Goal: Information Seeking & Learning: Find specific fact

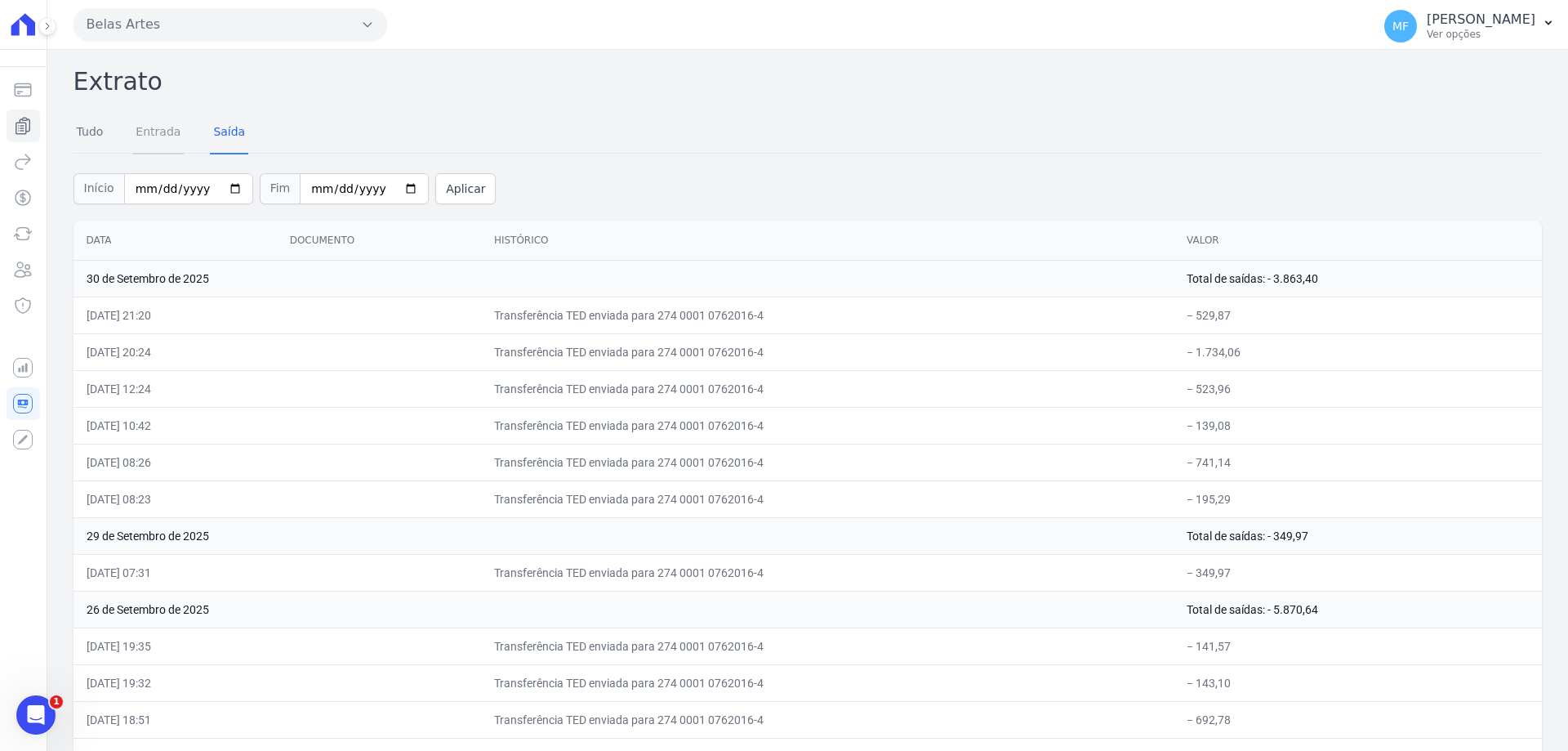
click at [155, 131] on link "Entrada" at bounding box center [158, 133] width 51 height 42
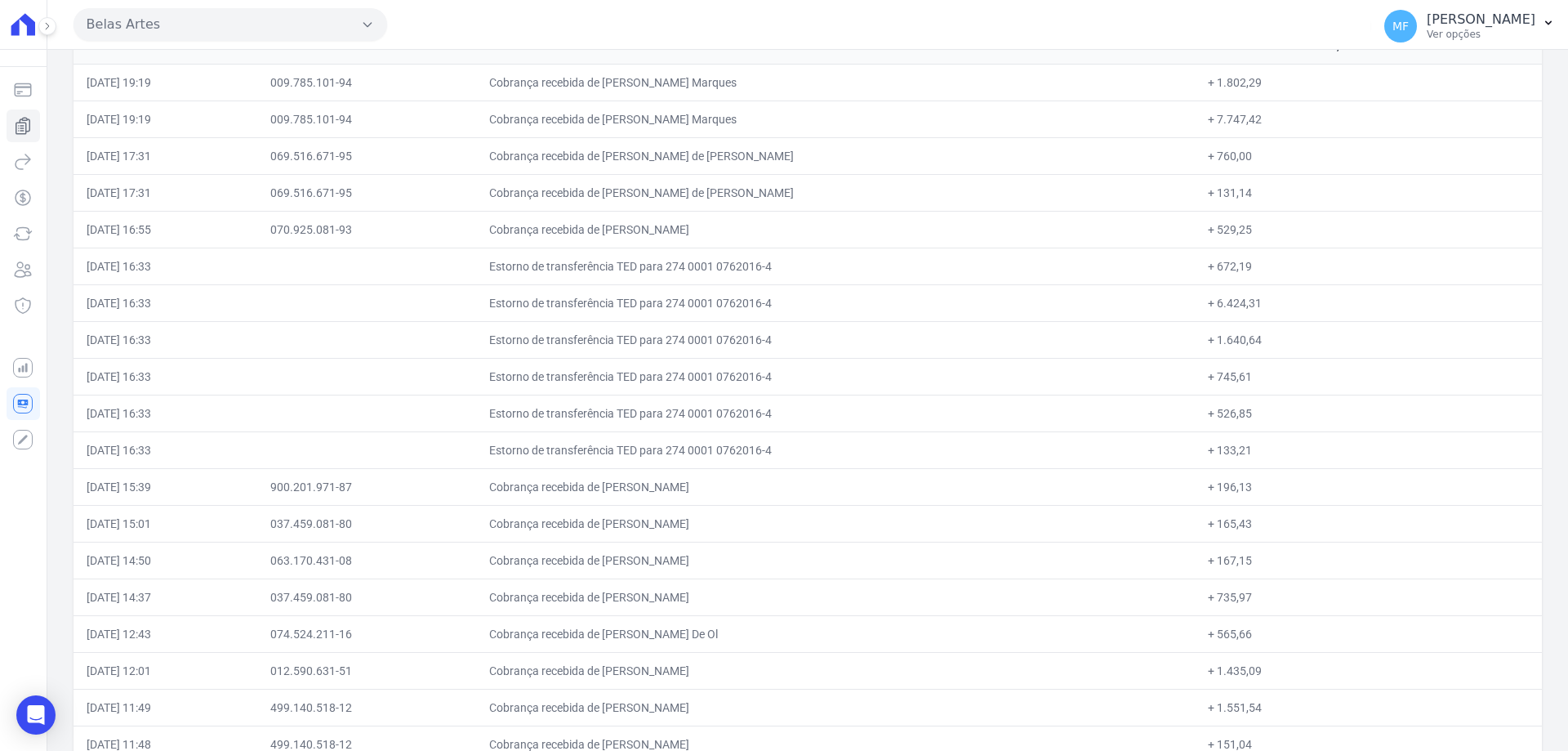
scroll to position [7539, 0]
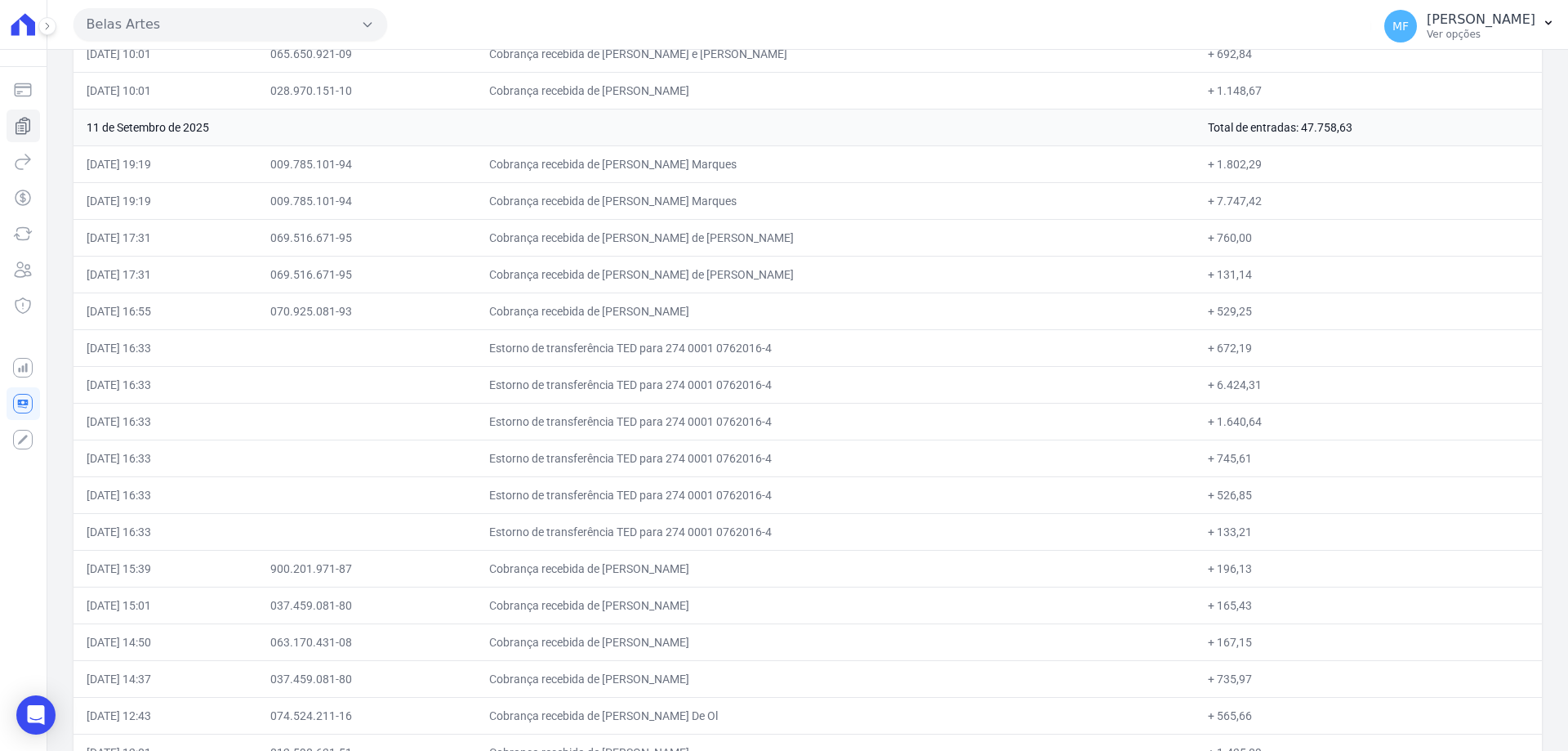
drag, startPoint x: 1244, startPoint y: 347, endPoint x: 1204, endPoint y: 348, distance: 40.0
click at [1204, 348] on td "+ 672,19" at bounding box center [1368, 347] width 347 height 36
copy td "672,19"
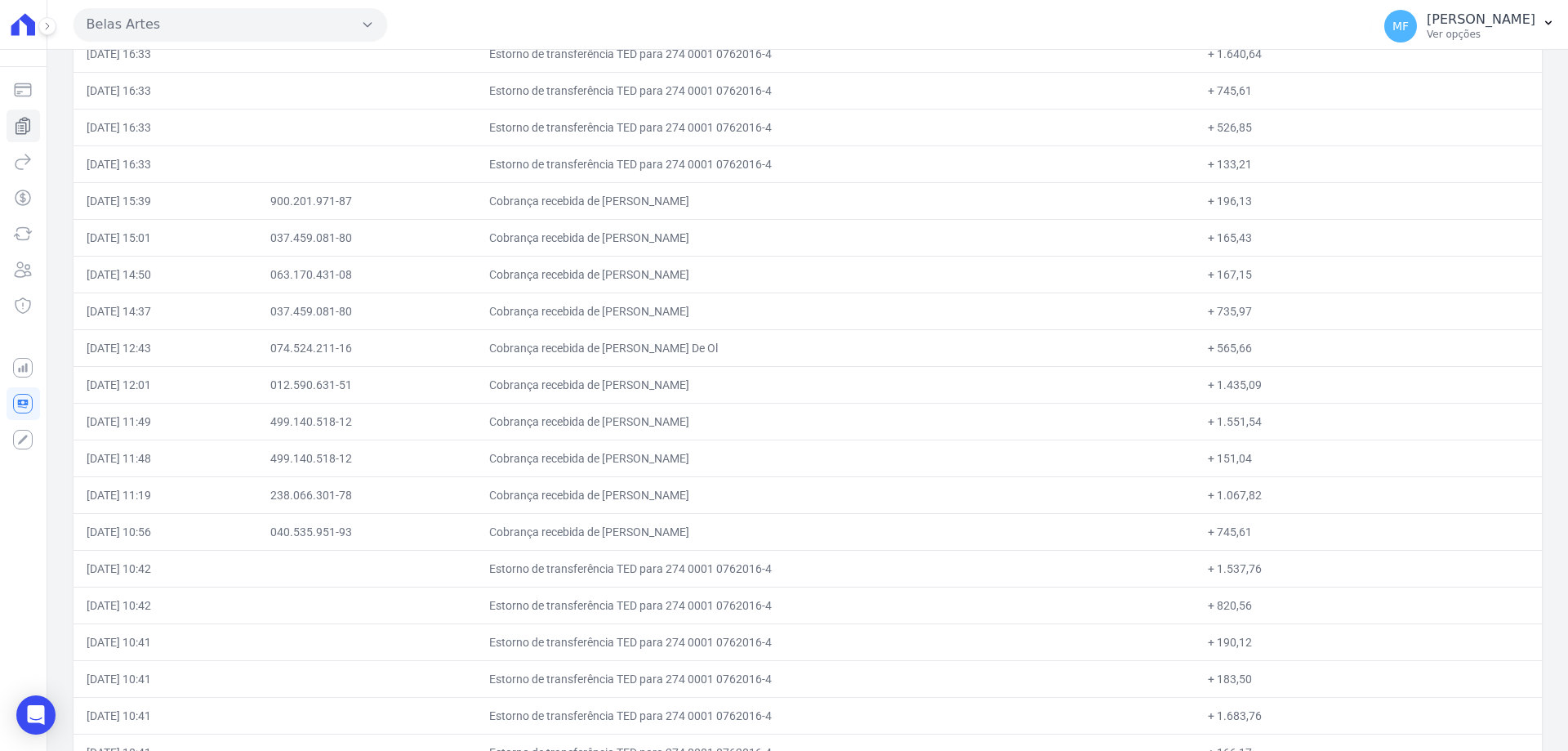
scroll to position [7824, 0]
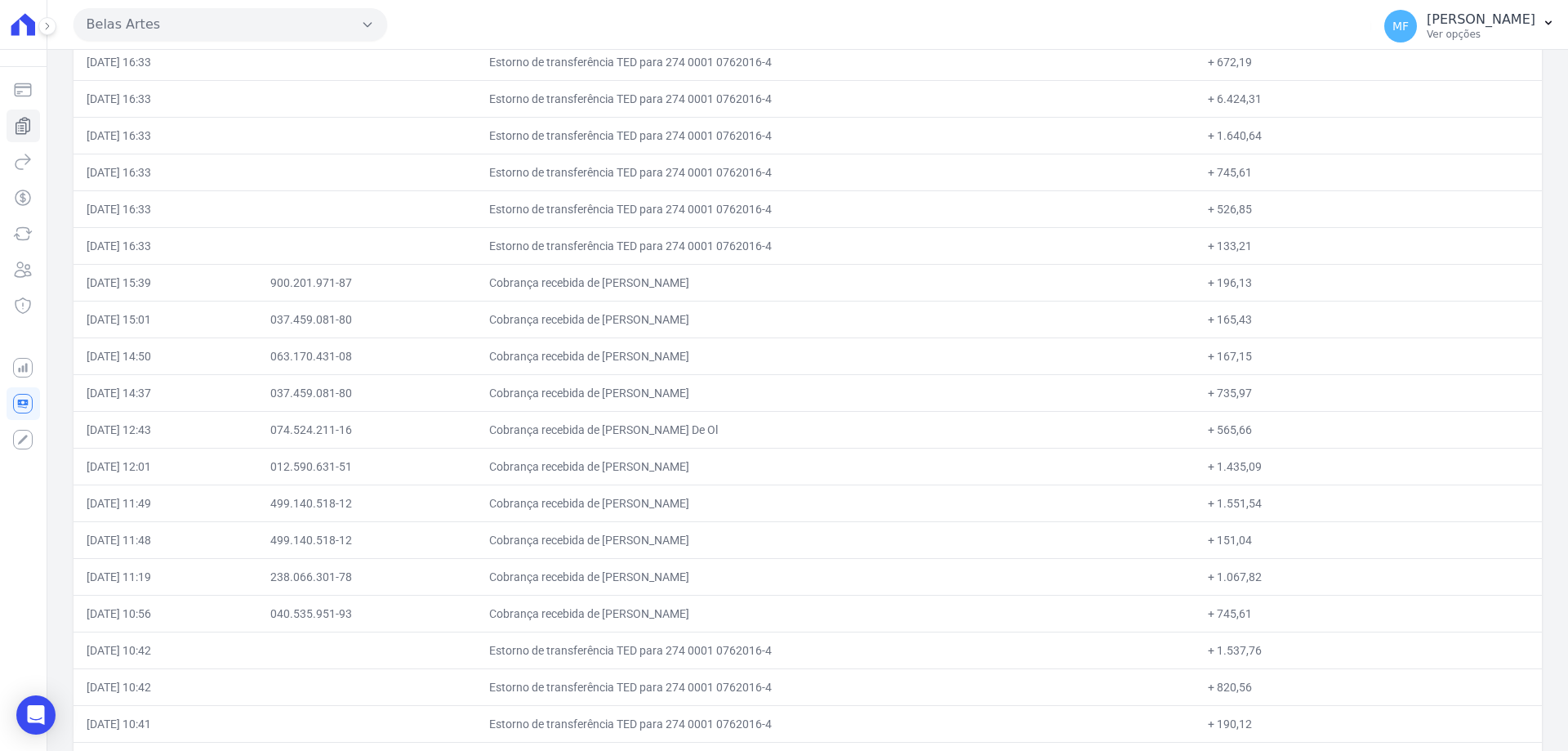
drag, startPoint x: 1248, startPoint y: 98, endPoint x: 1207, endPoint y: 98, distance: 41.0
click at [1207, 98] on td "+ 6.424,31" at bounding box center [1368, 98] width 347 height 36
copy td "6.424,31"
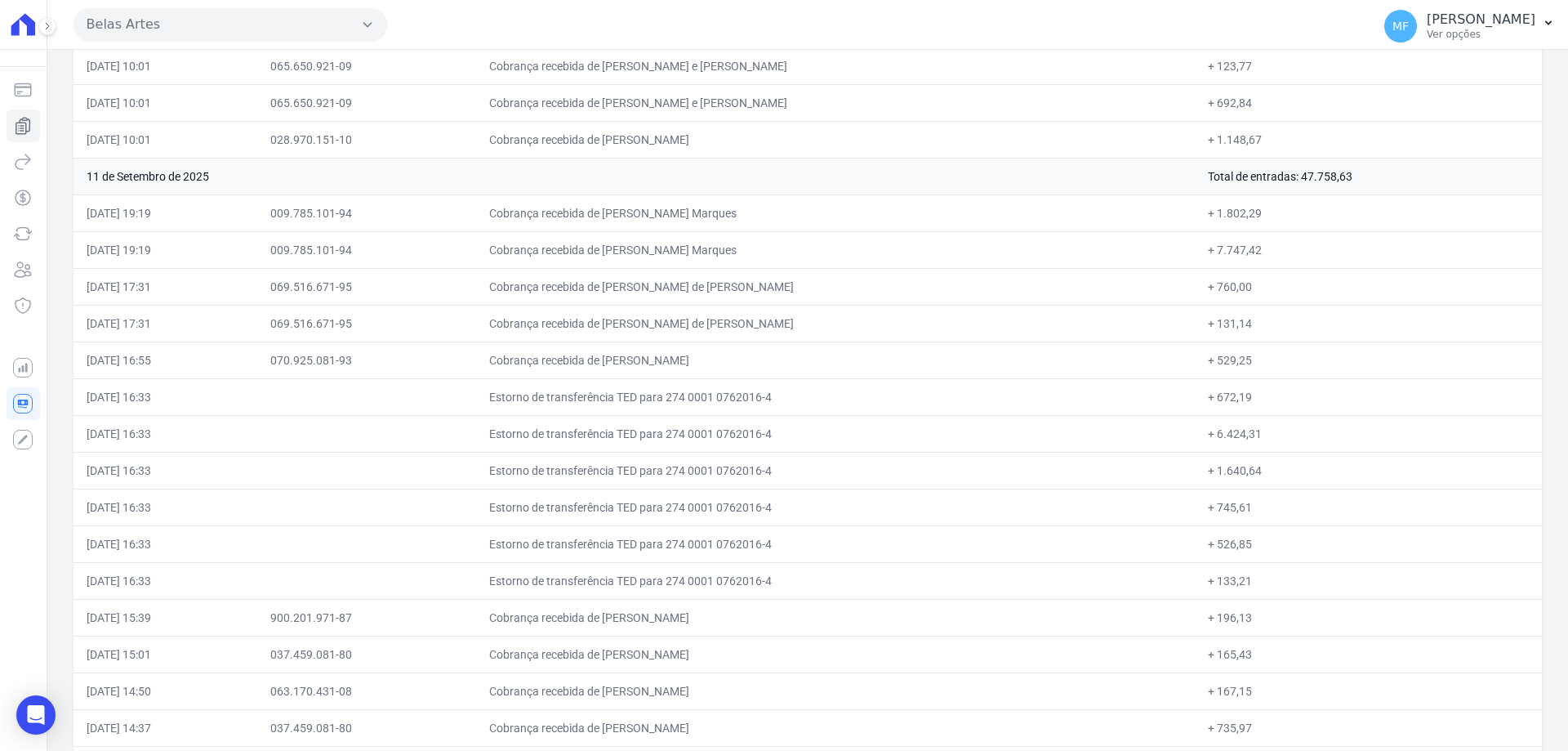
scroll to position [7408, 0]
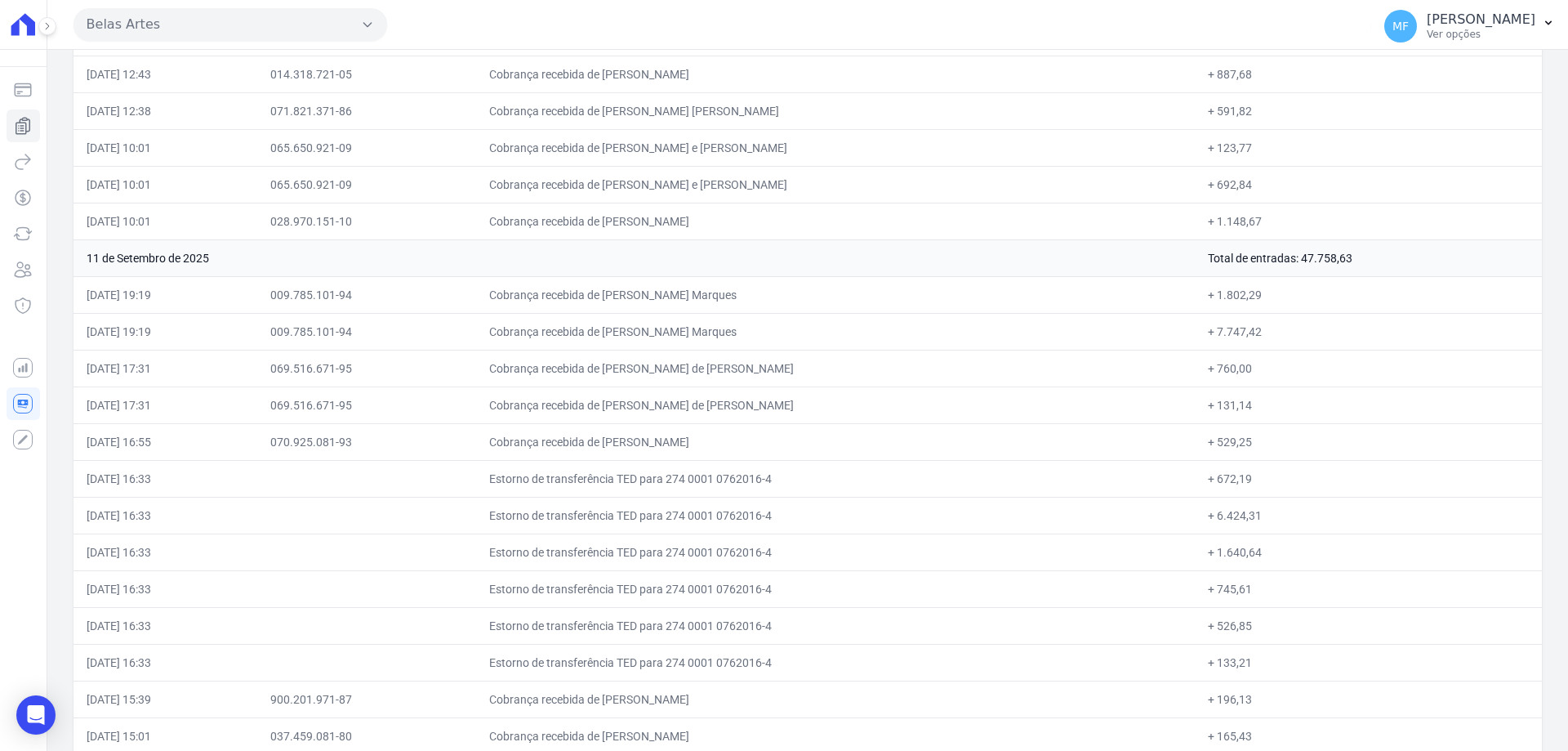
drag, startPoint x: 1260, startPoint y: 553, endPoint x: 1208, endPoint y: 560, distance: 52.5
click at [1208, 560] on td "+ 1.640,64" at bounding box center [1368, 551] width 347 height 36
copy td "1.640,64"
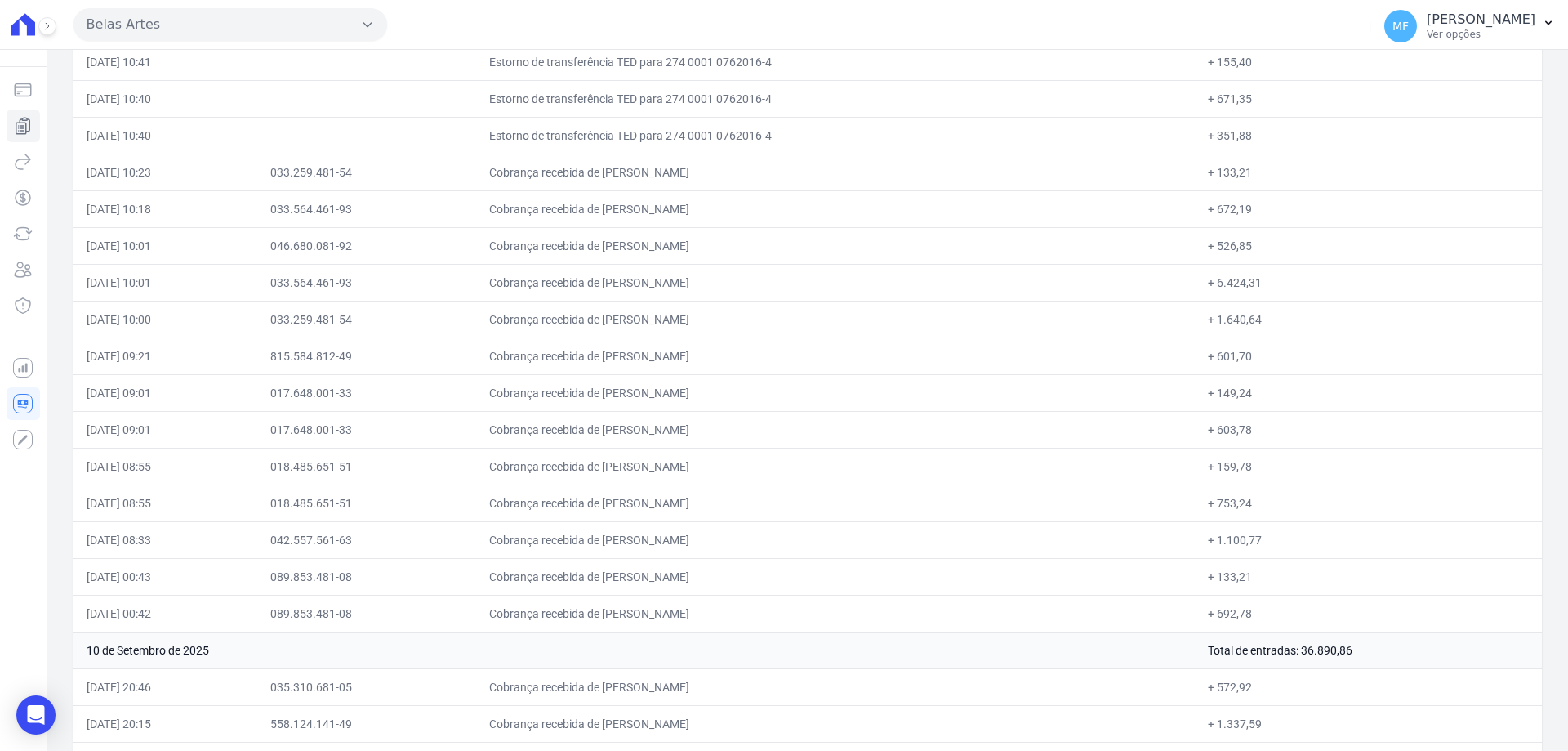
scroll to position [8261, 0]
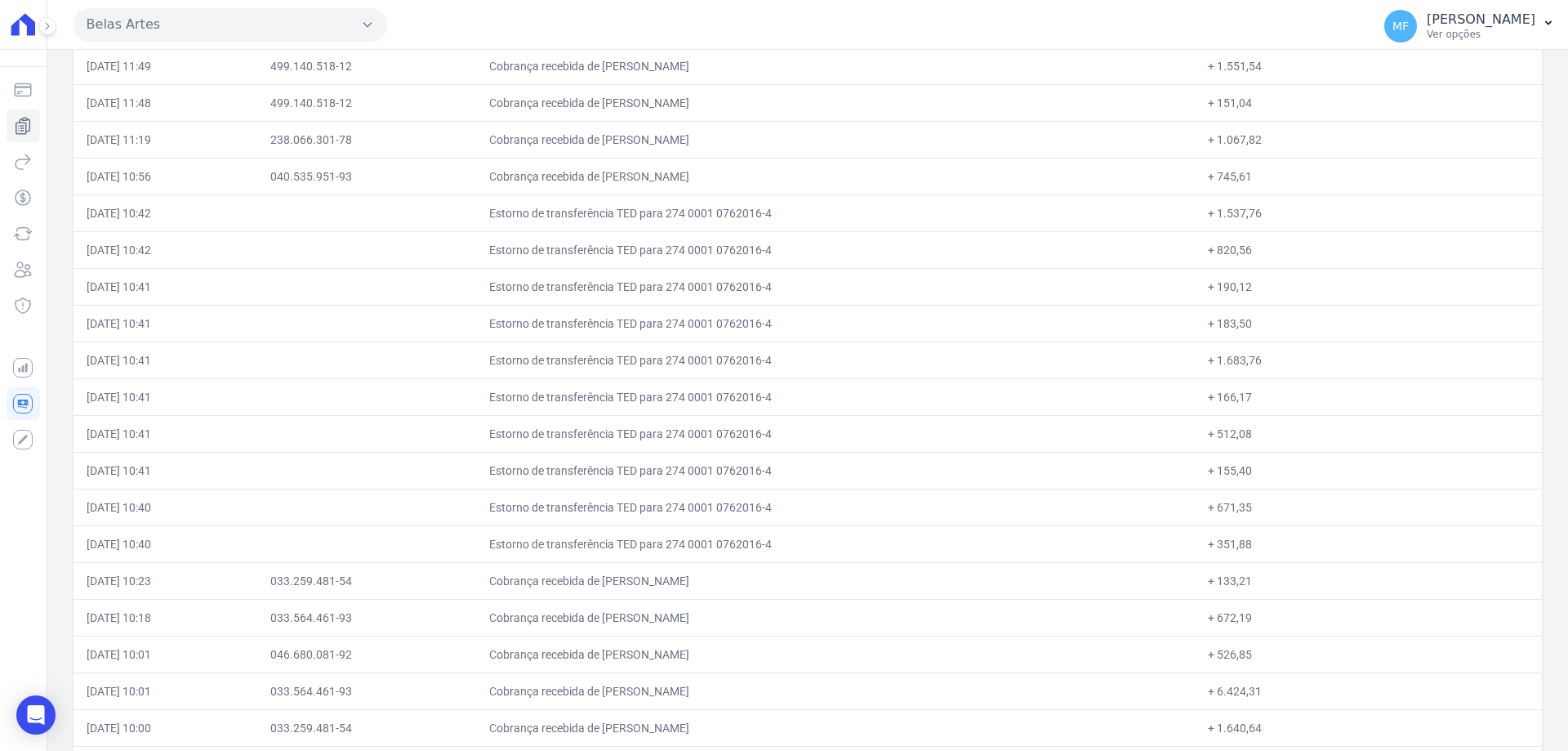
click at [1232, 547] on td "+ 351,88" at bounding box center [1368, 543] width 347 height 36
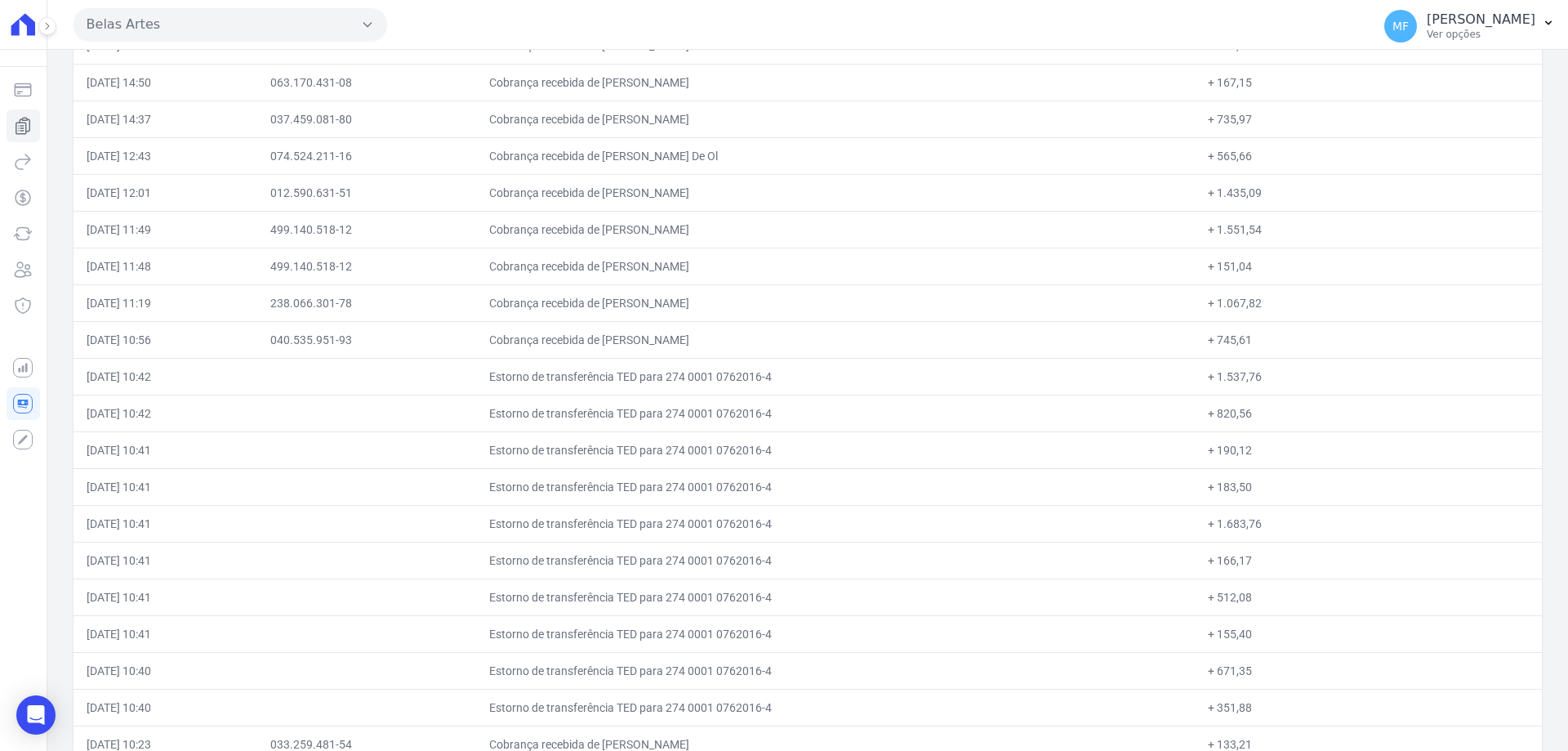
scroll to position [8425, 0]
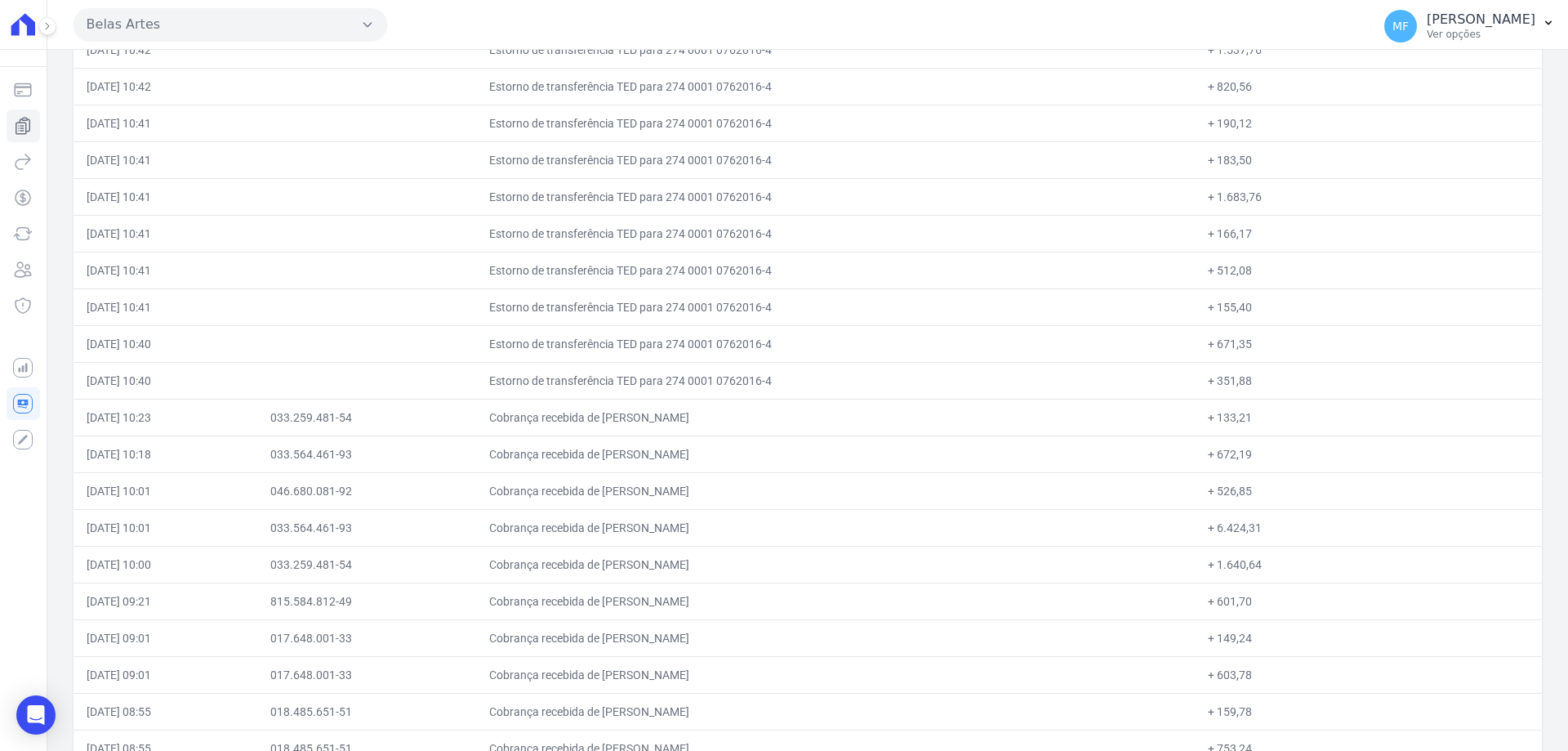
drag, startPoint x: 1251, startPoint y: 376, endPoint x: 1201, endPoint y: 376, distance: 50.0
click at [1201, 376] on td "+ 351,88" at bounding box center [1368, 379] width 347 height 36
copy td "351,88"
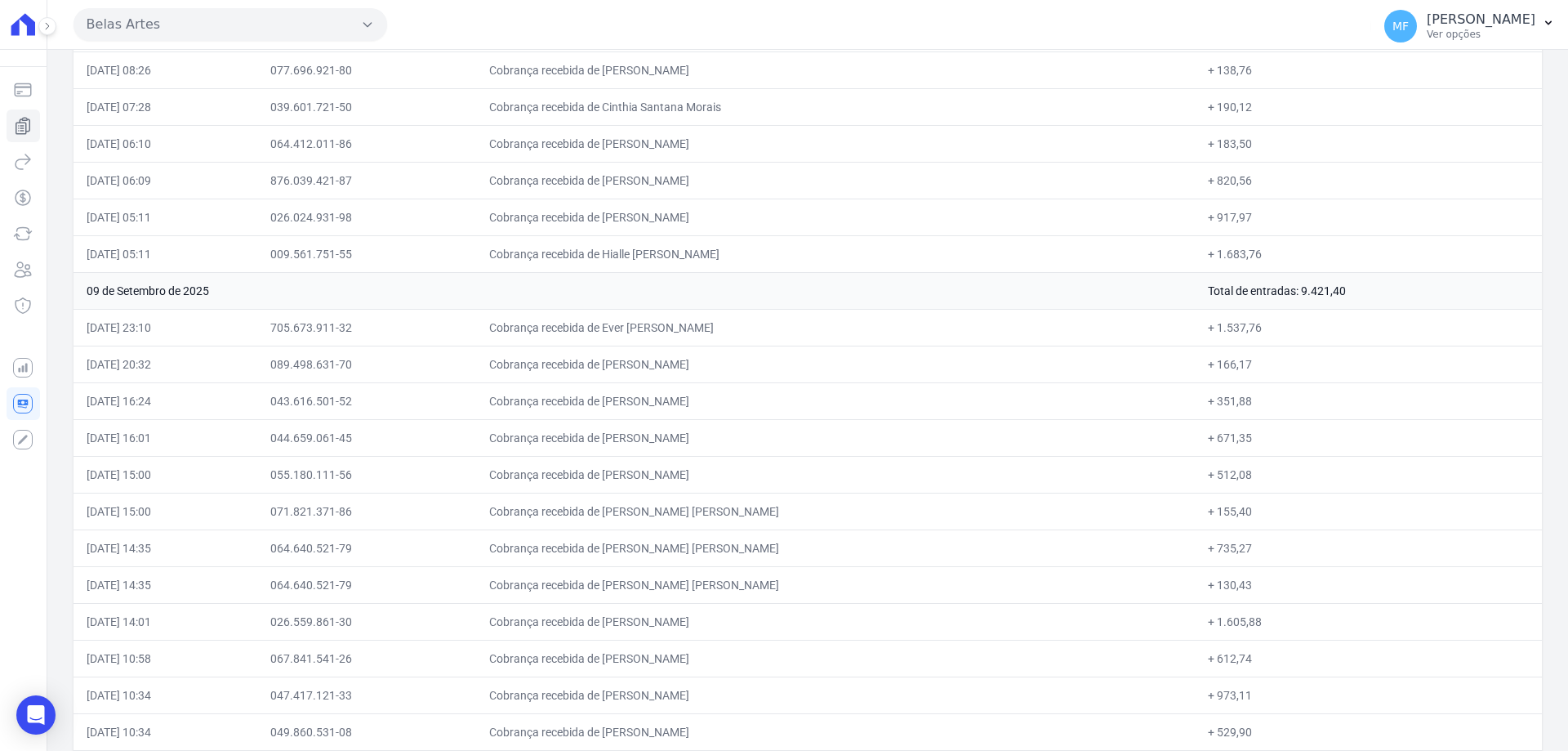
scroll to position [8404, 0]
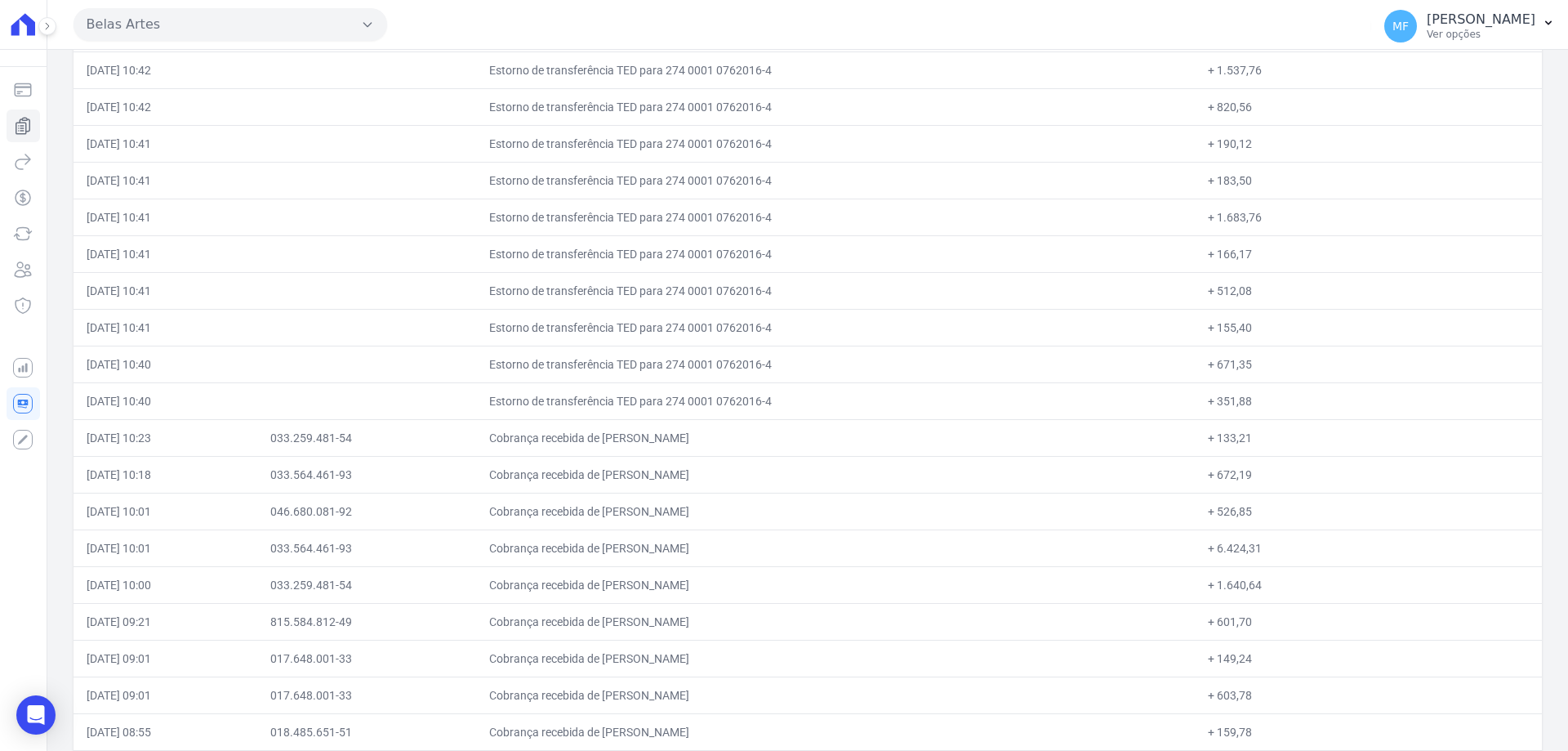
drag, startPoint x: 1233, startPoint y: 357, endPoint x: 1206, endPoint y: 359, distance: 27.1
click at [1206, 359] on td "+ 671,35" at bounding box center [1368, 364] width 347 height 36
copy td "671,35"
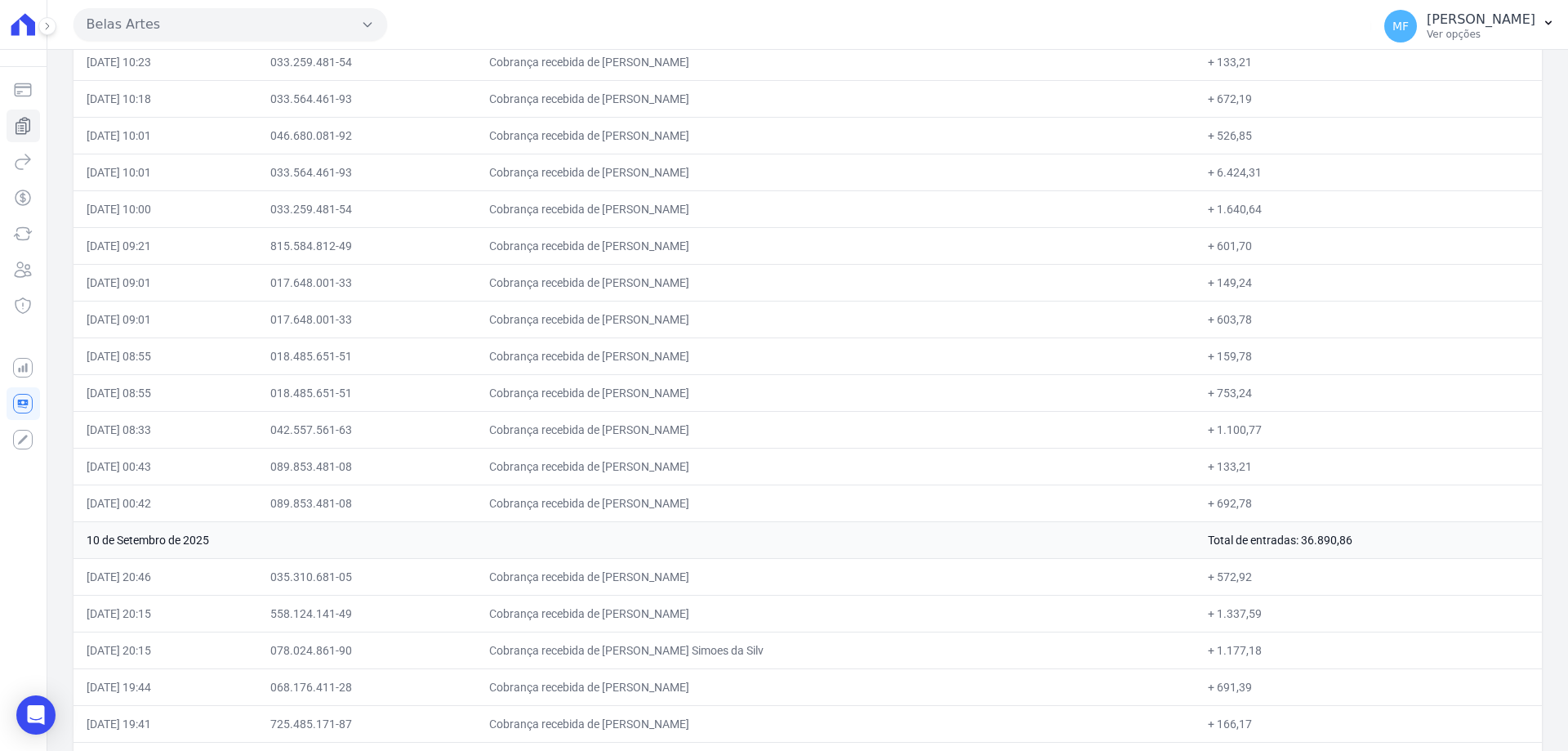
scroll to position [8044, 0]
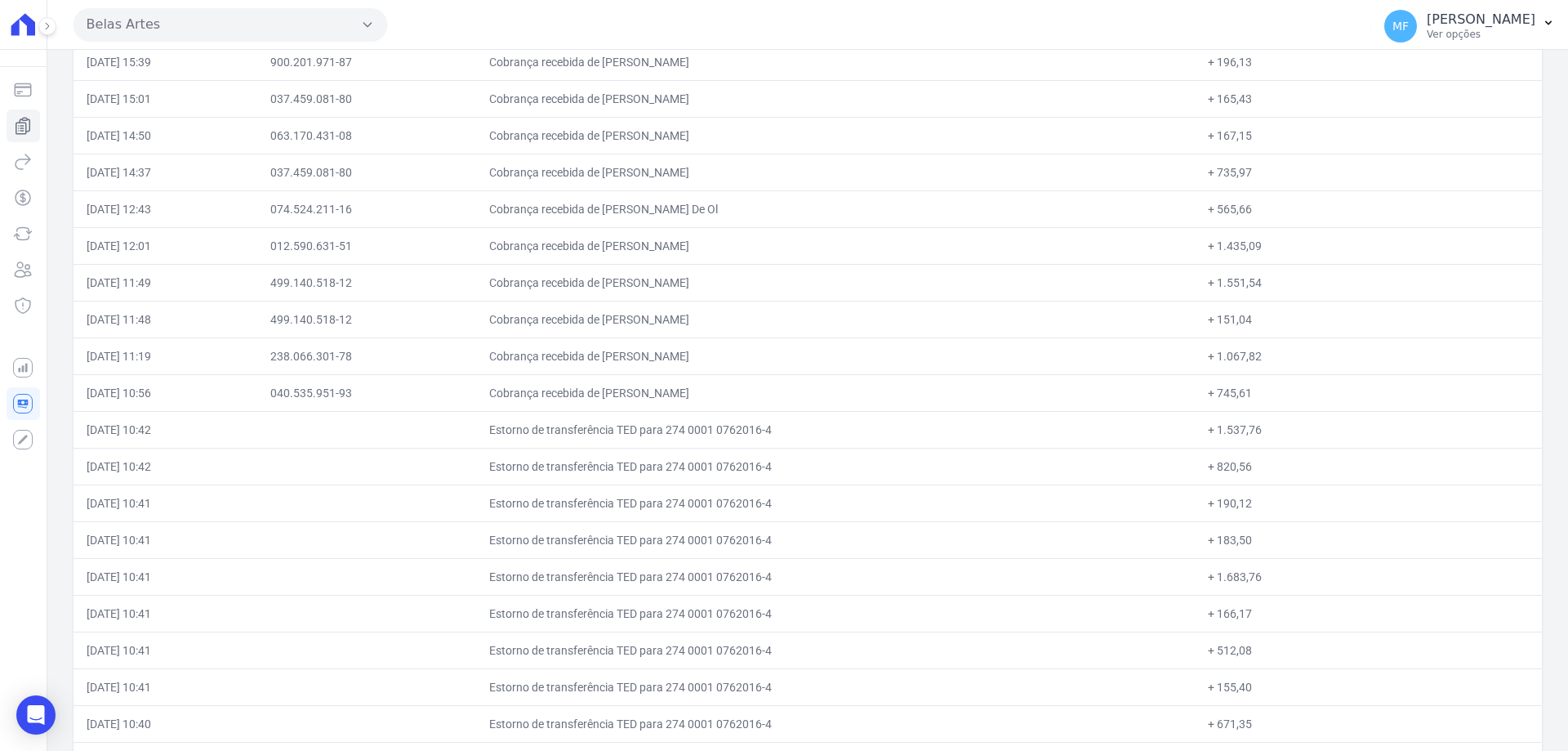
drag, startPoint x: 1256, startPoint y: 437, endPoint x: 1206, endPoint y: 433, distance: 50.2
click at [1206, 433] on td "+ 1.537,76" at bounding box center [1368, 429] width 347 height 36
copy td "1.537,76"
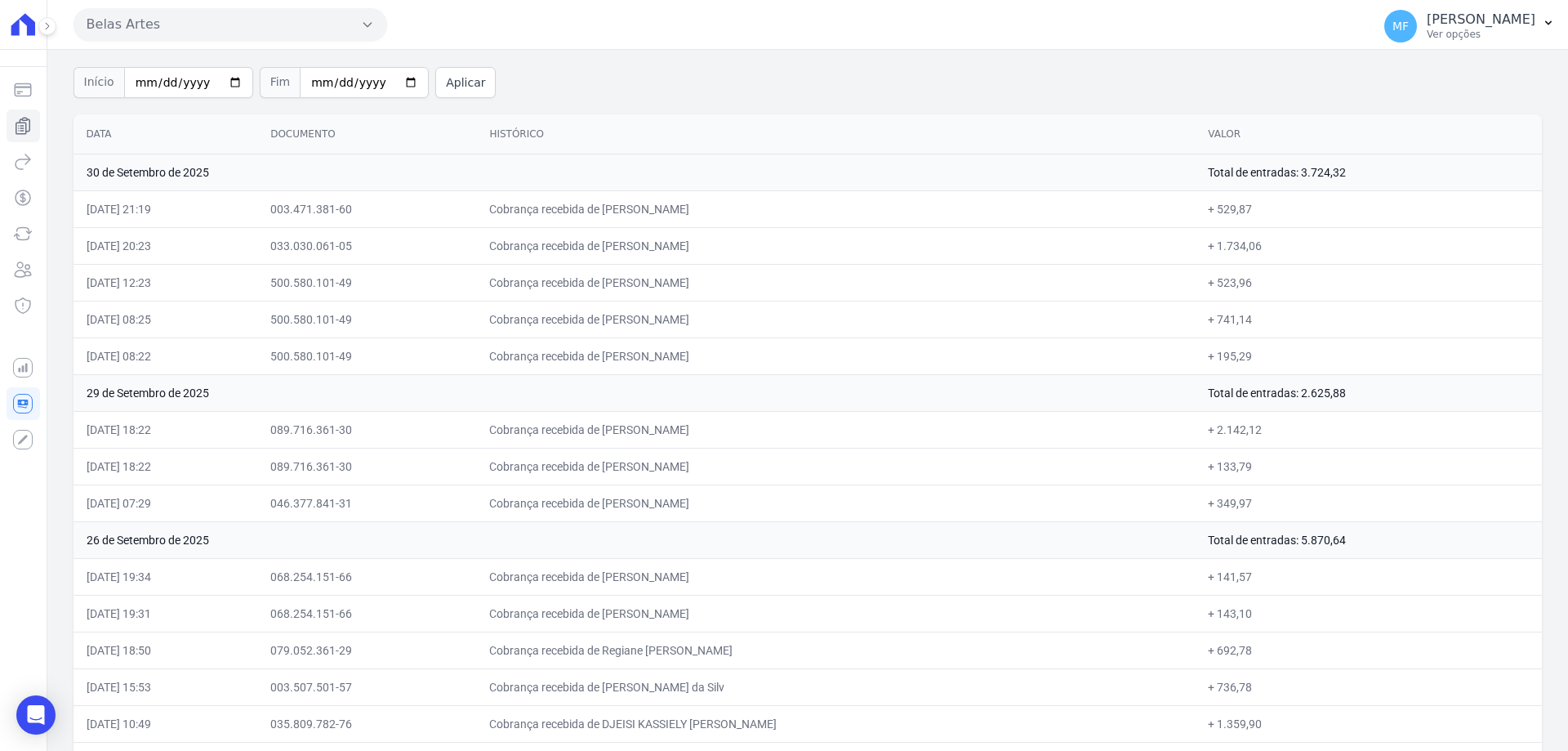
scroll to position [0, 0]
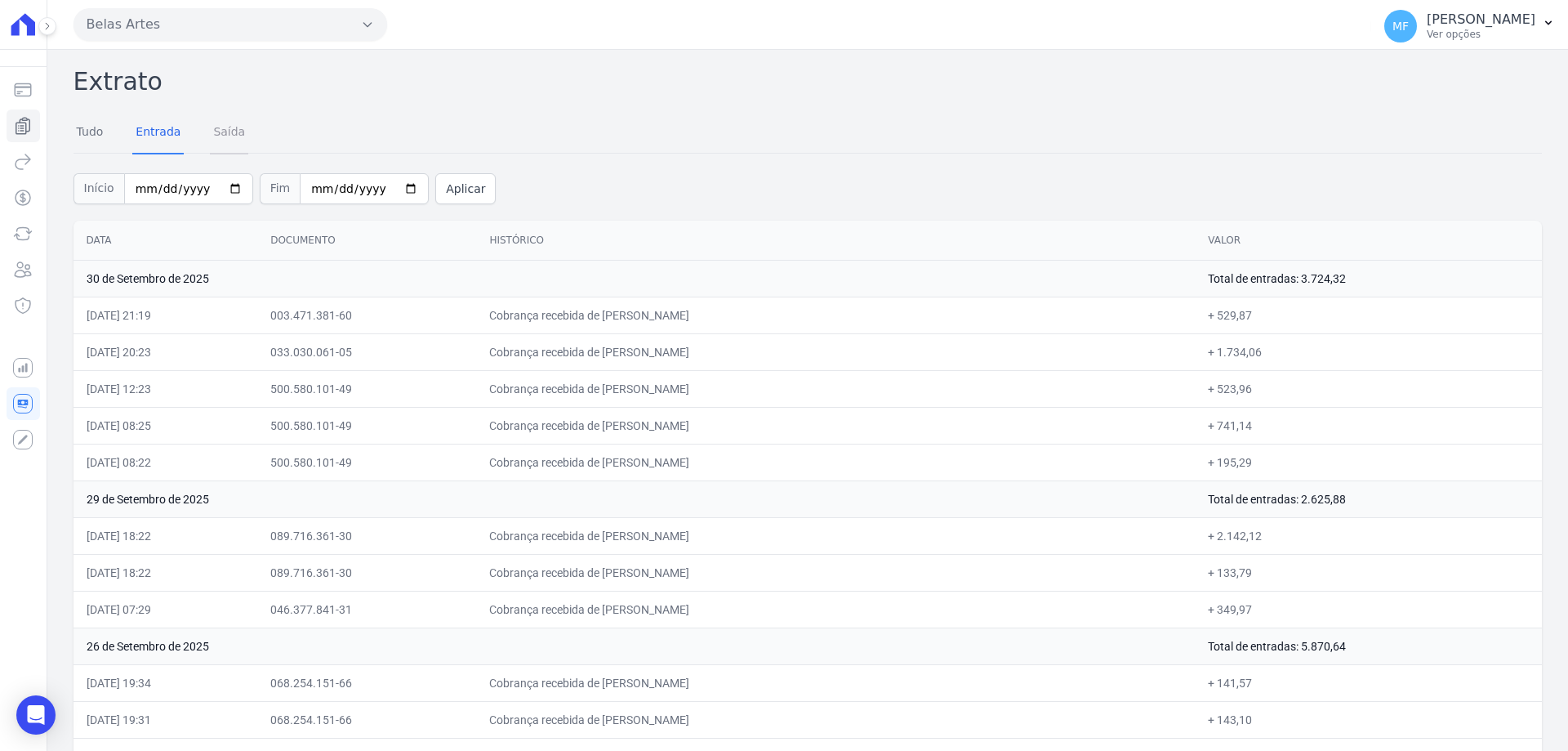
click at [234, 136] on link "Saída" at bounding box center [229, 133] width 38 height 42
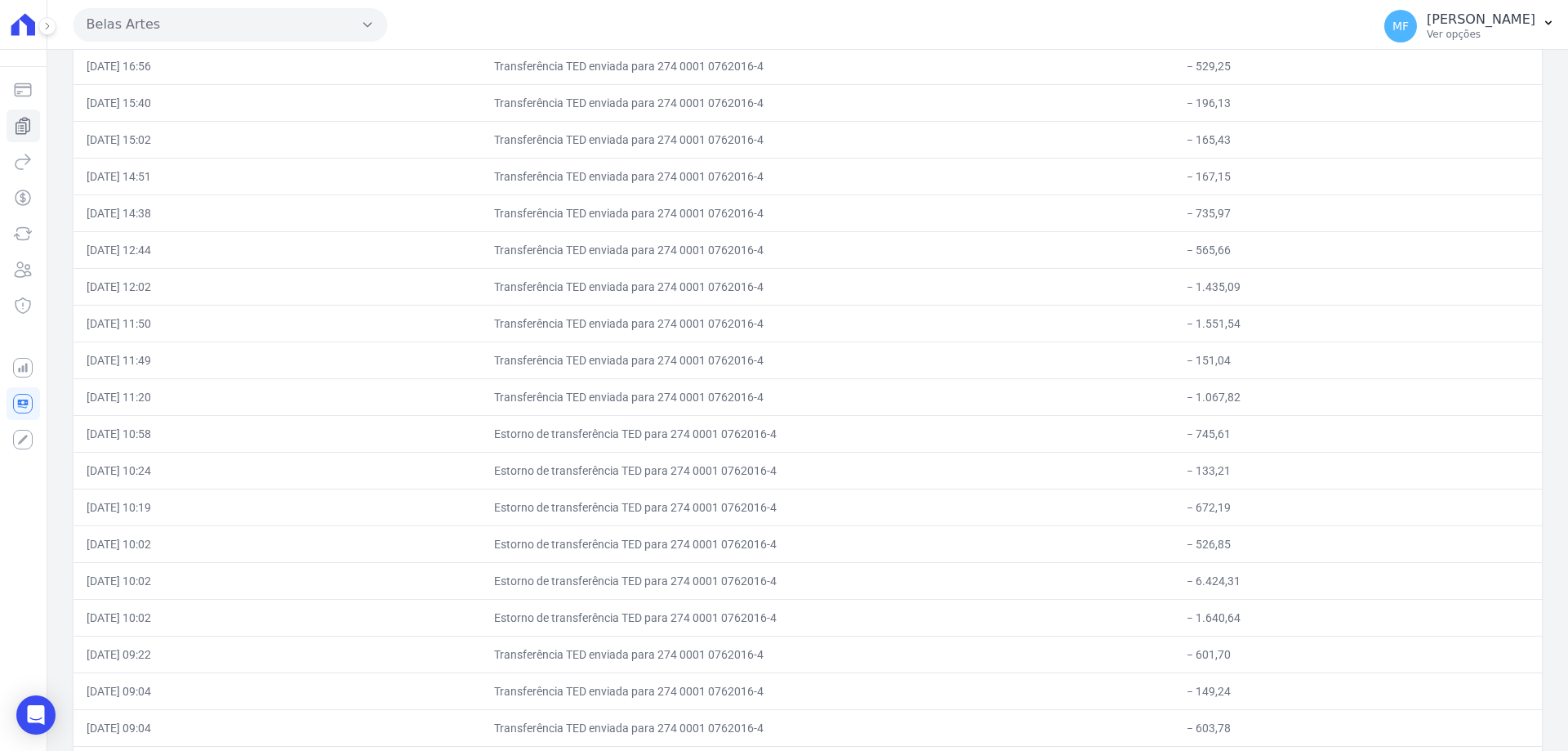
scroll to position [8167, 0]
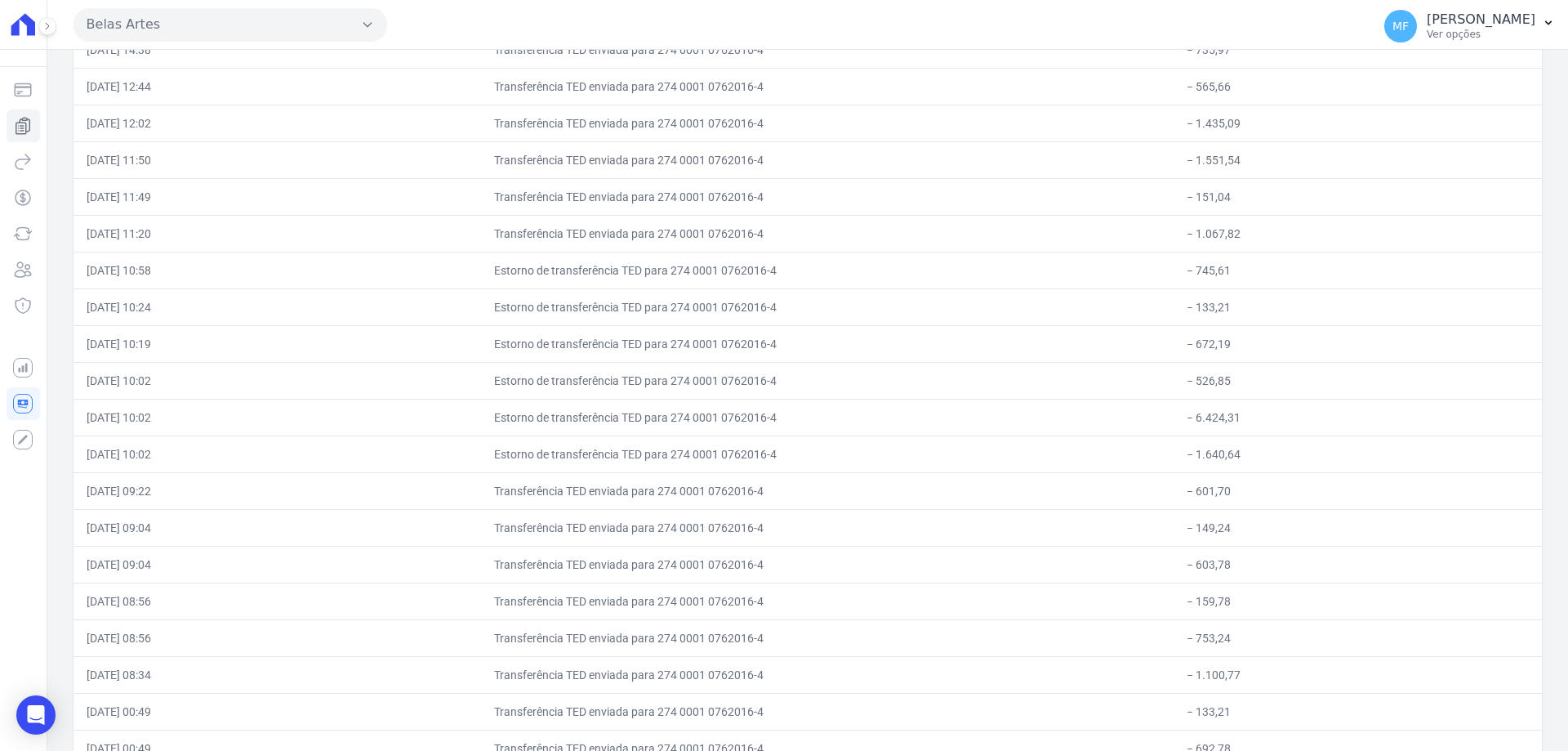
drag, startPoint x: 532, startPoint y: 268, endPoint x: 1286, endPoint y: 424, distance: 770.0
click at [1286, 424] on tbody "30 de Setembro de 2025 Total de saídas: - 3.863,40 30/09/2025, 21:20 Transferên…" at bounding box center [808, 564] width 1468 height 16943
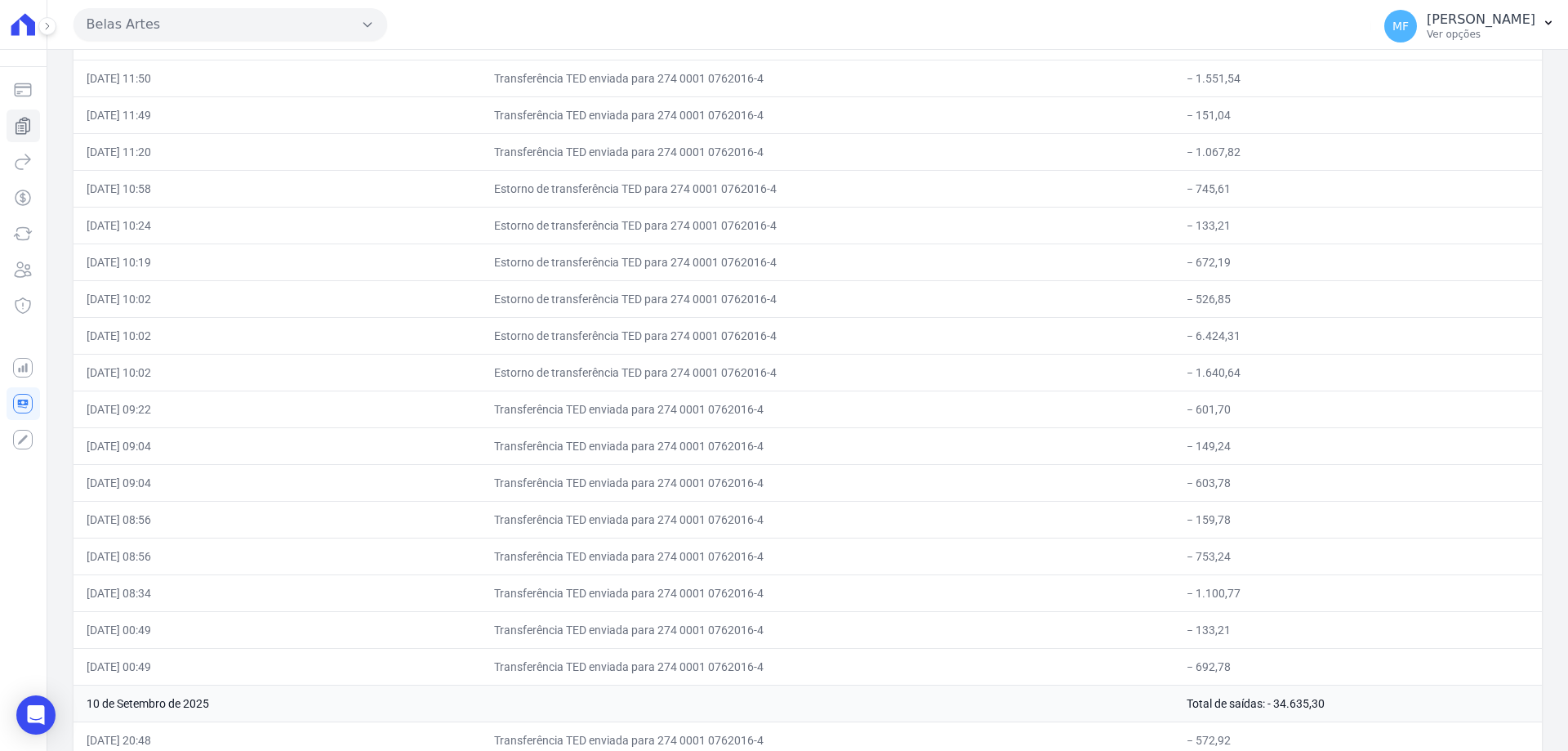
drag, startPoint x: 1171, startPoint y: 369, endPoint x: 484, endPoint y: 173, distance: 714.4
click at [484, 173] on tbody "30 de Setembro de 2025 Total de saídas: - 3.863,40 30/09/2025, 21:20 Transferên…" at bounding box center [808, 482] width 1468 height 16943
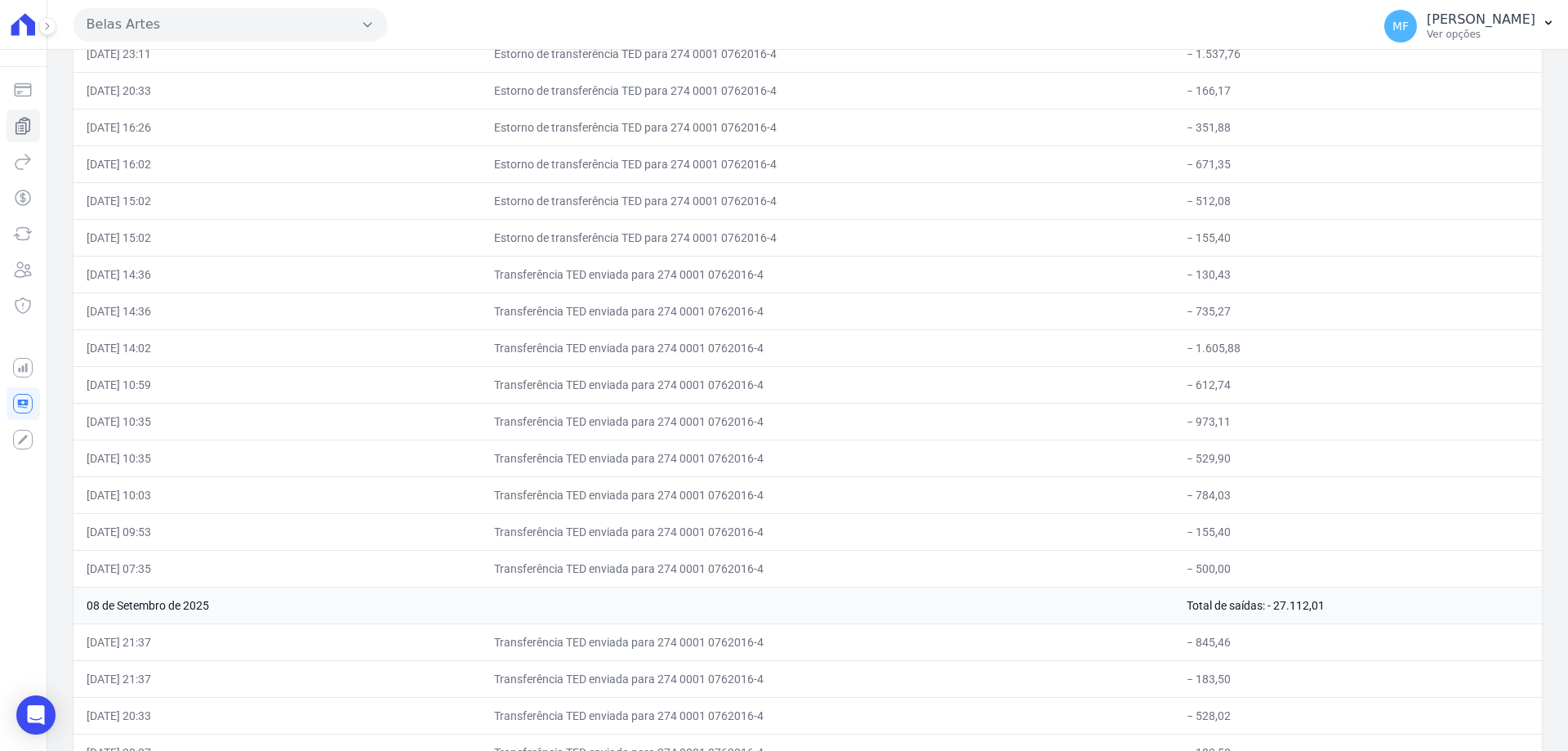
scroll to position [10617, 0]
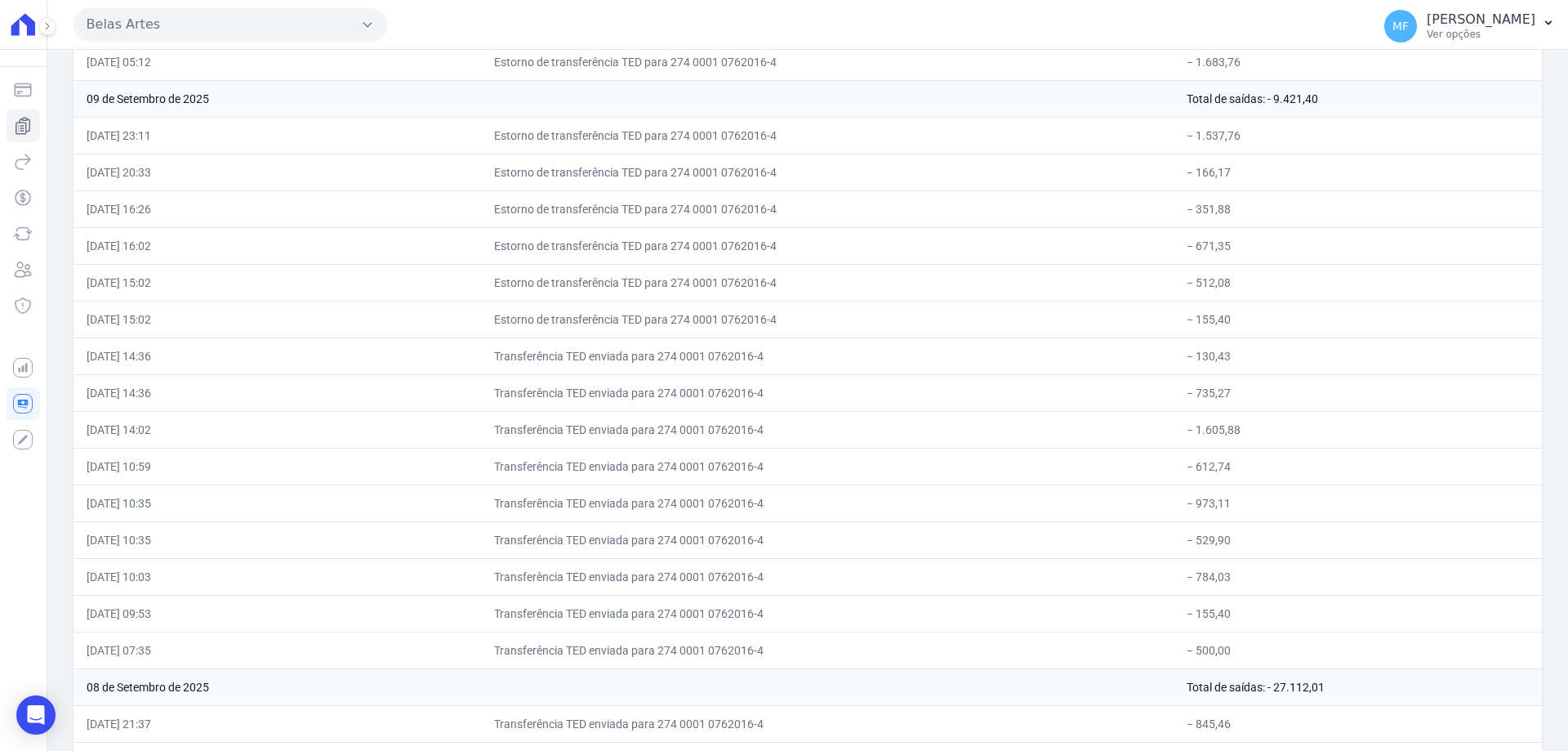
drag, startPoint x: 1243, startPoint y: 136, endPoint x: 1198, endPoint y: 136, distance: 45.0
click at [1198, 136] on td "− 1.537,76" at bounding box center [1358, 134] width 369 height 36
copy td "1.537,76"
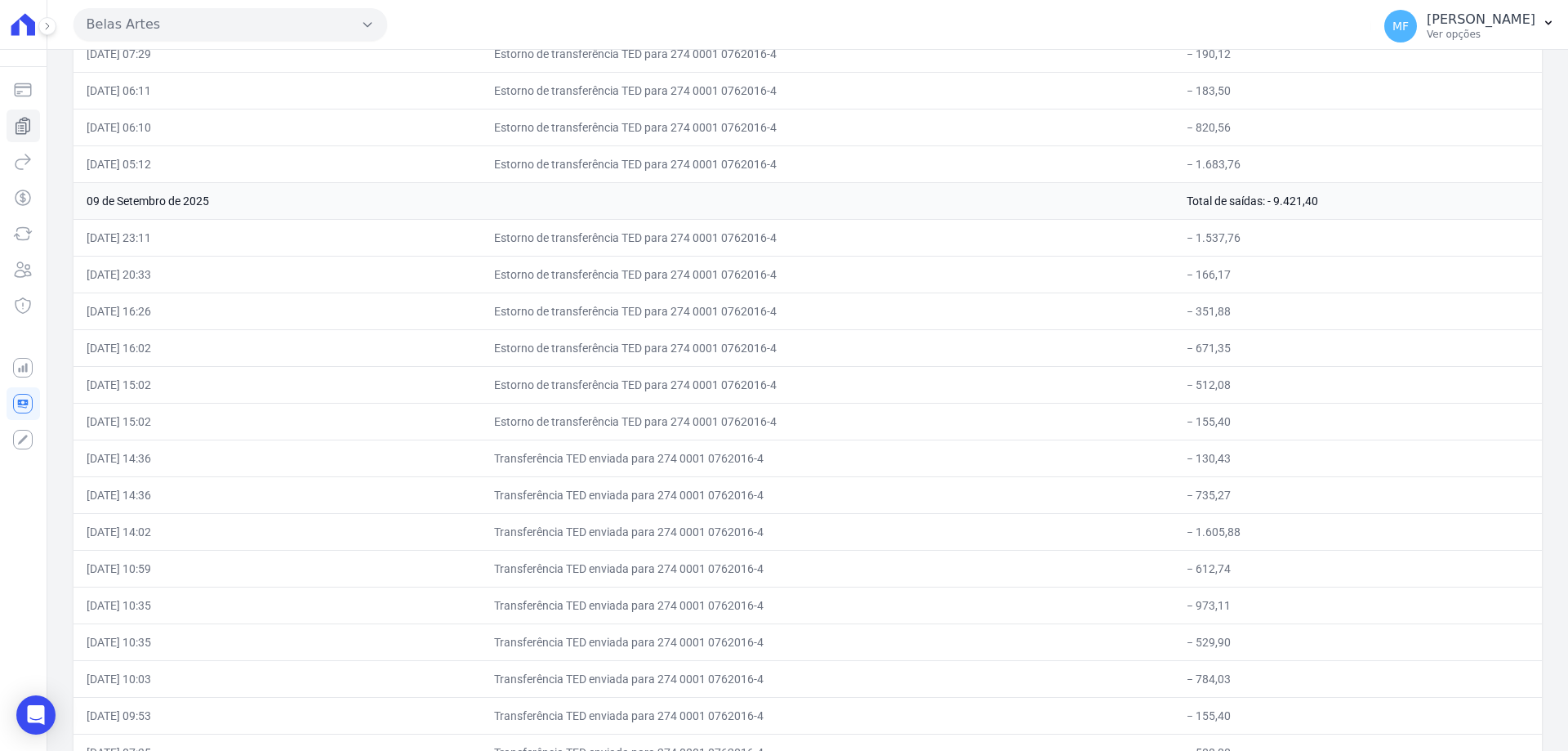
scroll to position [10597, 0]
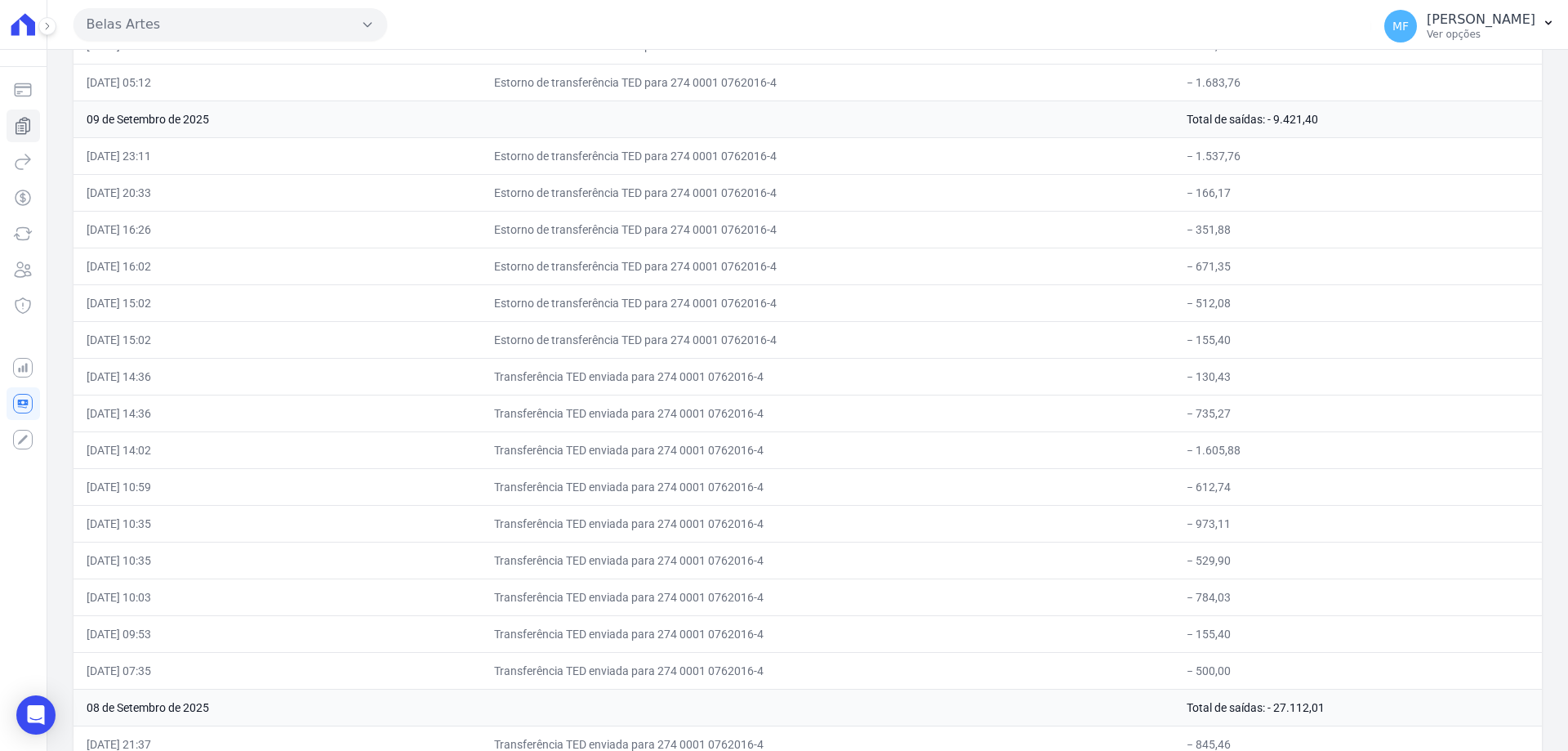
drag, startPoint x: 1190, startPoint y: 377, endPoint x: 1236, endPoint y: 660, distance: 286.7
click at [1293, 418] on td "− 735,27" at bounding box center [1358, 412] width 369 height 36
drag, startPoint x: 531, startPoint y: 372, endPoint x: 1245, endPoint y: 665, distance: 771.8
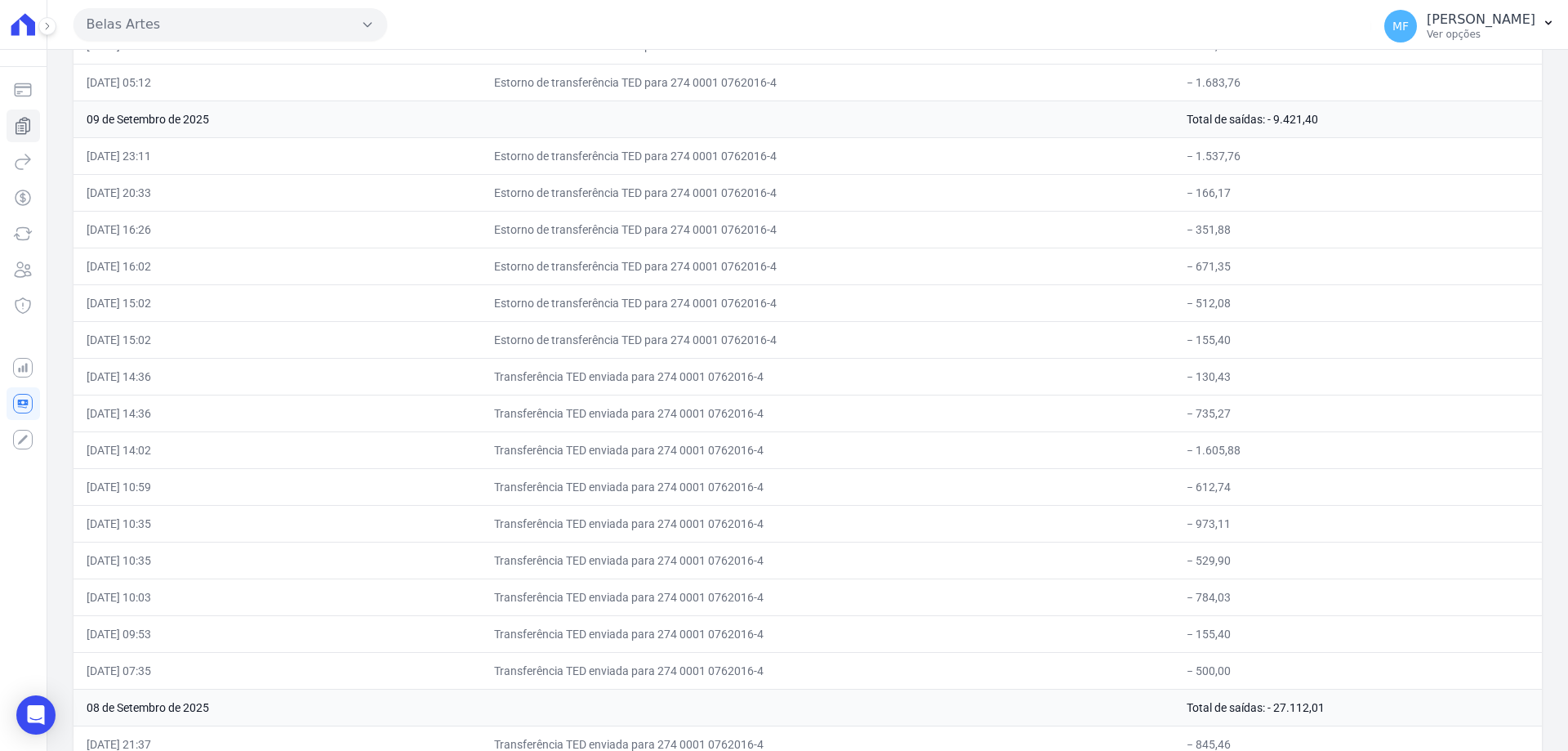
click at [920, 420] on td "Transferência TED enviada para 274 0001 0762016-4" at bounding box center [827, 412] width 693 height 36
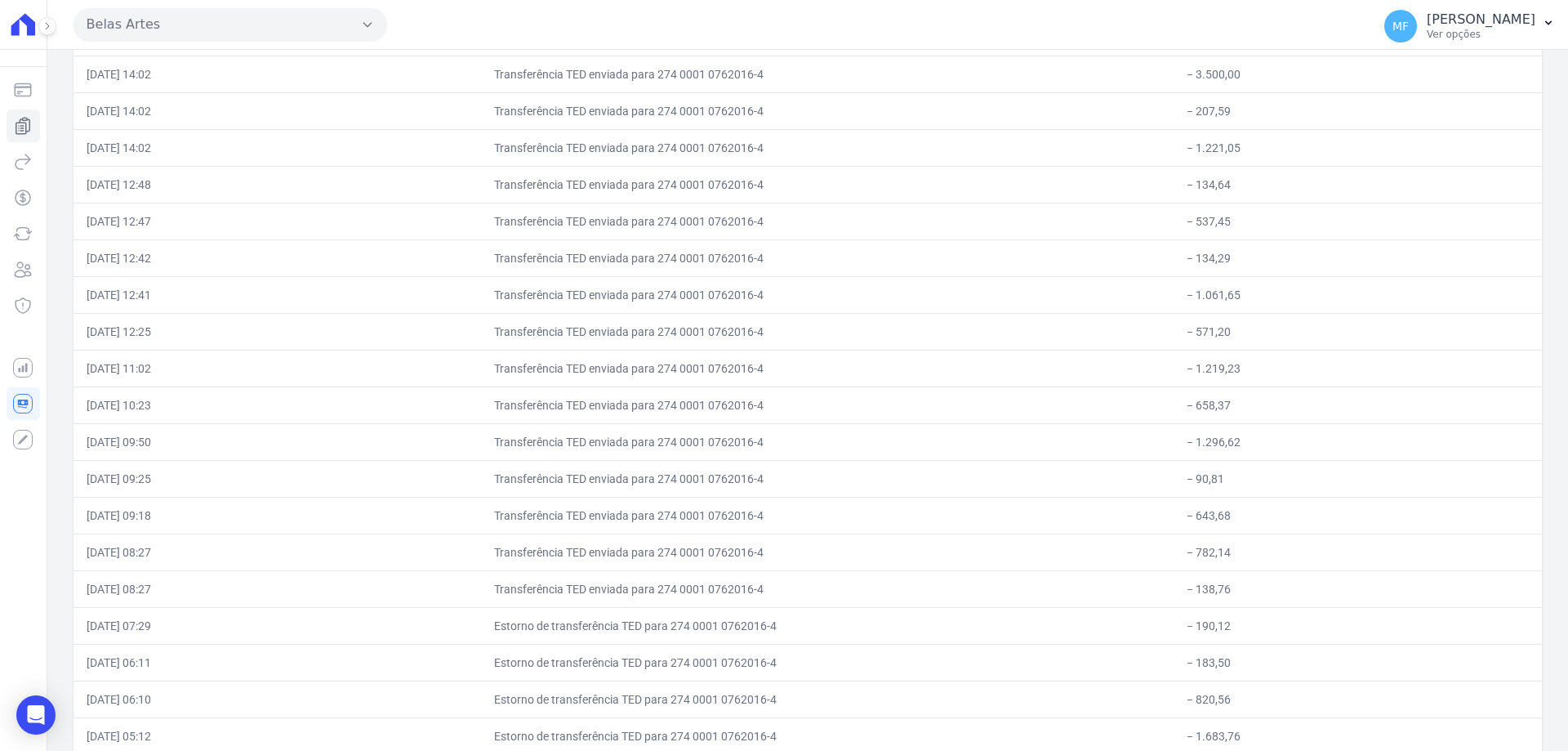
scroll to position [10351, 0]
drag, startPoint x: 820, startPoint y: 221, endPoint x: 1268, endPoint y: 313, distance: 457.3
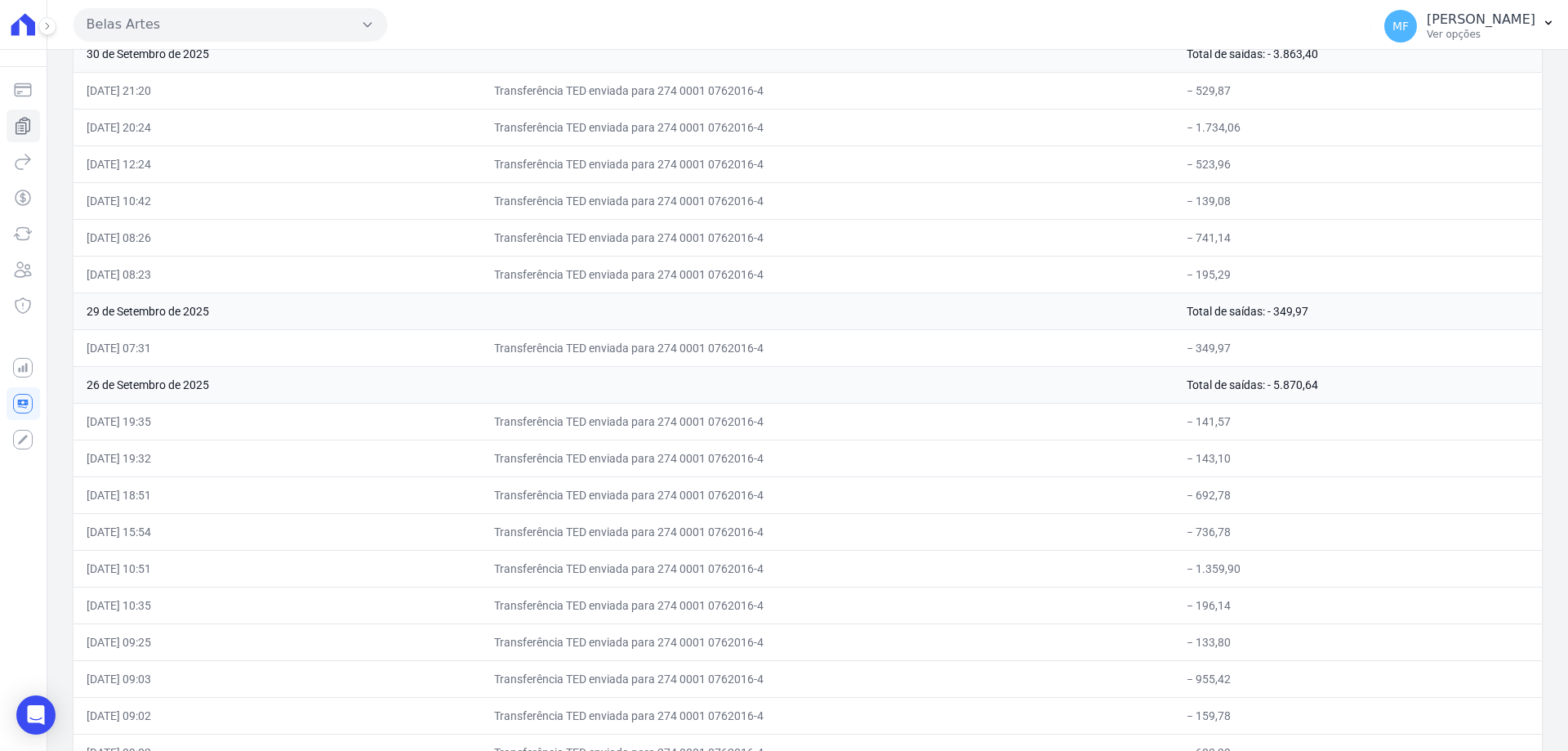
scroll to position [0, 0]
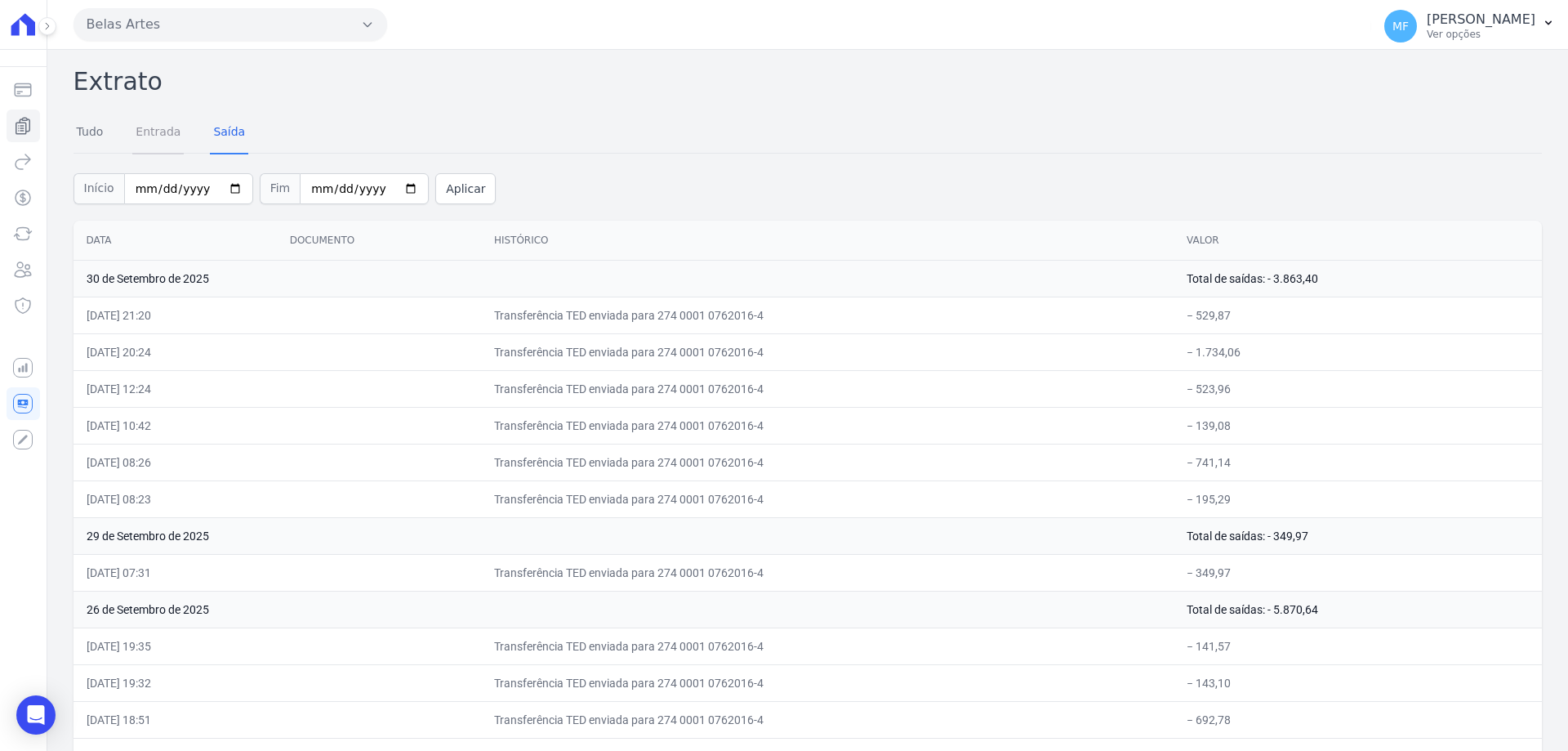
click at [170, 128] on link "Entrada" at bounding box center [158, 133] width 51 height 42
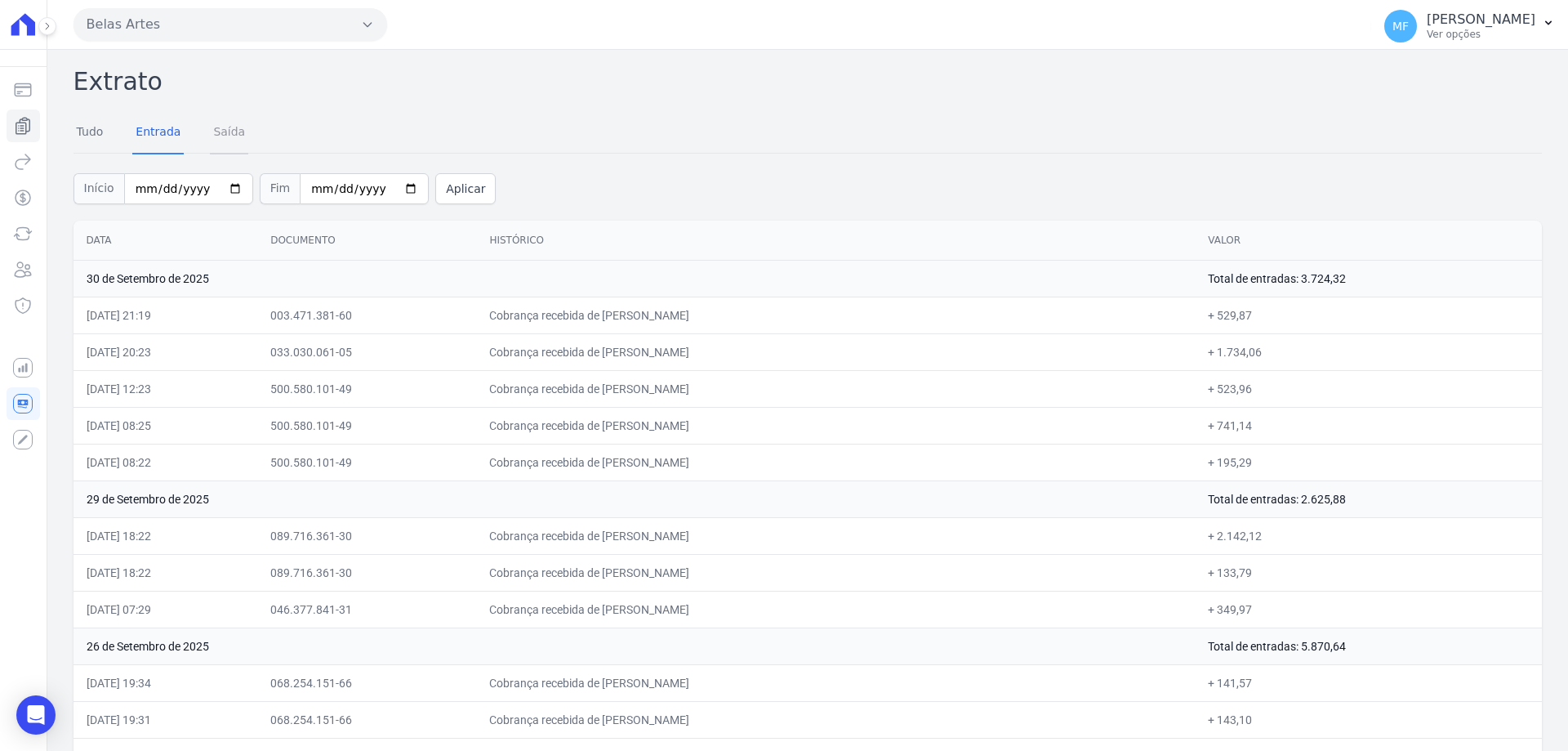
click at [223, 126] on link "Saída" at bounding box center [229, 133] width 38 height 42
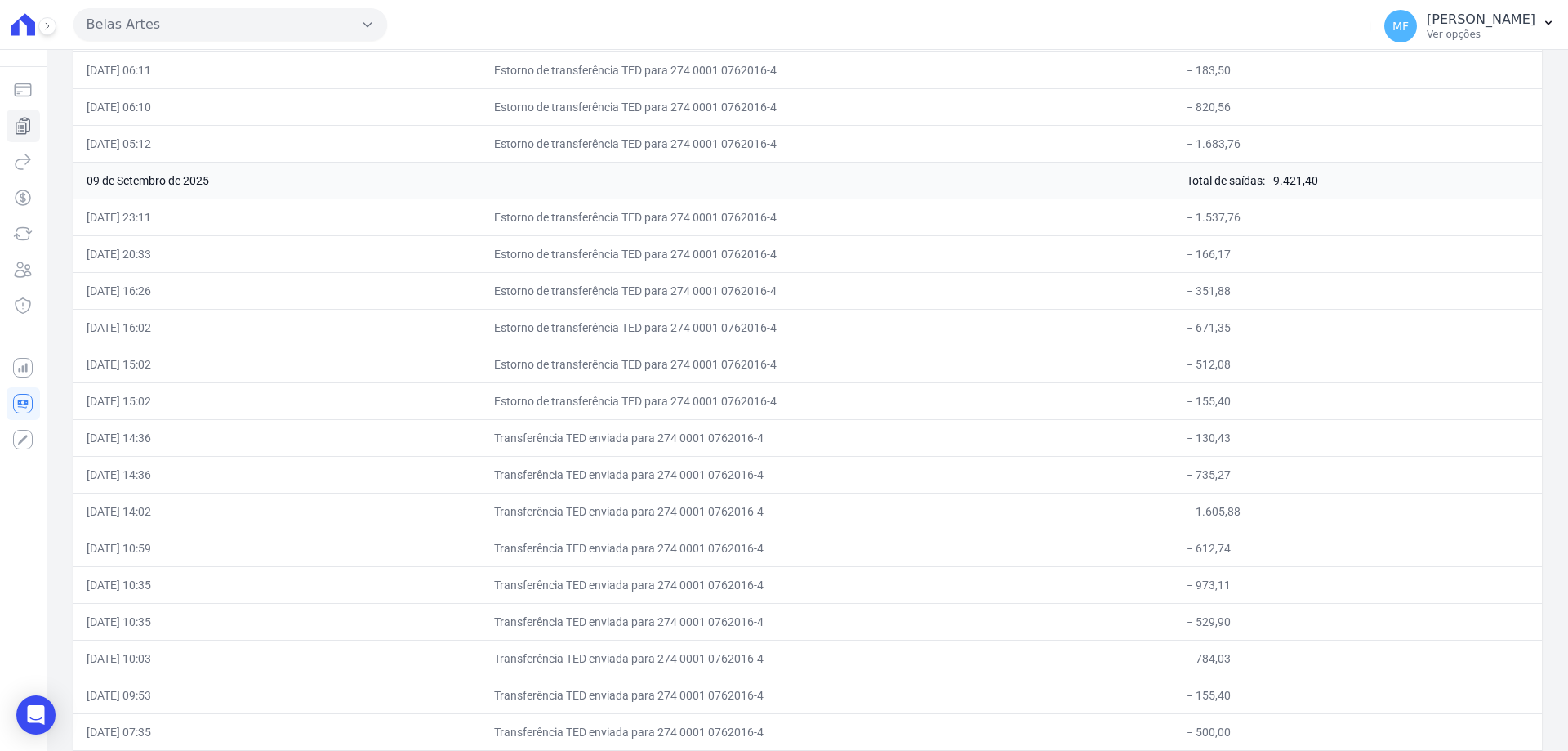
scroll to position [10617, 0]
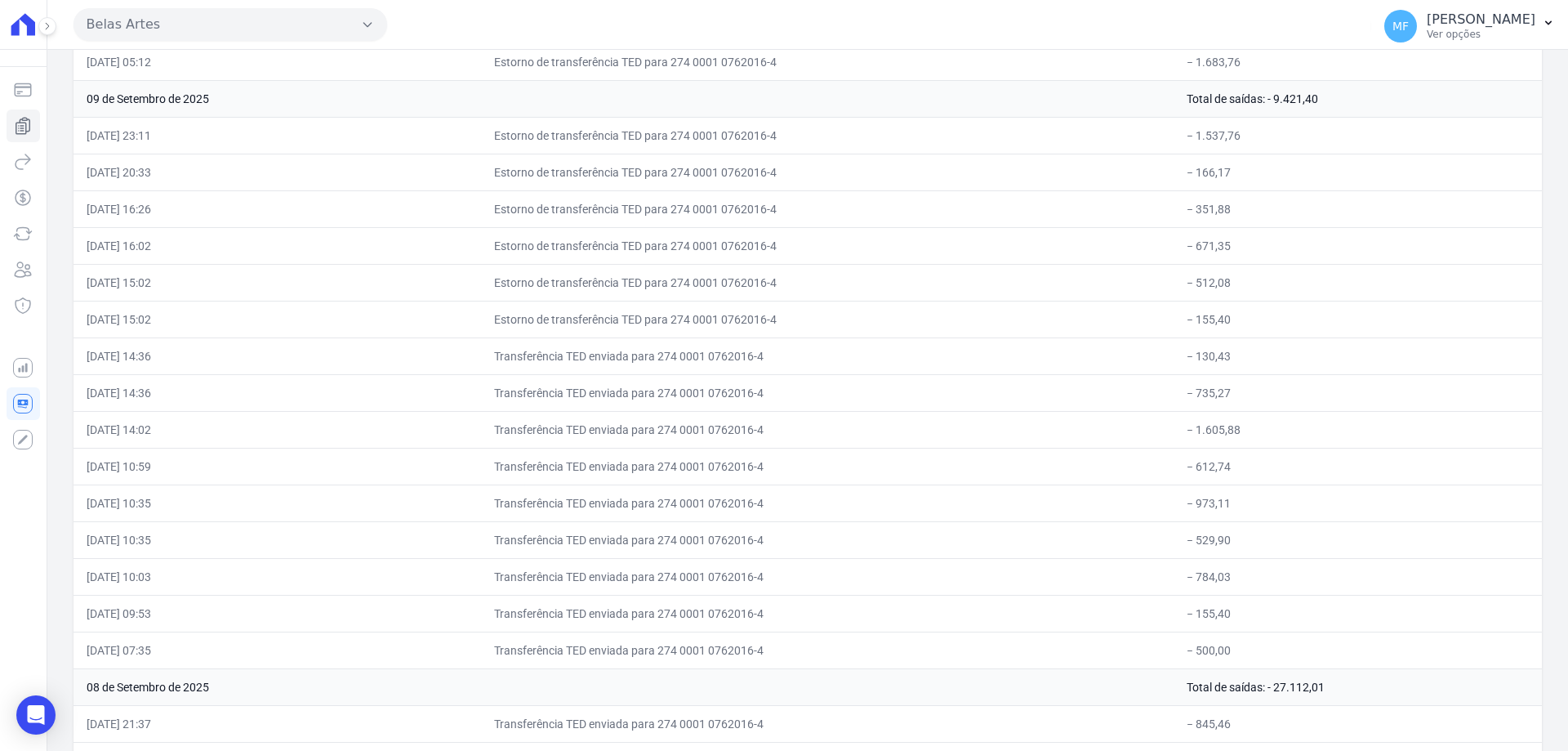
drag, startPoint x: 530, startPoint y: 317, endPoint x: 1366, endPoint y: 260, distance: 837.9
drag, startPoint x: 1244, startPoint y: 324, endPoint x: 528, endPoint y: 134, distance: 740.8
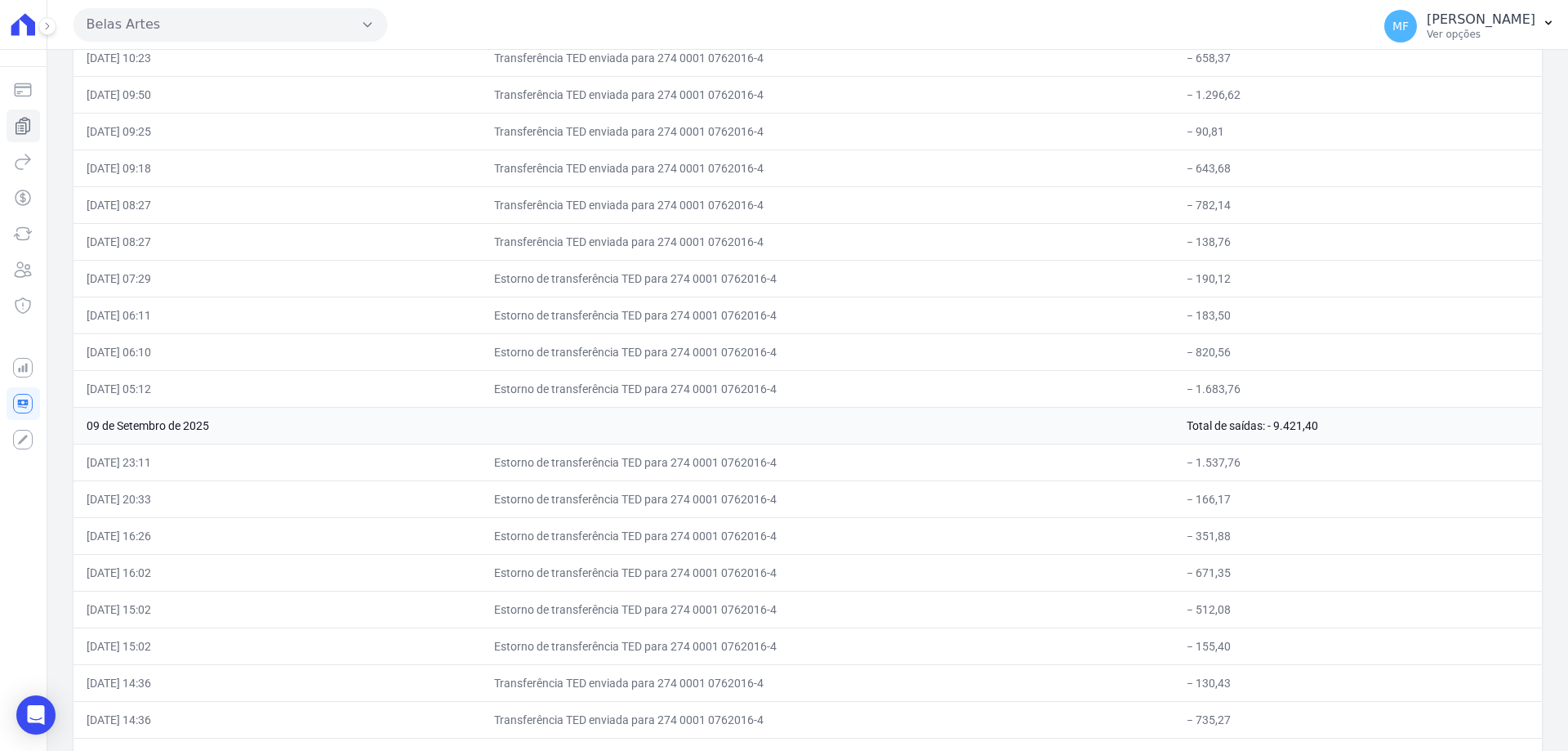
drag, startPoint x: 536, startPoint y: 276, endPoint x: 1281, endPoint y: 383, distance: 752.6
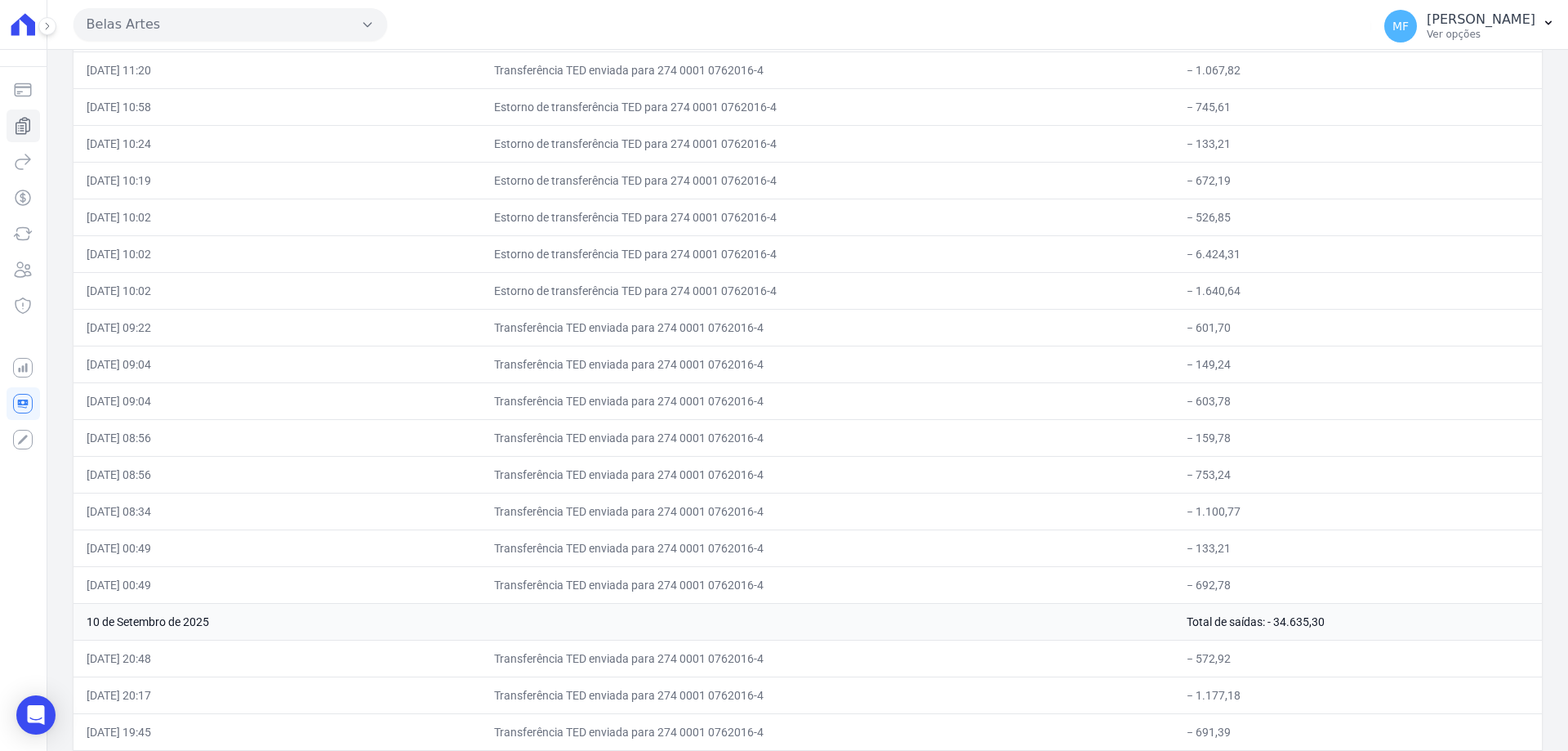
scroll to position [8248, 0]
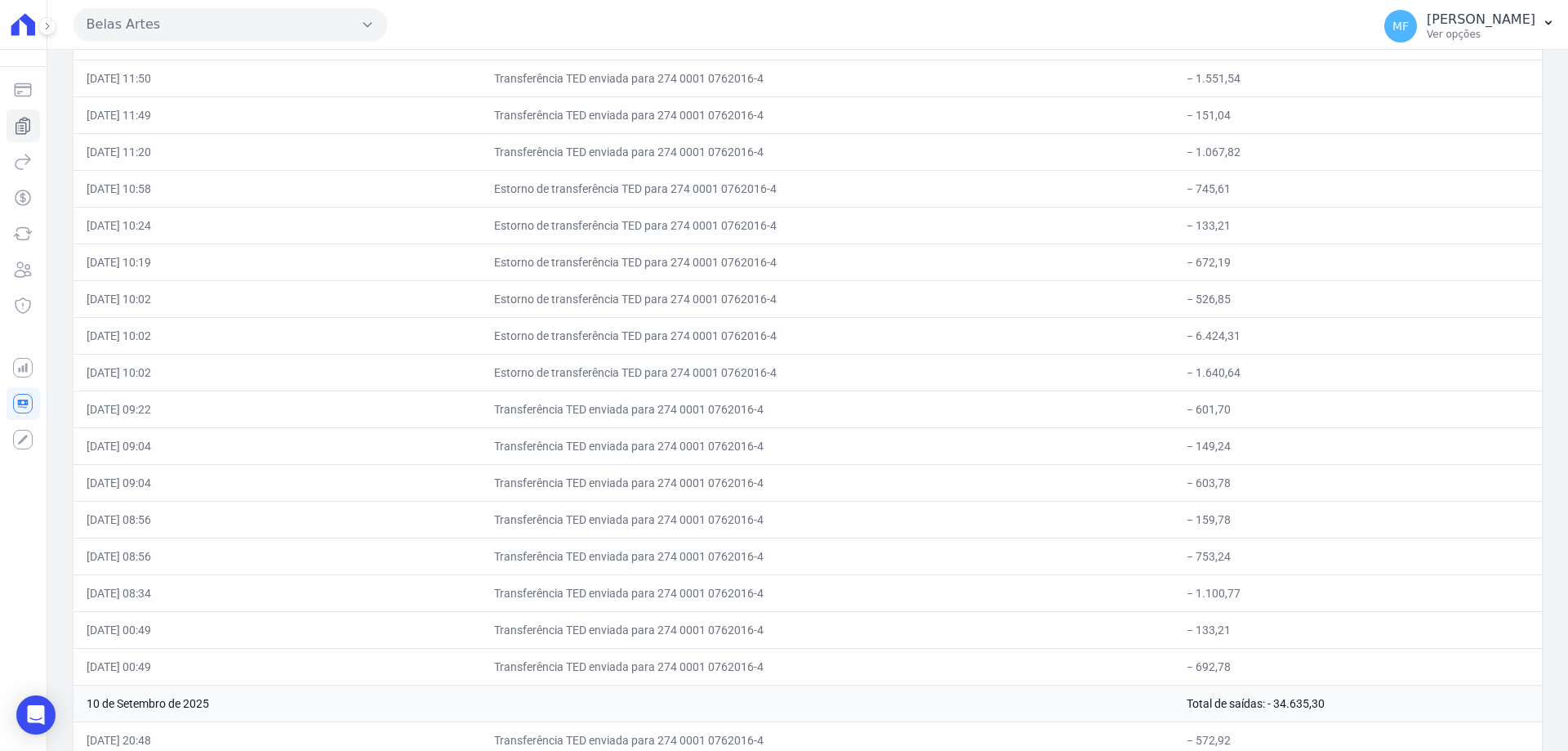
drag, startPoint x: 1251, startPoint y: 375, endPoint x: 526, endPoint y: 180, distance: 750.8
click at [526, 180] on tbody "30 de Setembro de 2025 Total de saídas: - 3.863,40 30/09/2025, 21:20 Transferên…" at bounding box center [808, 482] width 1468 height 16943
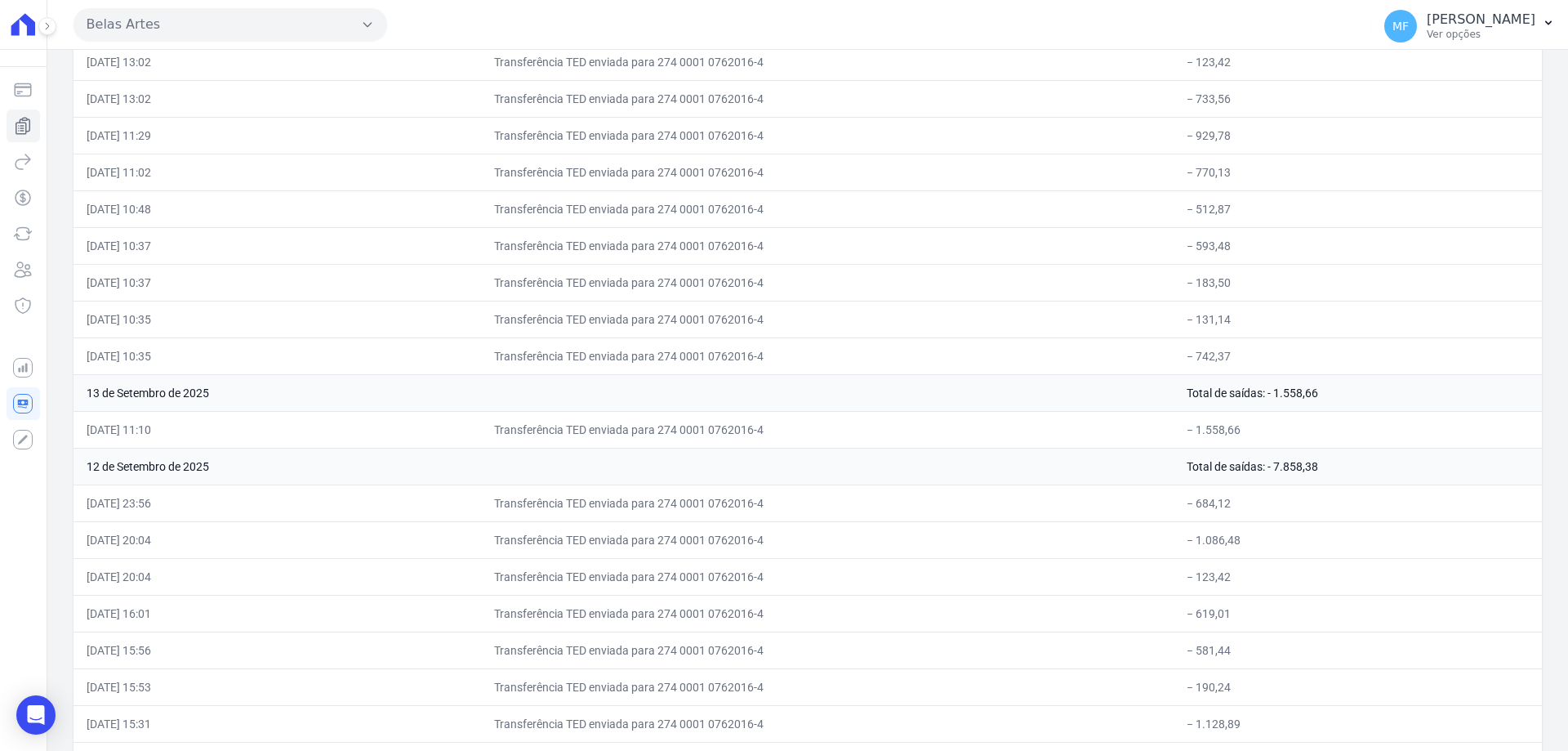
scroll to position [6697, 0]
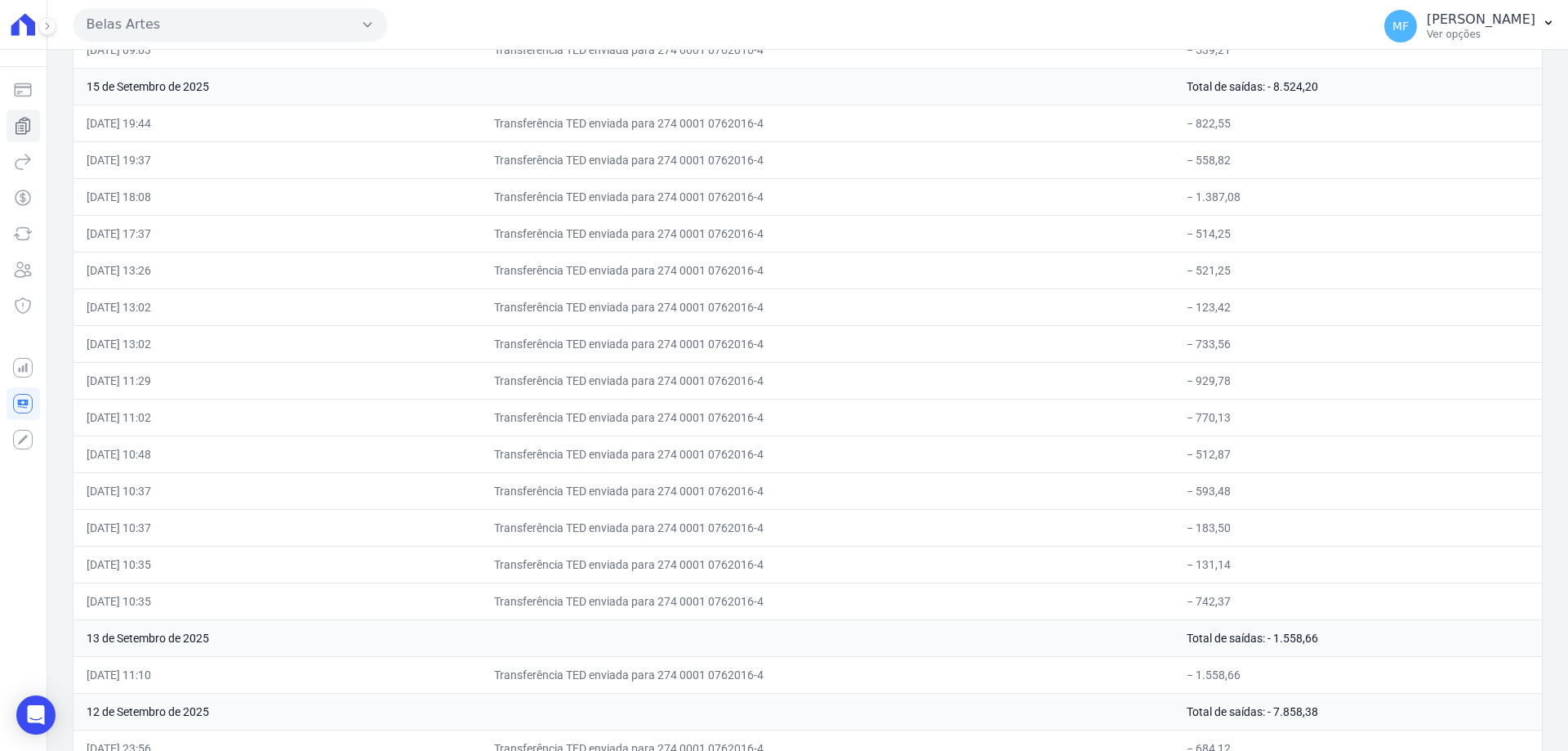
drag, startPoint x: 623, startPoint y: 139, endPoint x: 573, endPoint y: 134, distance: 50.2
click at [623, 139] on td "Transferência TED enviada para 274 0001 0762016-4" at bounding box center [827, 122] width 693 height 36
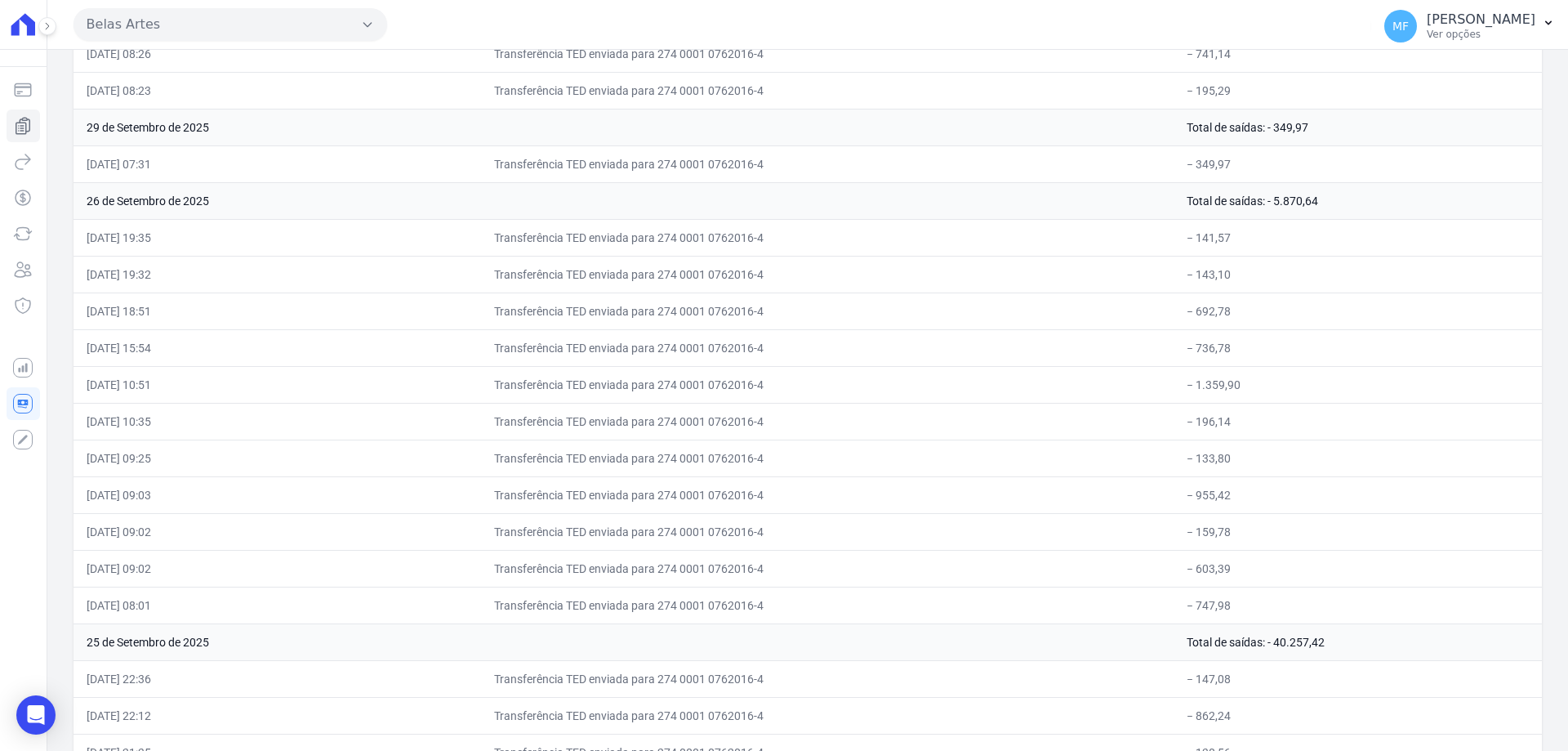
scroll to position [0, 0]
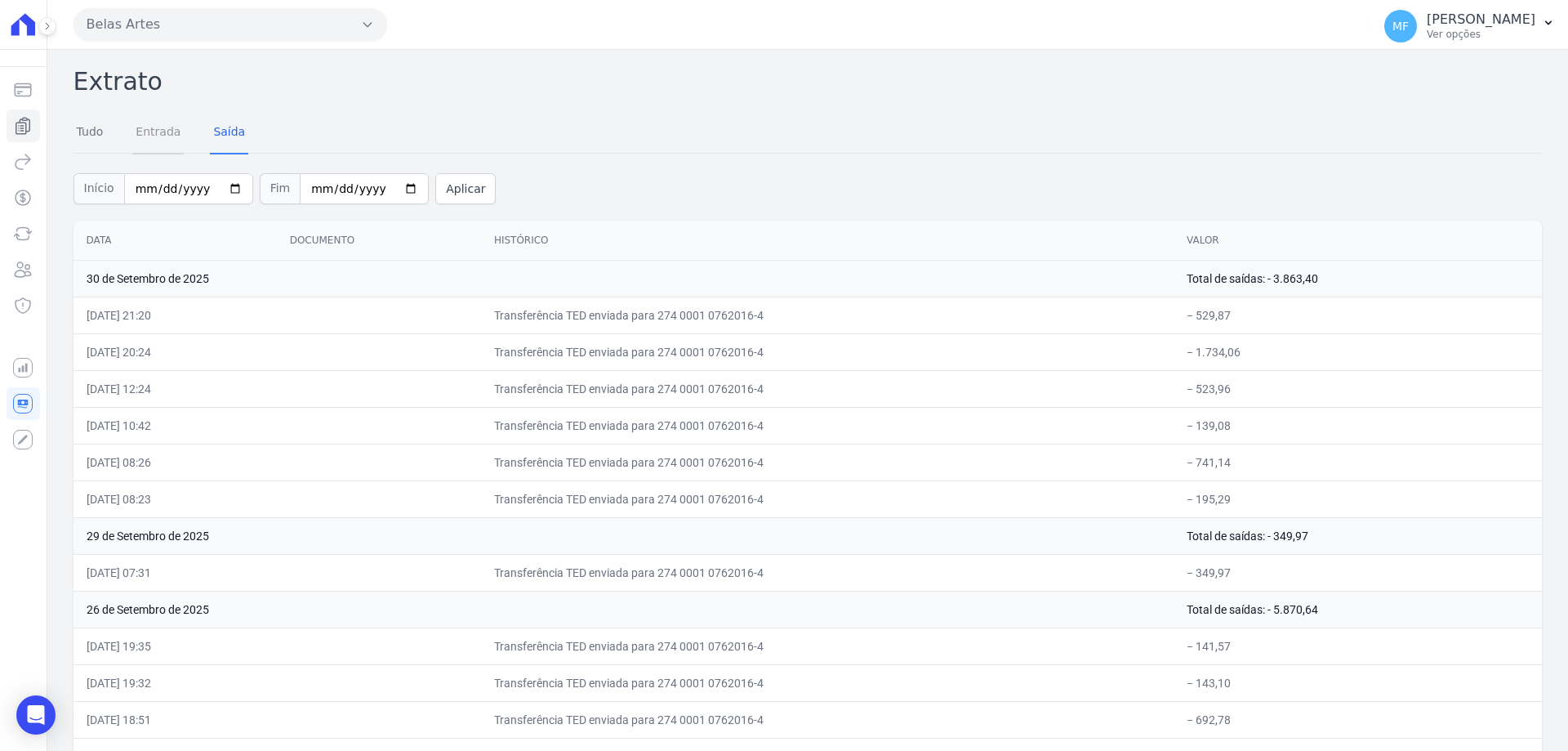
click at [147, 131] on link "Entrada" at bounding box center [158, 133] width 51 height 42
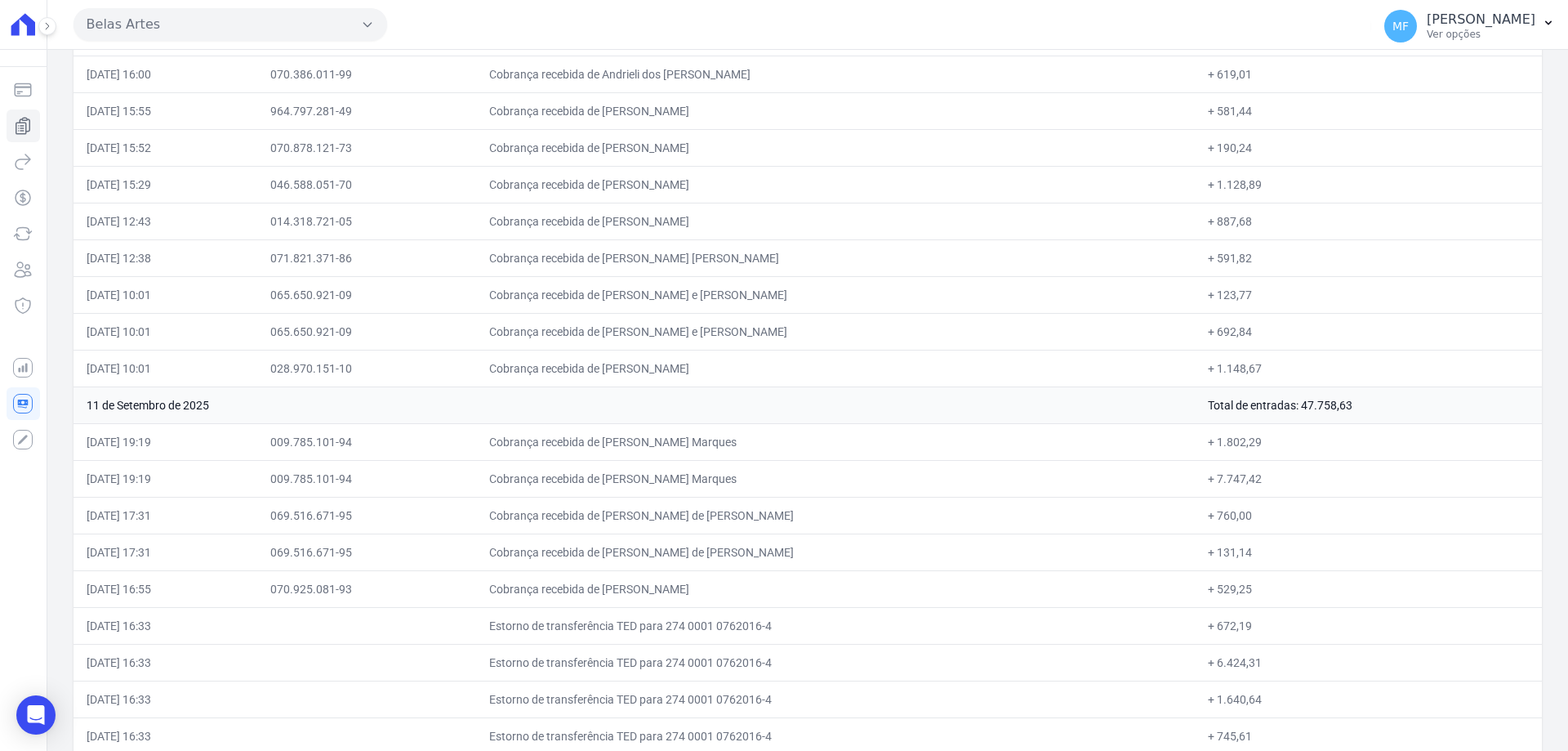
scroll to position [7587, 0]
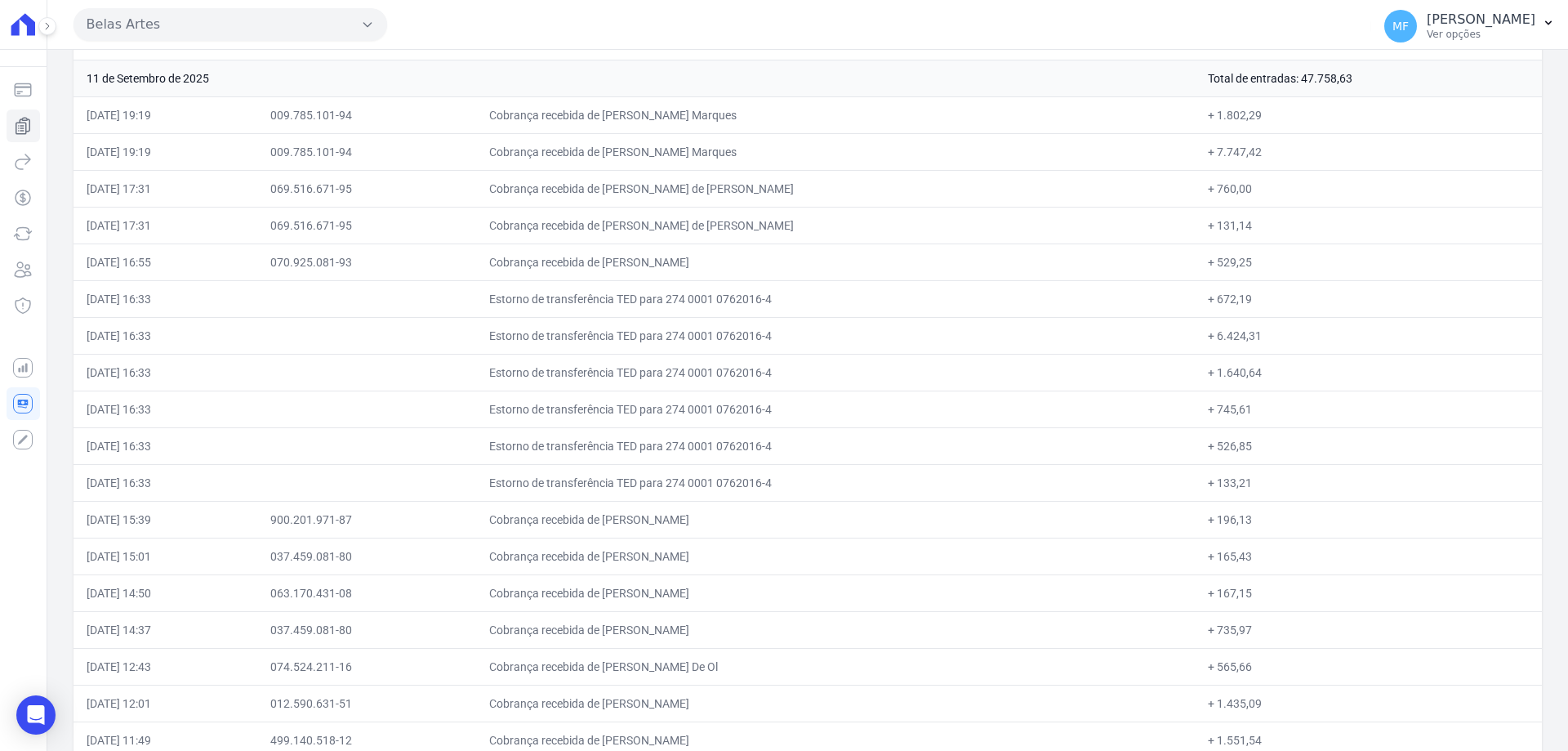
drag, startPoint x: 546, startPoint y: 295, endPoint x: 1273, endPoint y: 474, distance: 748.7
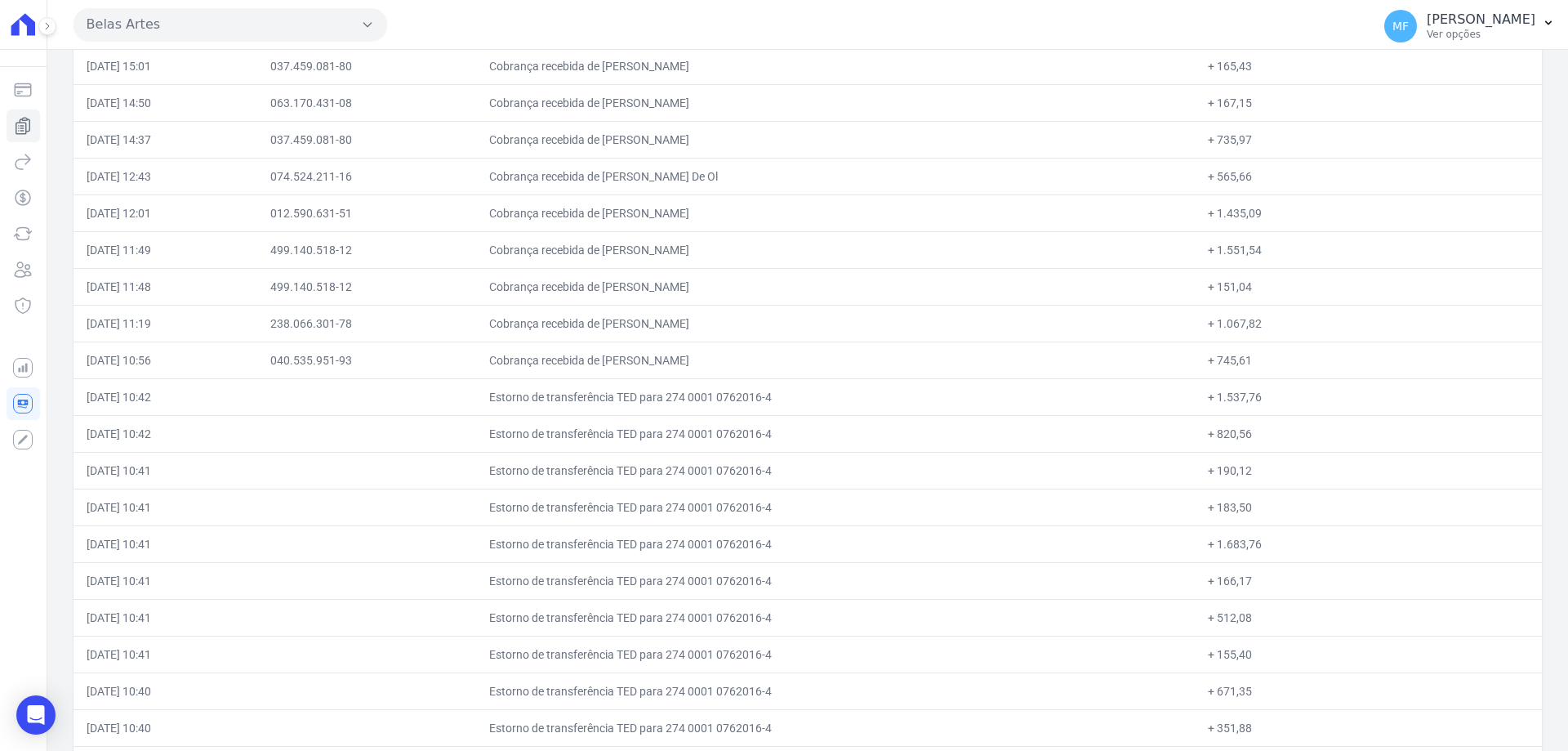
scroll to position [8240, 0]
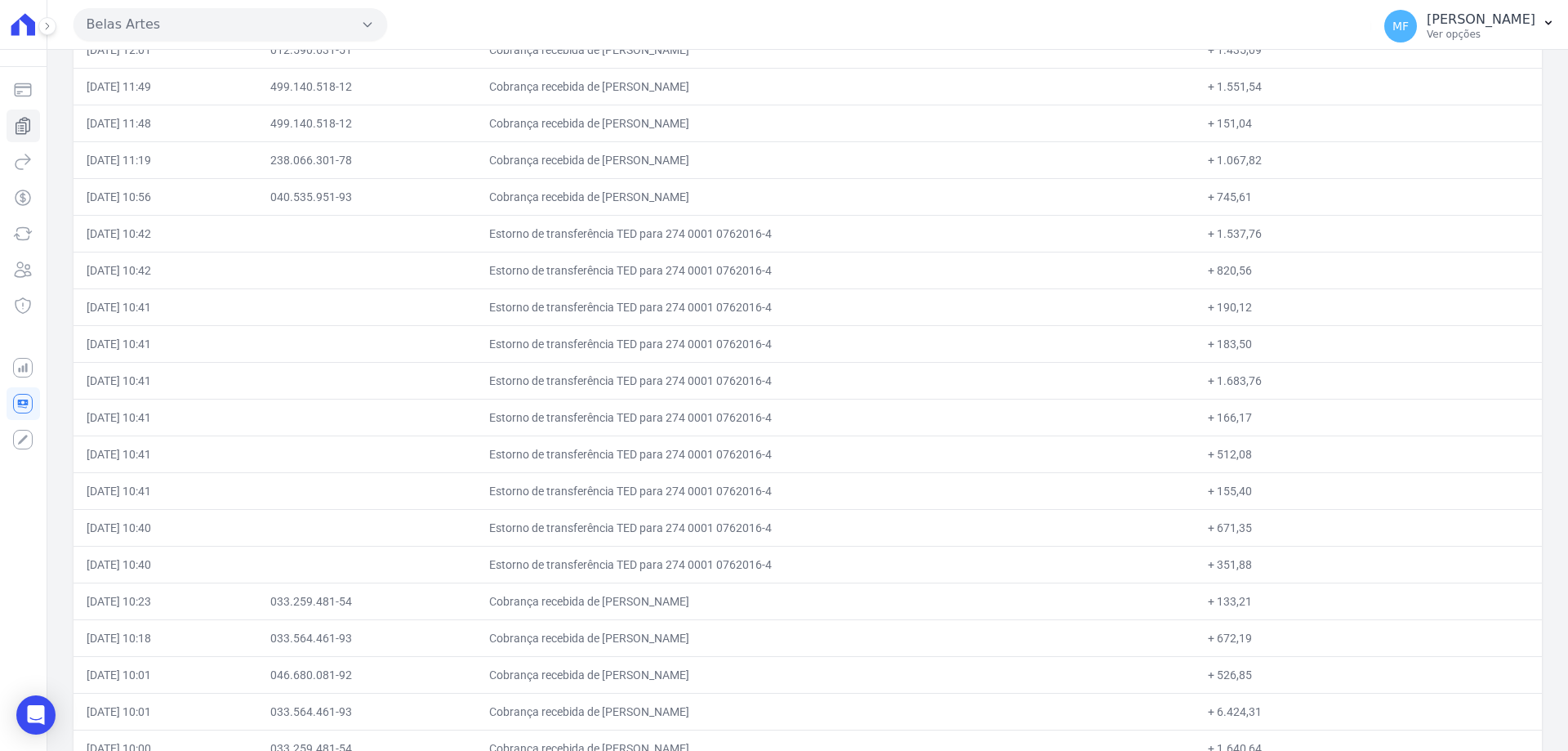
drag, startPoint x: 1247, startPoint y: 563, endPoint x: 494, endPoint y: 232, distance: 822.5
click at [494, 232] on tbody "30 de Setembro de 2025 Total de entradas: 3.724,32 30/09/2025, 21:19 003.471.38…" at bounding box center [808, 711] width 1468 height 17383
click at [673, 326] on td "Estorno de transferência TED para 274 0001 0762016-4" at bounding box center [835, 343] width 718 height 36
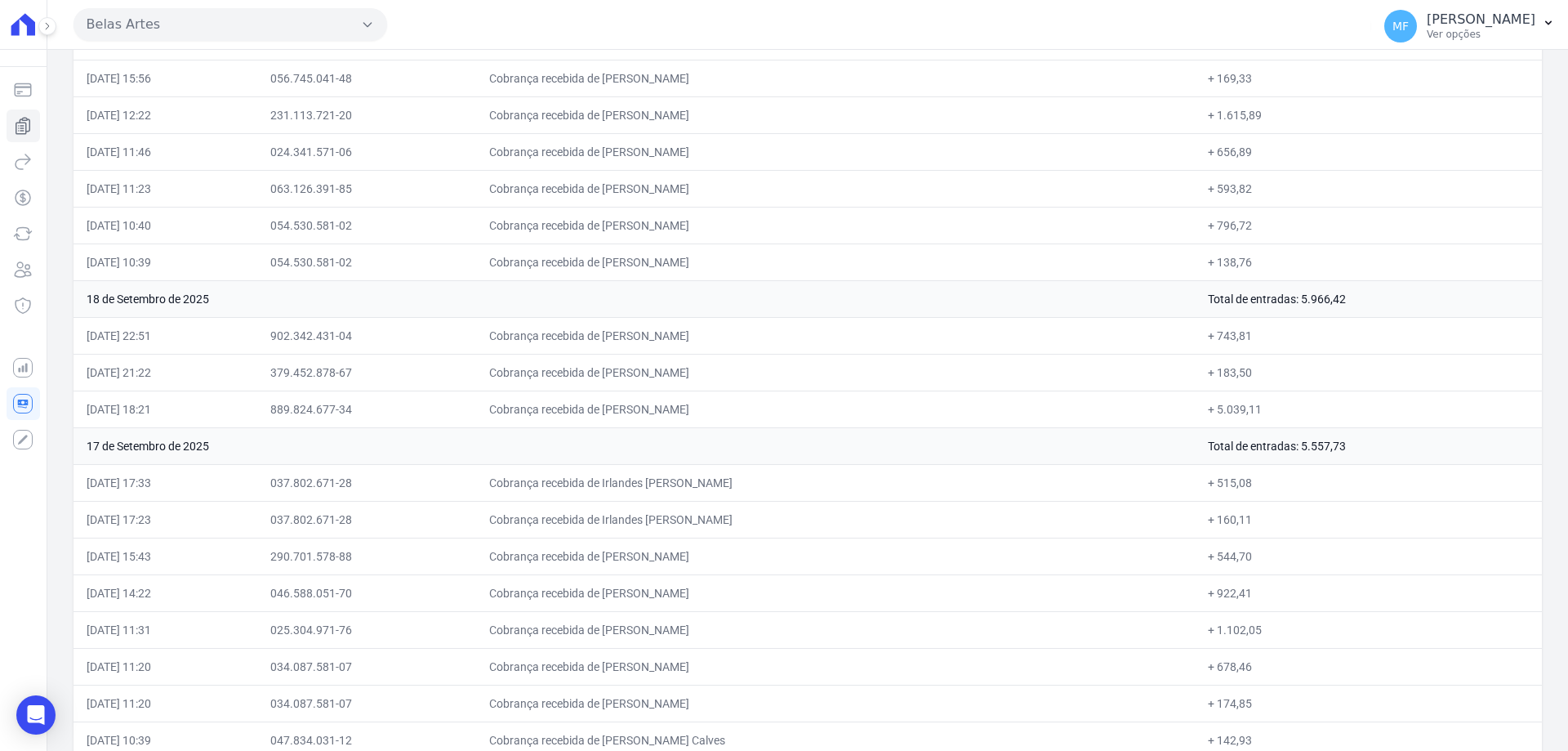
scroll to position [0, 0]
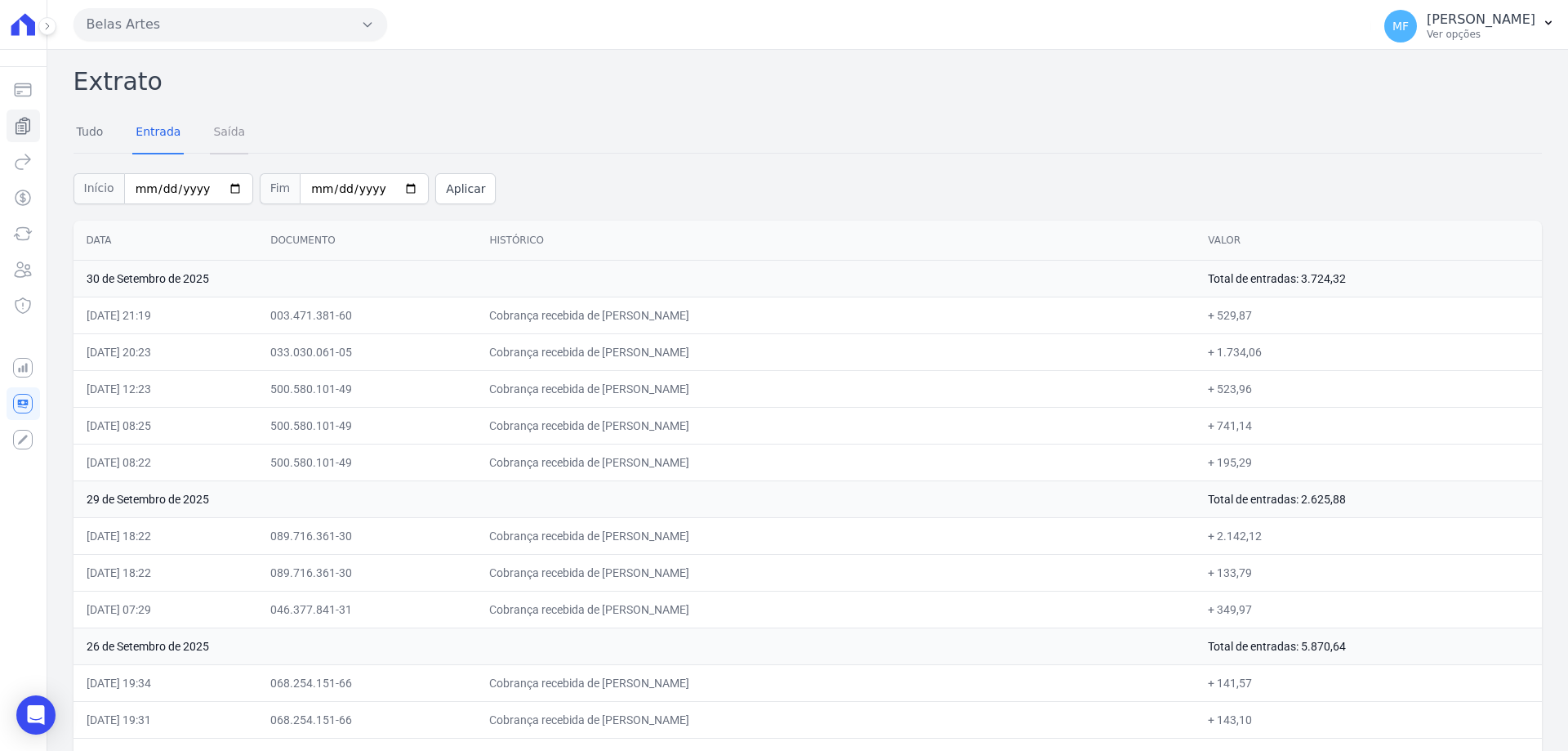
click at [236, 134] on link "Saída" at bounding box center [229, 133] width 38 height 42
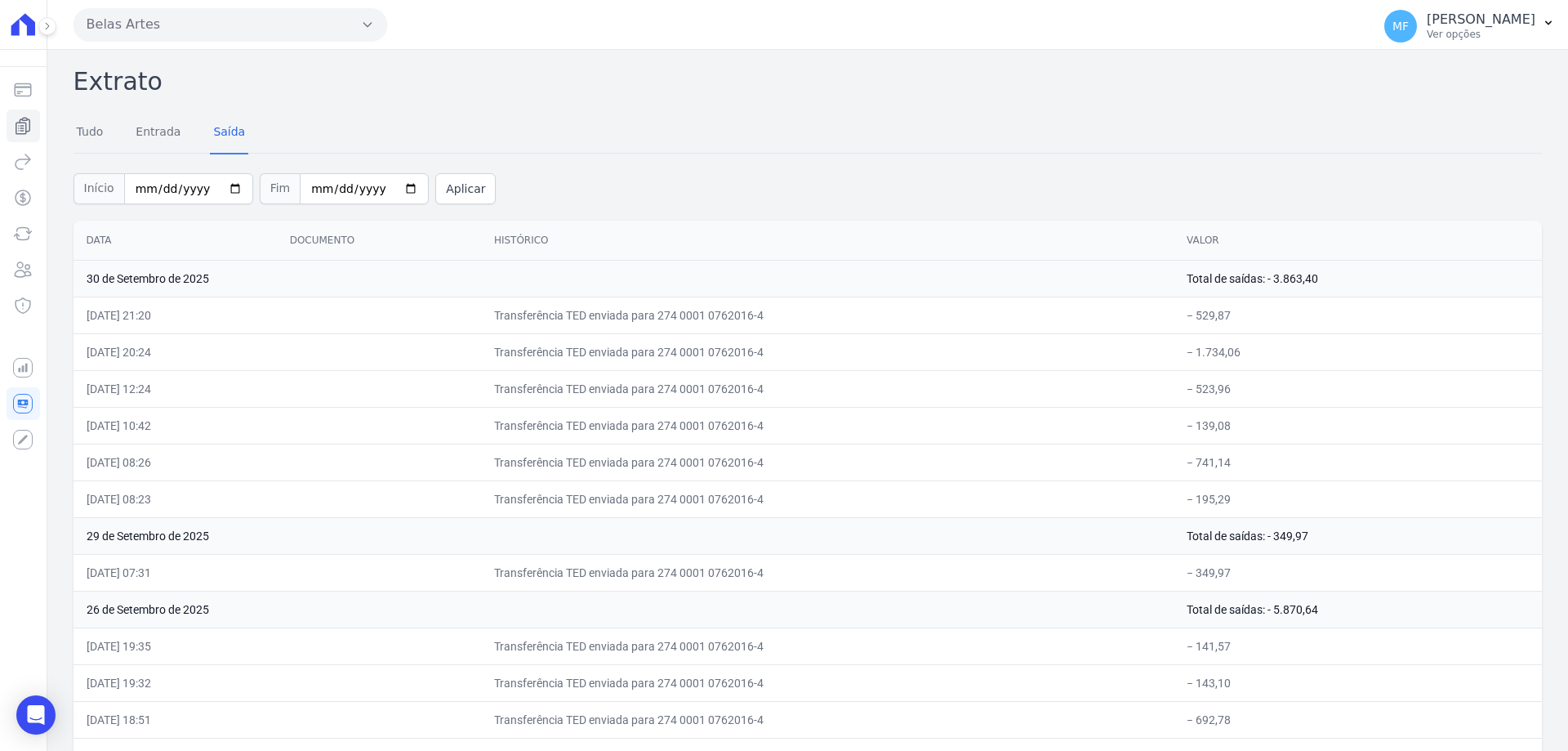
scroll to position [10536, 0]
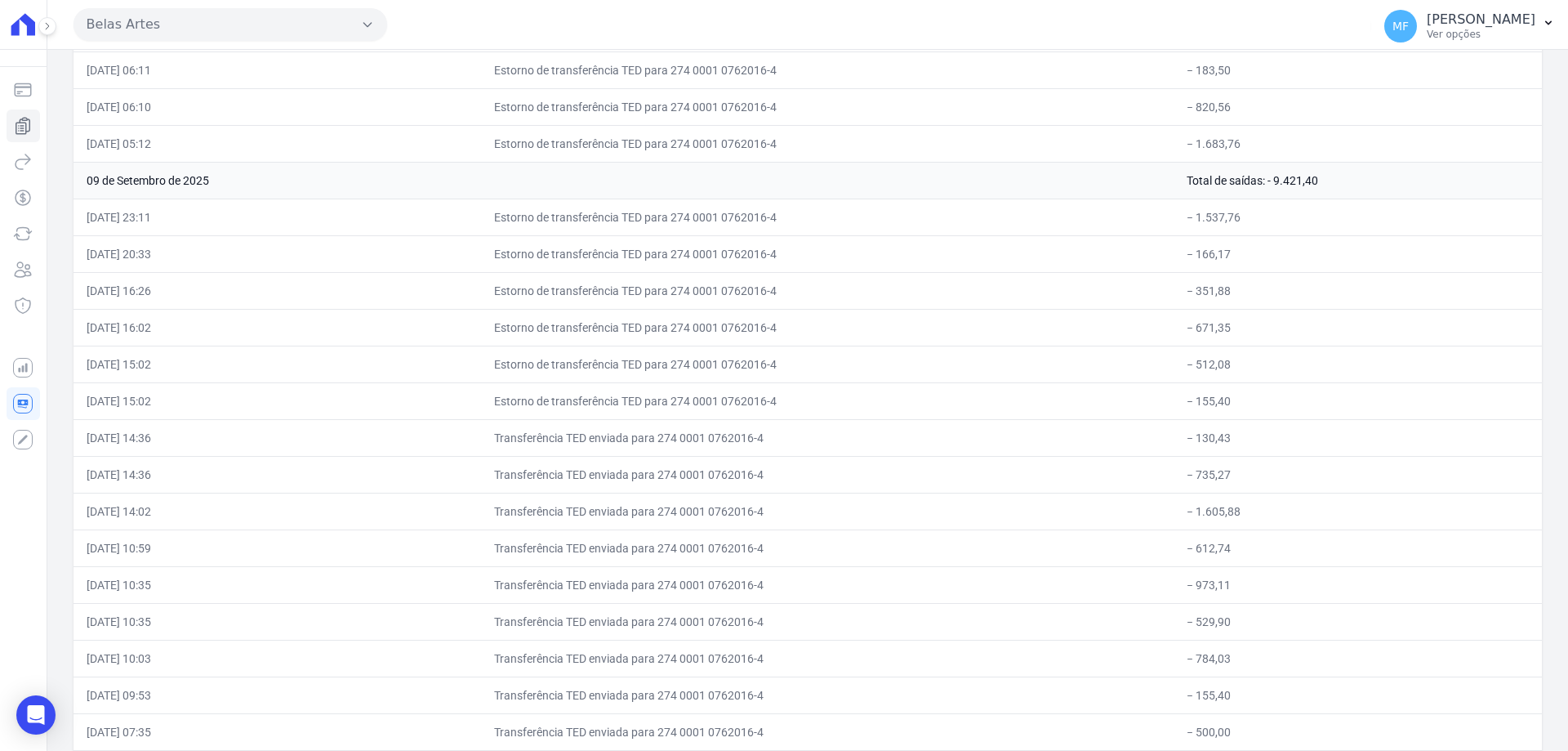
drag, startPoint x: 1253, startPoint y: 222, endPoint x: 1199, endPoint y: 222, distance: 54.0
click at [1199, 222] on td "− 1.537,76" at bounding box center [1358, 216] width 369 height 36
copy td "1.537,76"
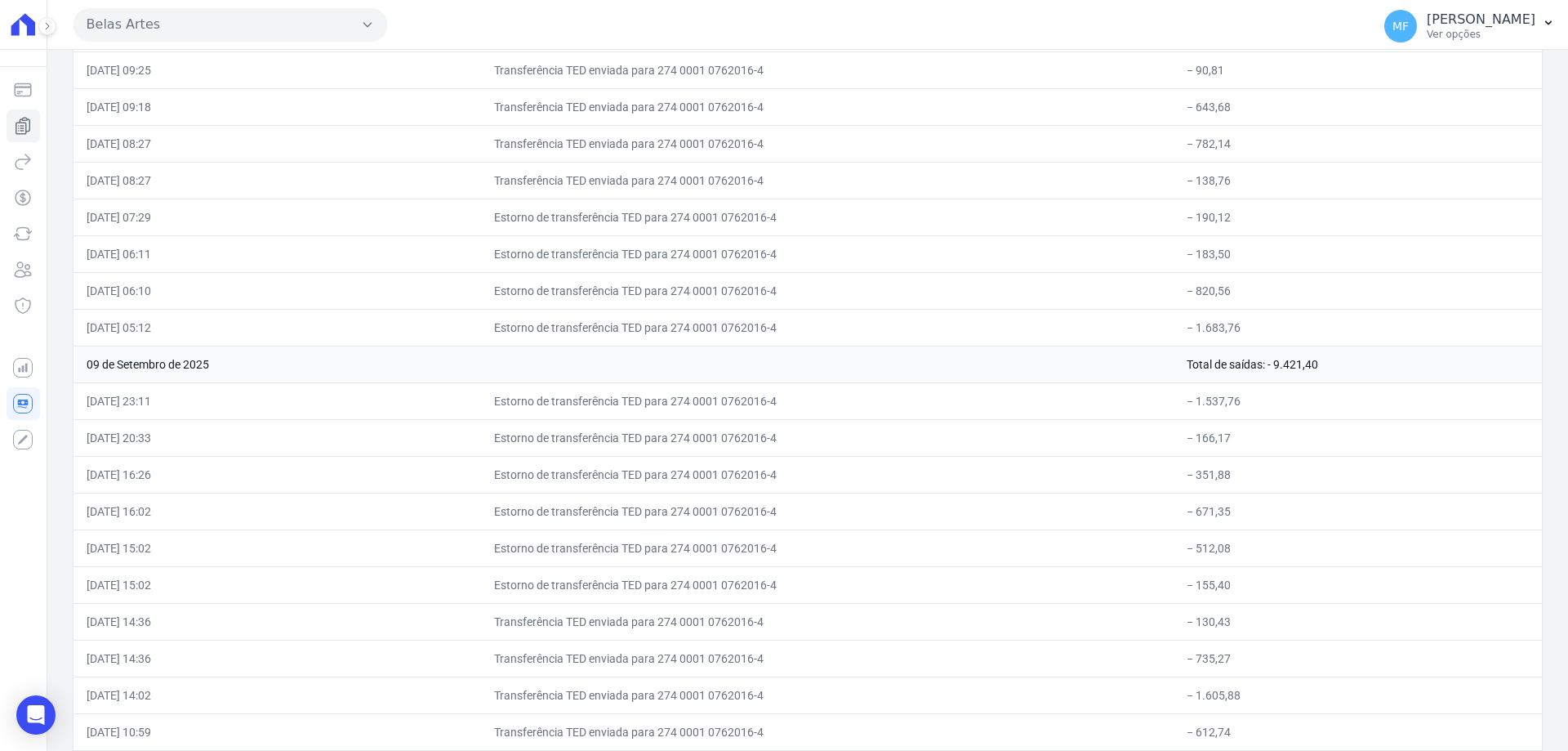
drag, startPoint x: 1238, startPoint y: 437, endPoint x: 1198, endPoint y: 435, distance: 40.0
click at [1198, 435] on td "− 166,17" at bounding box center [1358, 437] width 369 height 36
copy td "166,17"
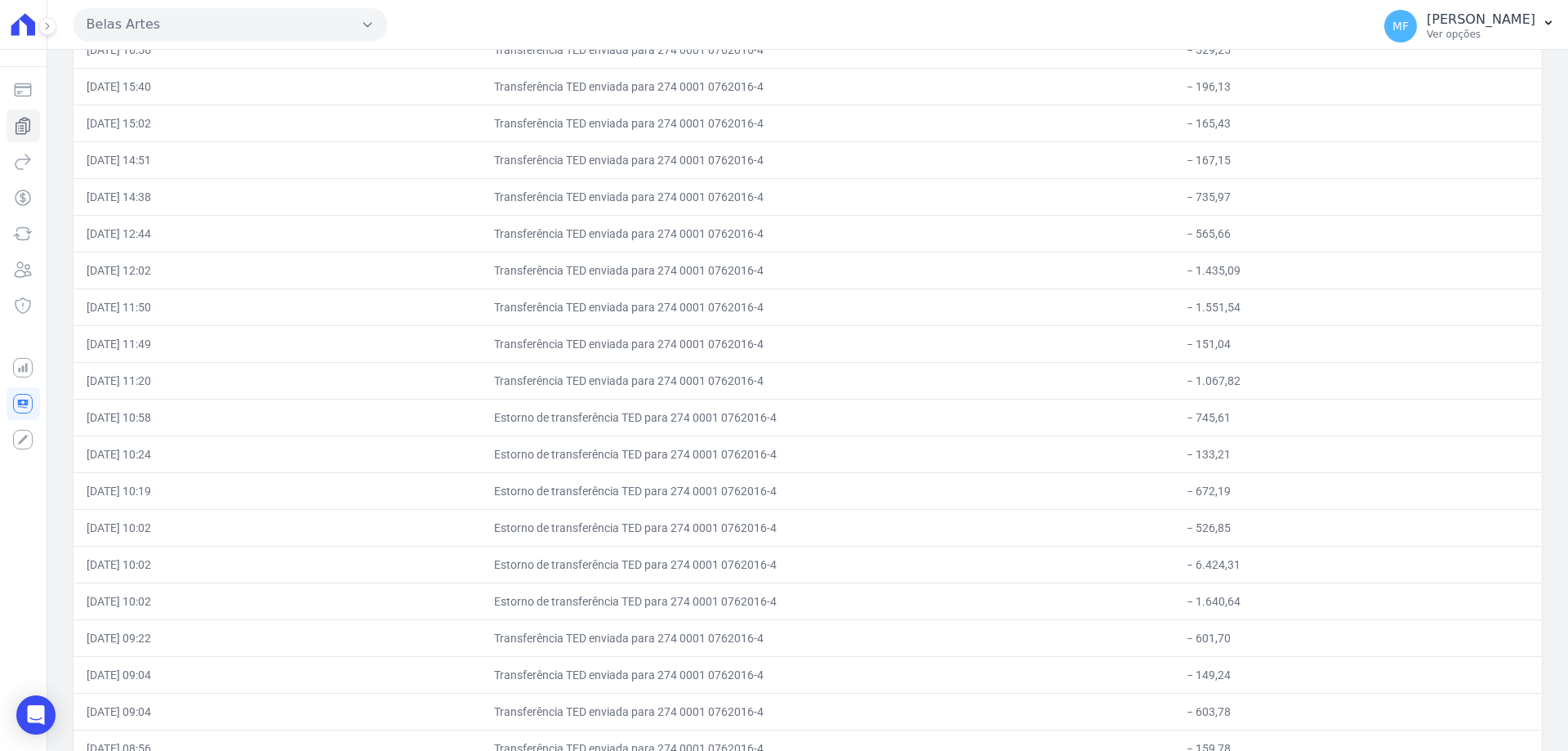
scroll to position [8101, 0]
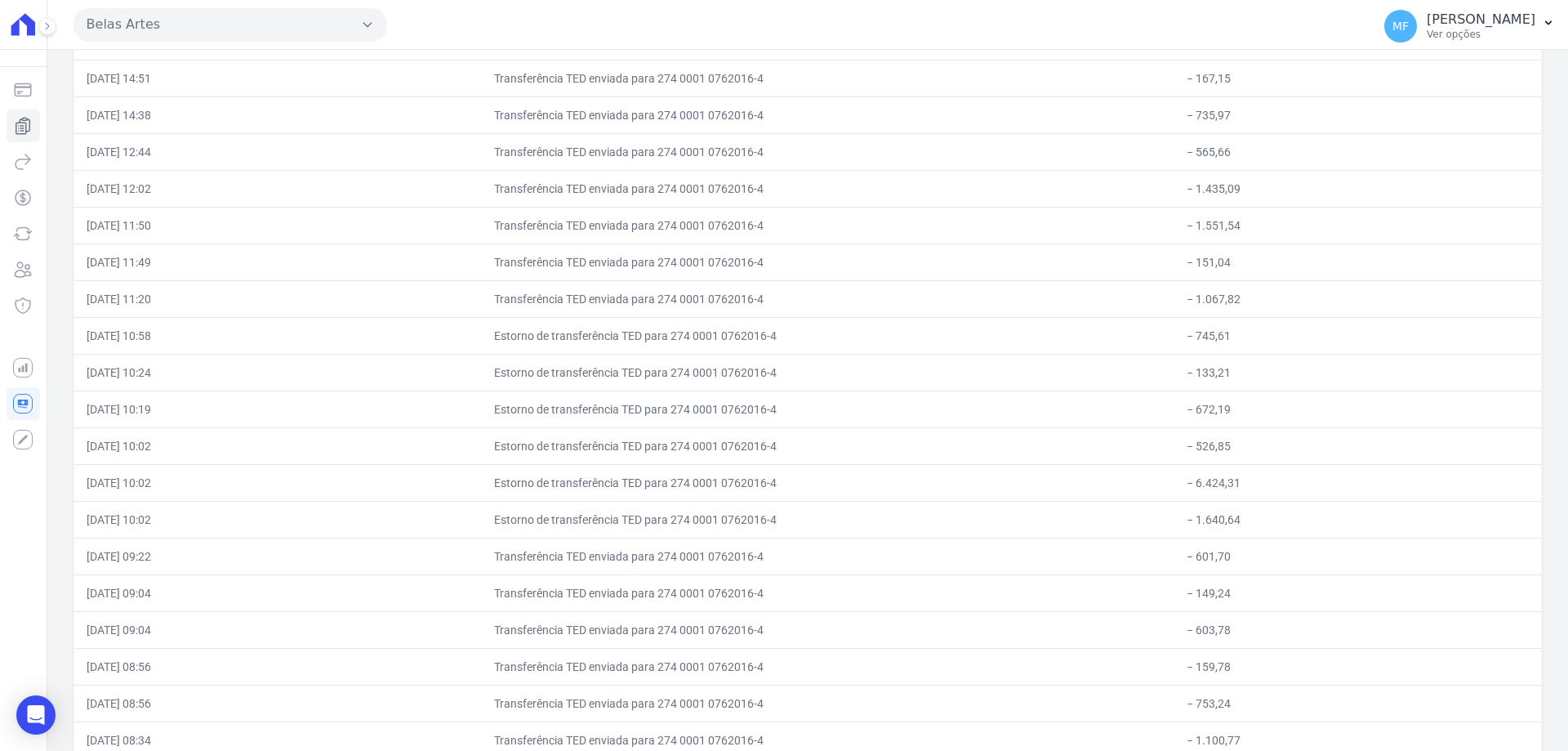
click at [603, 293] on td "Transferência TED enviada para 274 0001 0762016-4" at bounding box center [827, 298] width 693 height 36
drag, startPoint x: 530, startPoint y: 326, endPoint x: 1253, endPoint y: 505, distance: 744.8
click at [1253, 505] on tbody "30 de Setembro de 2025 Total de saídas: - 3.863,40 30/09/2025, 21:20 Transferên…" at bounding box center [808, 629] width 1468 height 16943
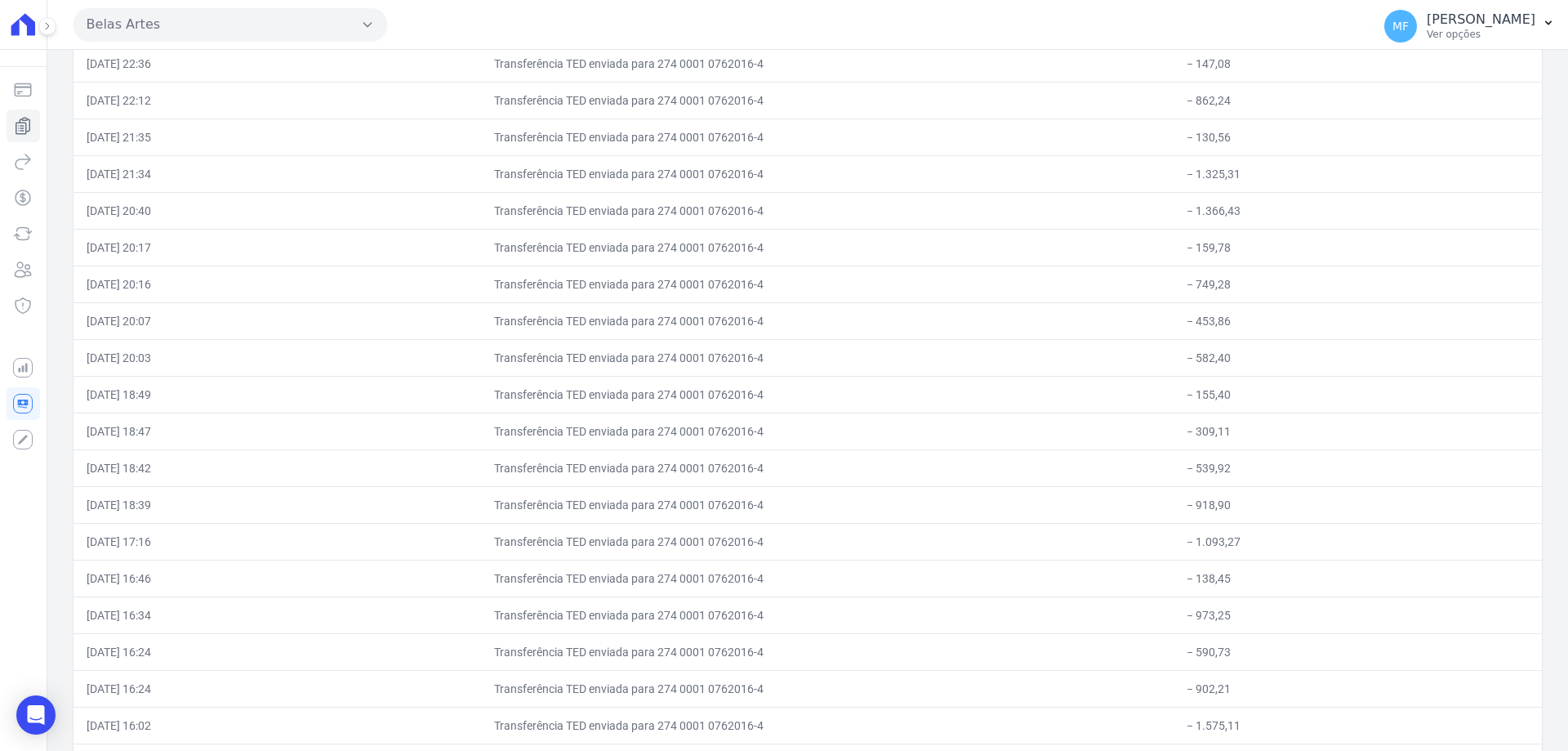
scroll to position [0, 0]
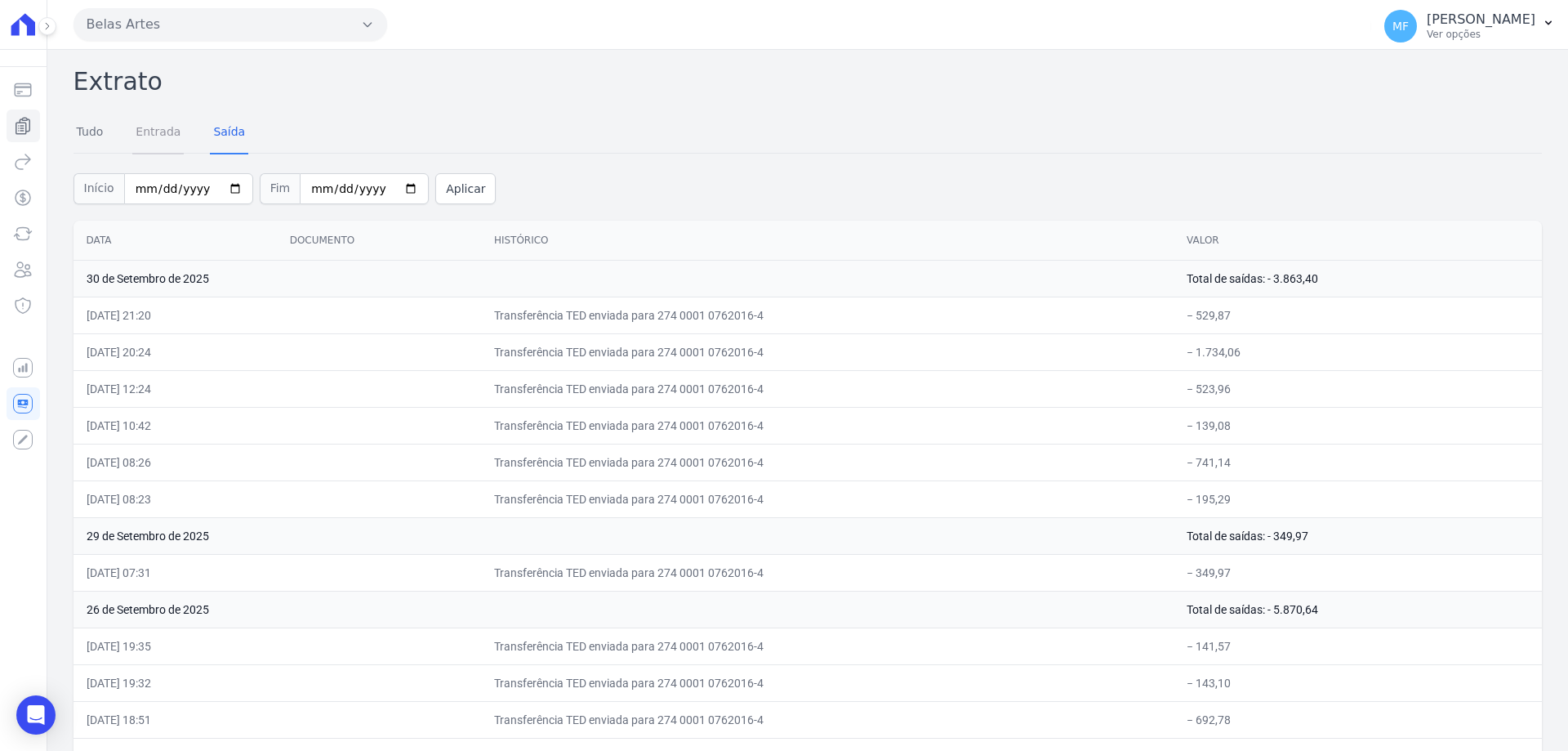
click at [173, 132] on link "Entrada" at bounding box center [158, 133] width 51 height 42
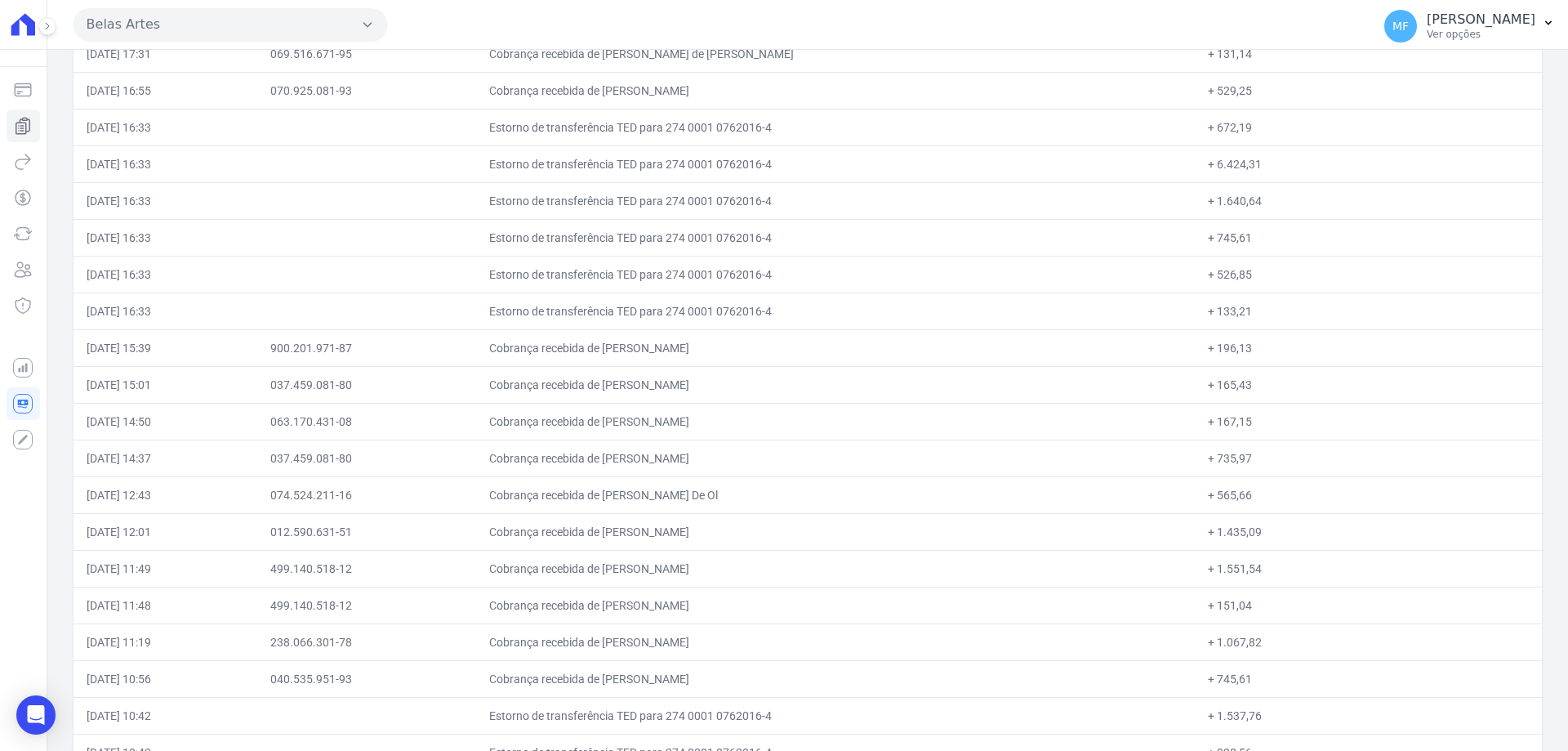
scroll to position [7677, 0]
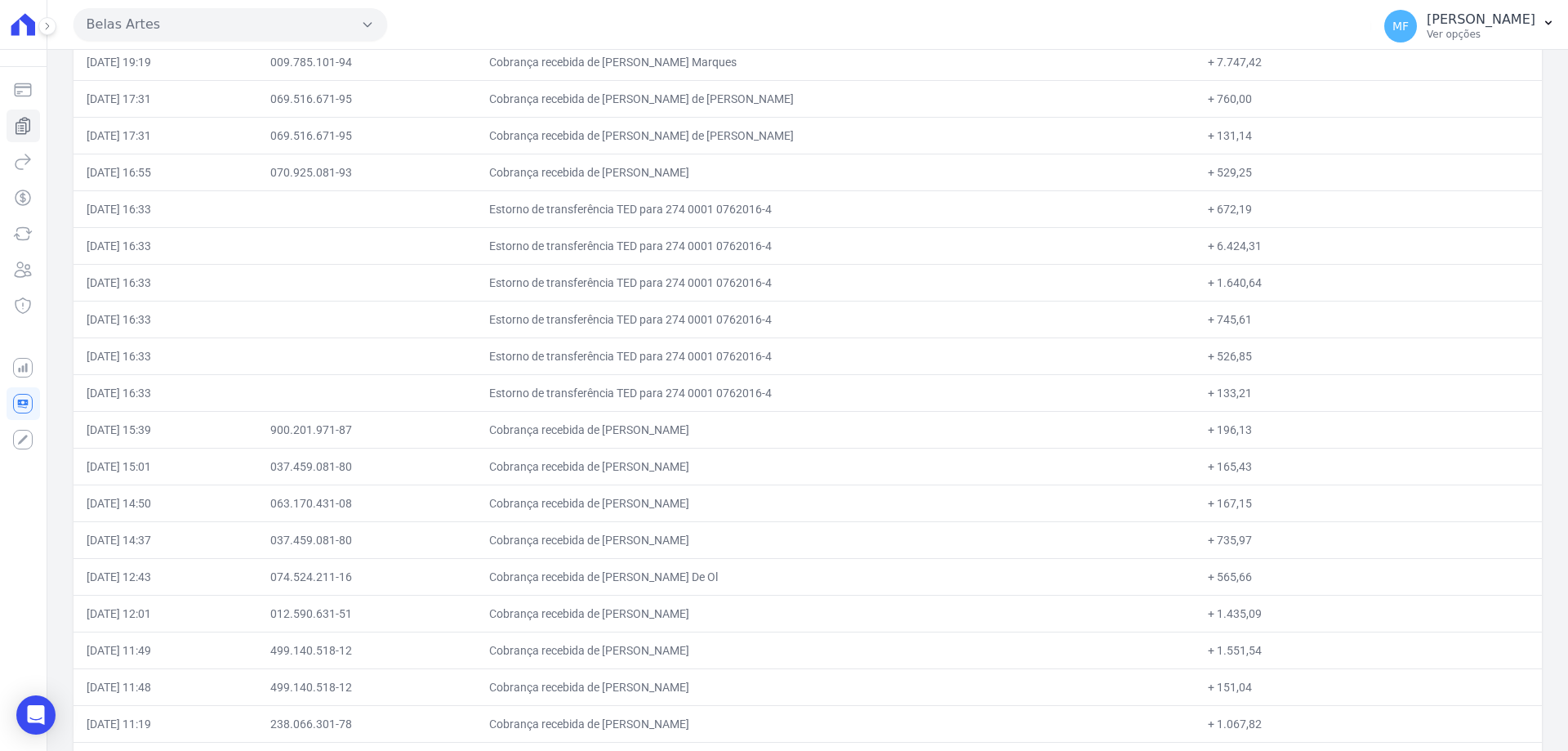
drag, startPoint x: 1256, startPoint y: 240, endPoint x: 1205, endPoint y: 243, distance: 51.1
click at [1205, 243] on td "+ 6.424,31" at bounding box center [1368, 244] width 347 height 36
copy td "6.424,31"
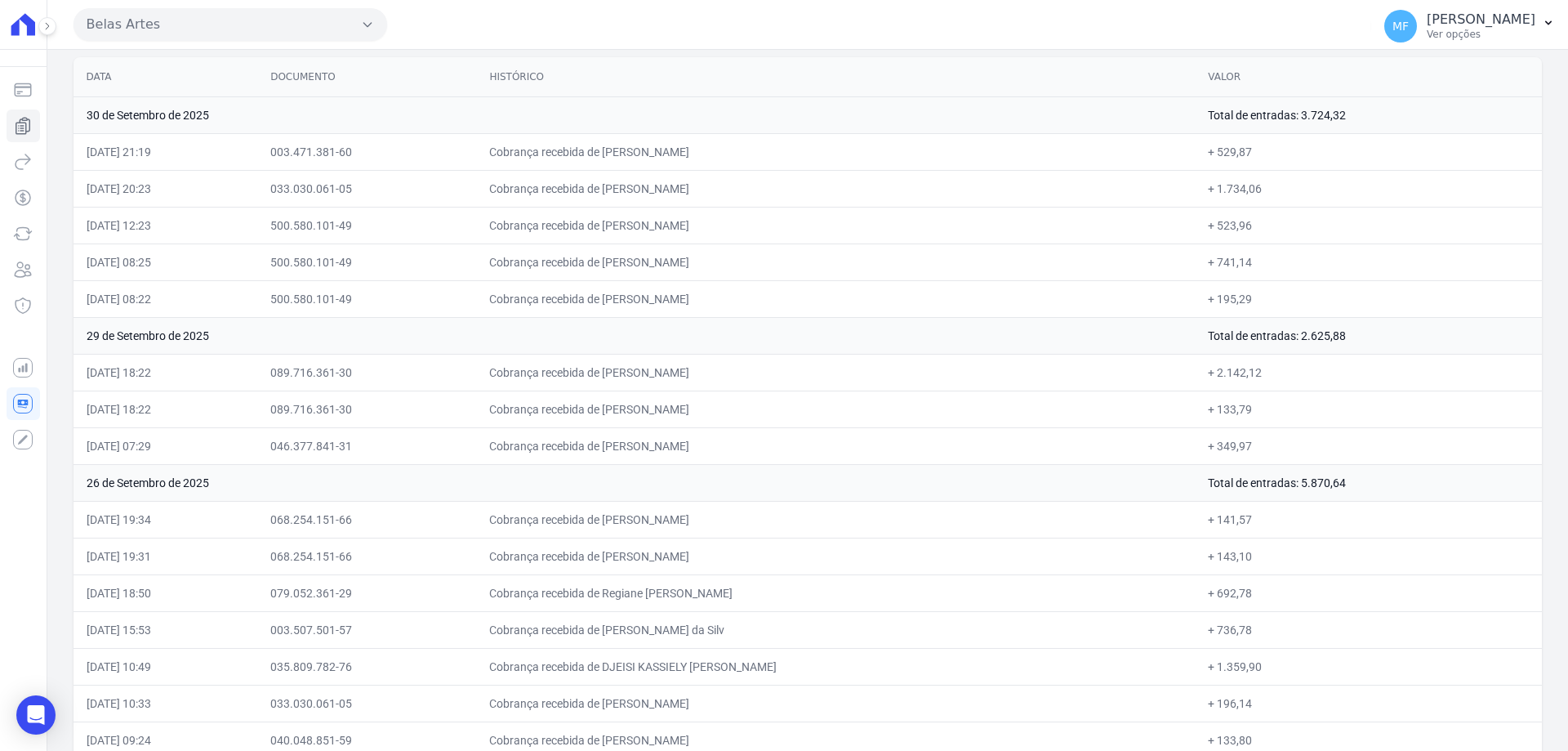
scroll to position [0, 0]
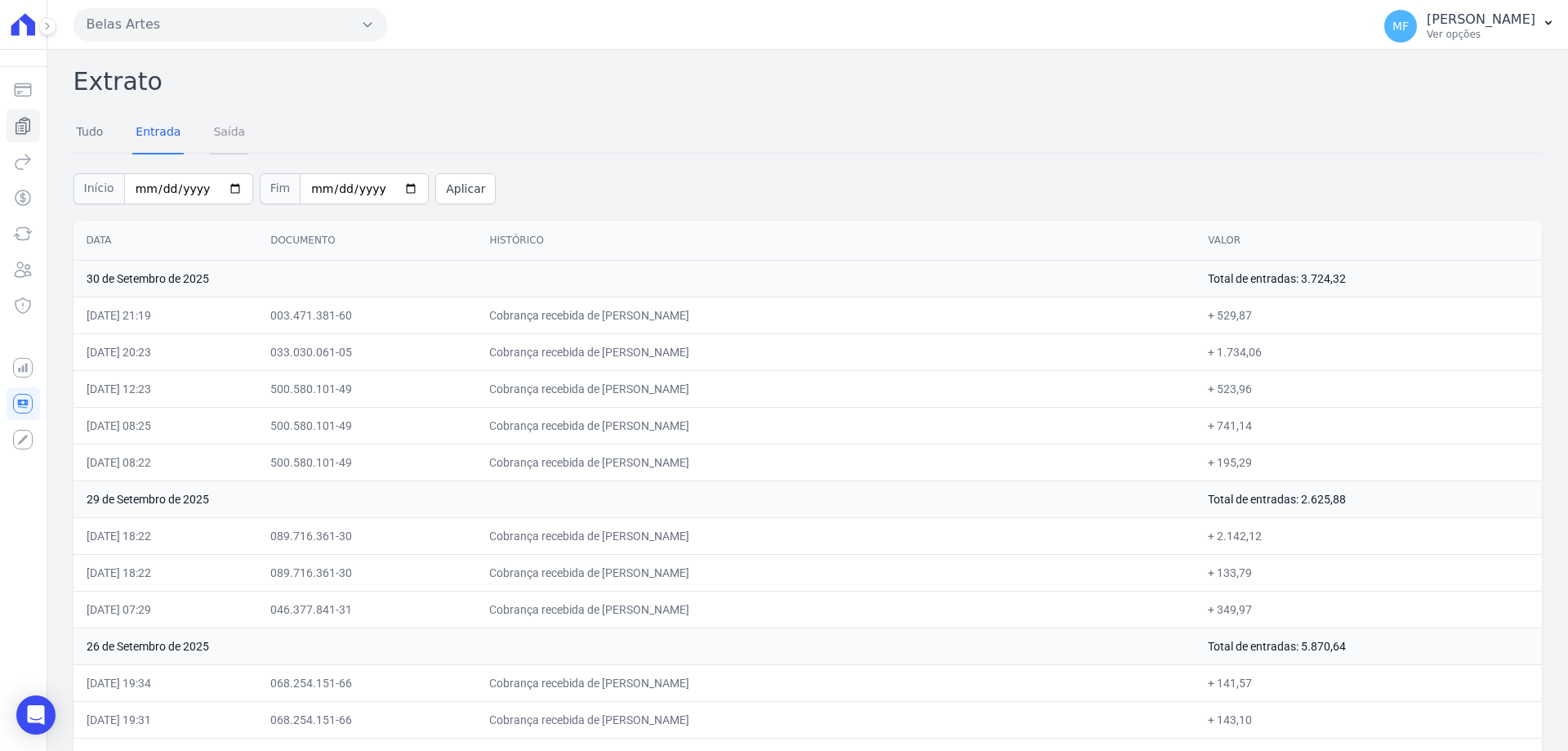
click at [210, 133] on link "Saída" at bounding box center [229, 133] width 38 height 42
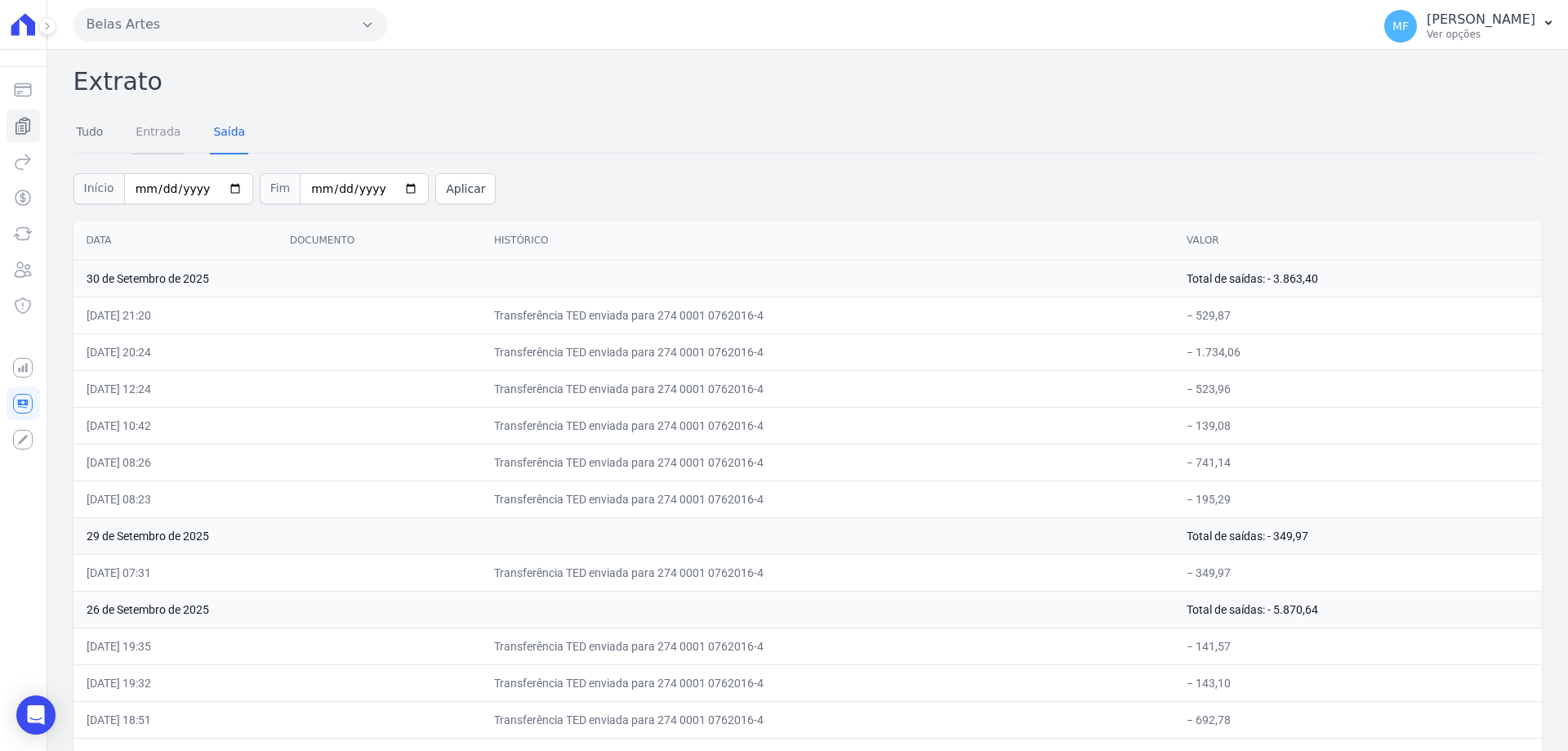
click at [170, 139] on link "Entrada" at bounding box center [158, 133] width 51 height 42
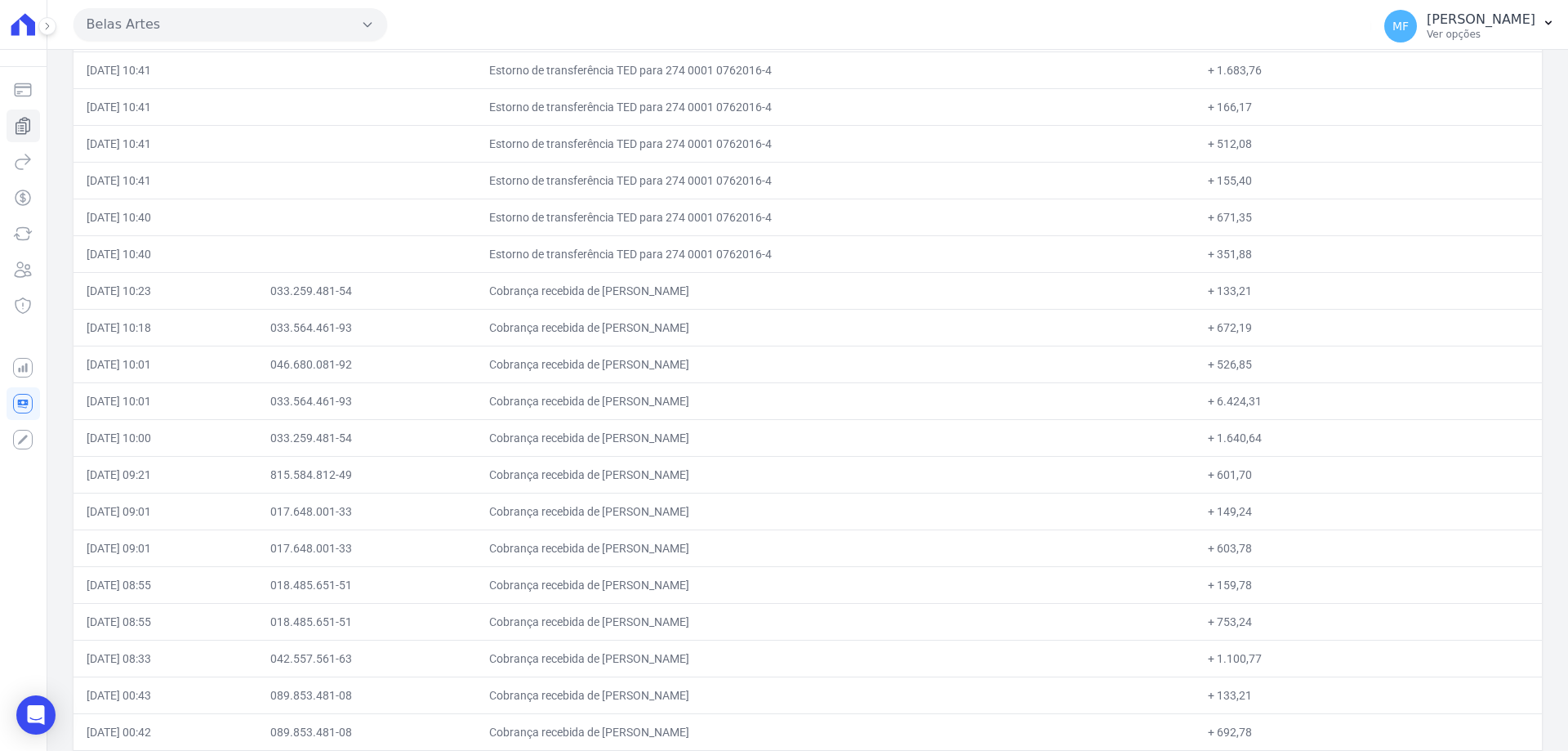
scroll to position [7522, 0]
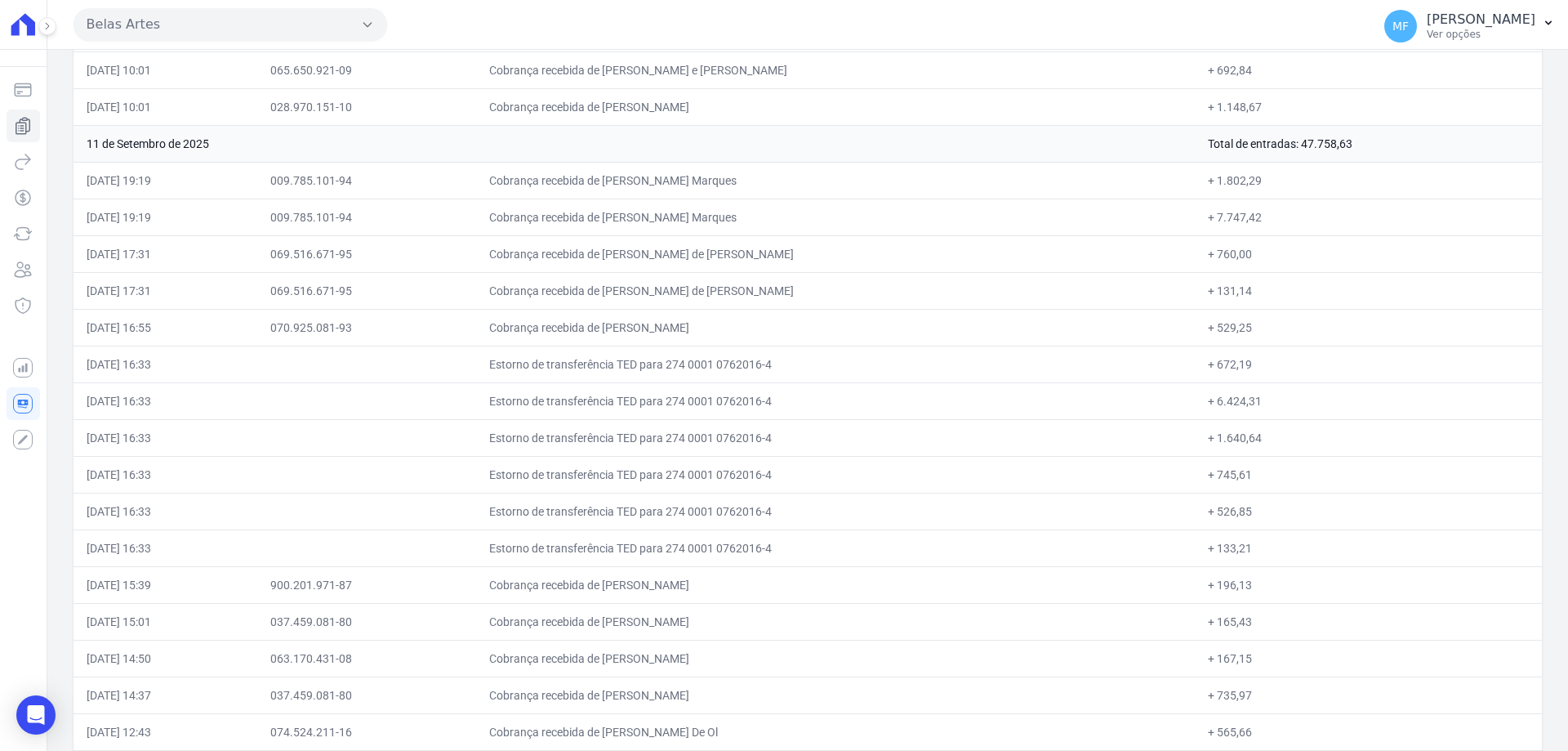
drag, startPoint x: 1239, startPoint y: 481, endPoint x: 1206, endPoint y: 481, distance: 33.0
click at [1206, 481] on td "+ 745,61" at bounding box center [1368, 473] width 347 height 36
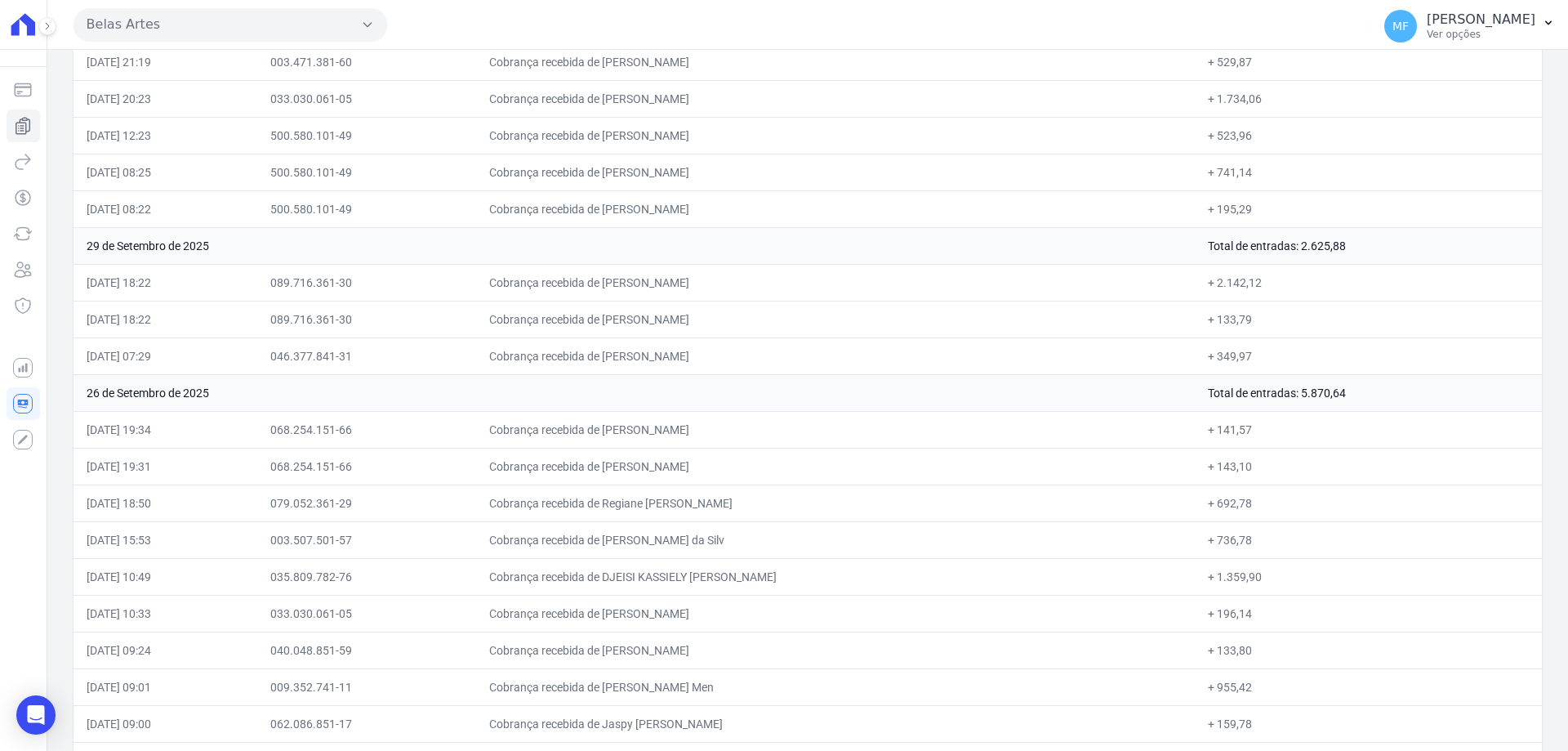
scroll to position [0, 0]
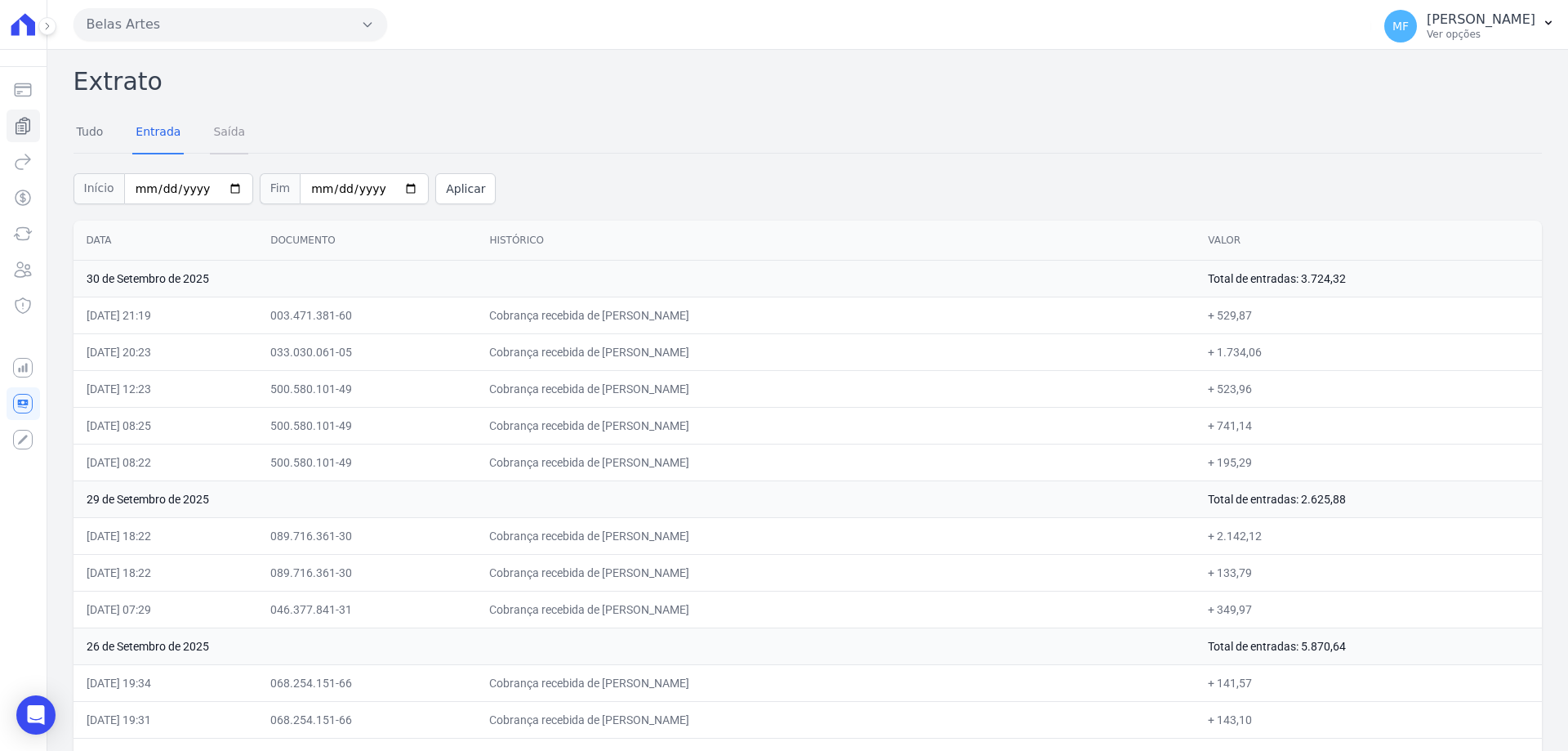
click at [225, 137] on link "Saída" at bounding box center [229, 133] width 38 height 42
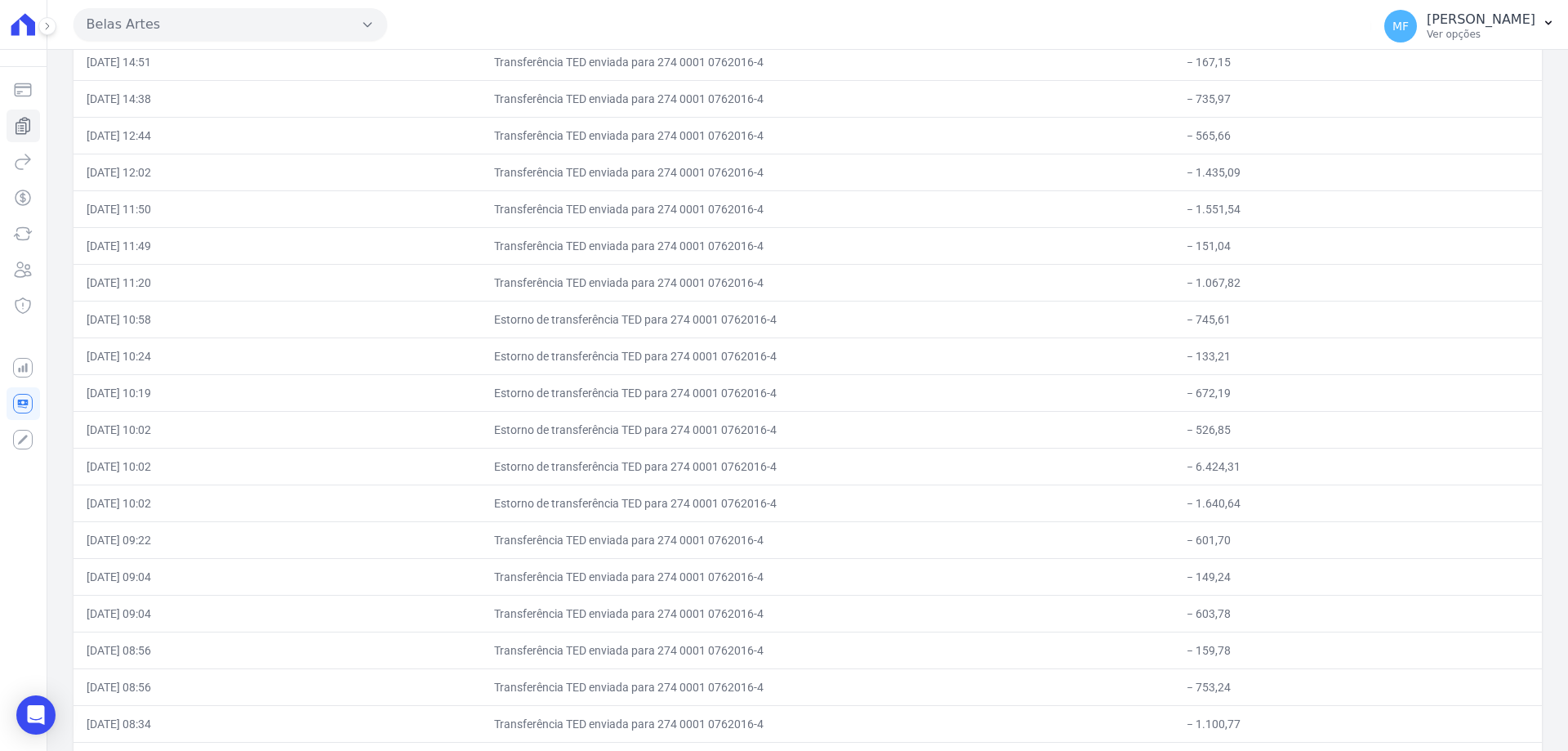
scroll to position [8200, 0]
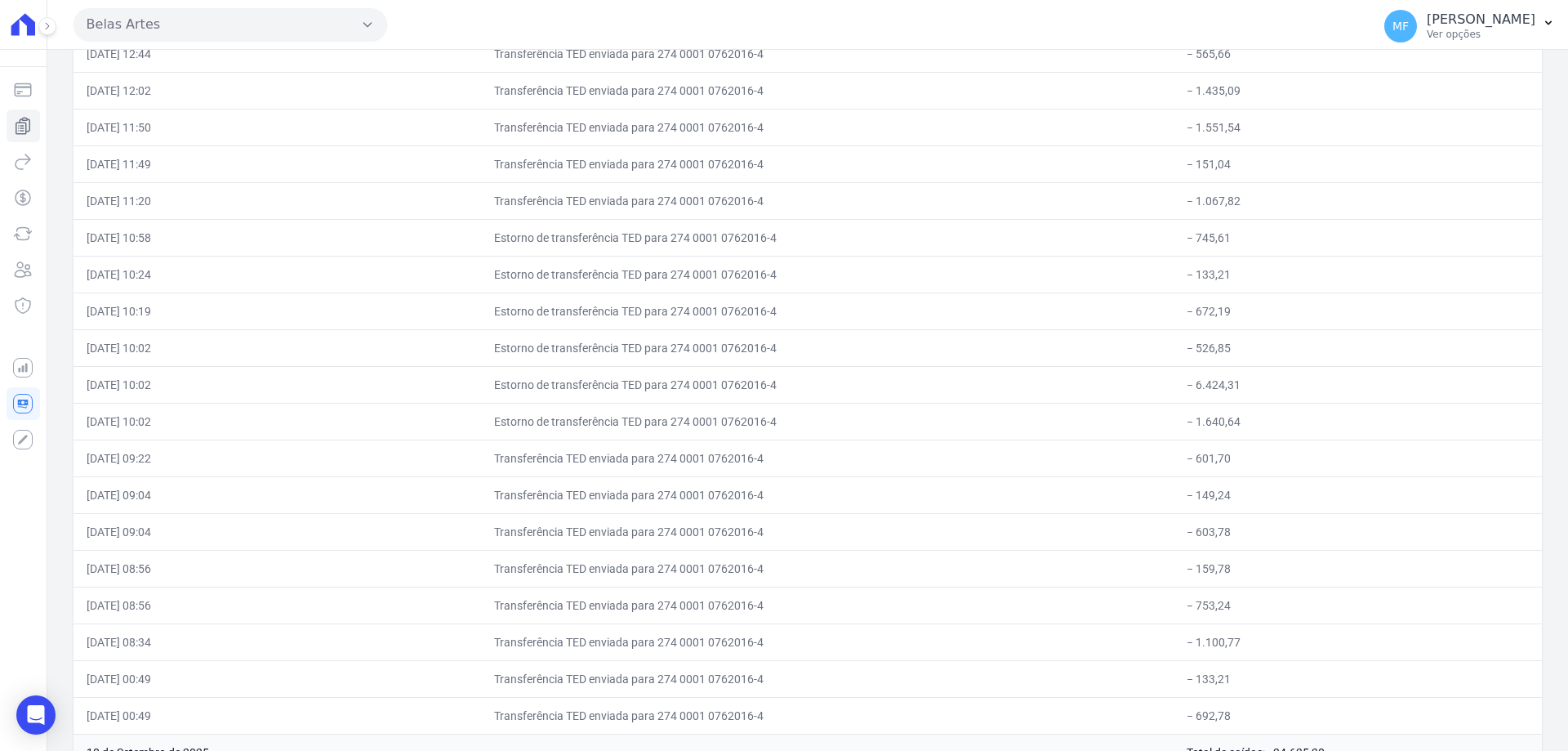
drag, startPoint x: 531, startPoint y: 269, endPoint x: 1256, endPoint y: 417, distance: 740.0
click at [1256, 417] on tbody "30 de Setembro de 2025 Total de saídas: - 3.863,40 30/09/2025, 21:20 Transferên…" at bounding box center [808, 531] width 1468 height 16943
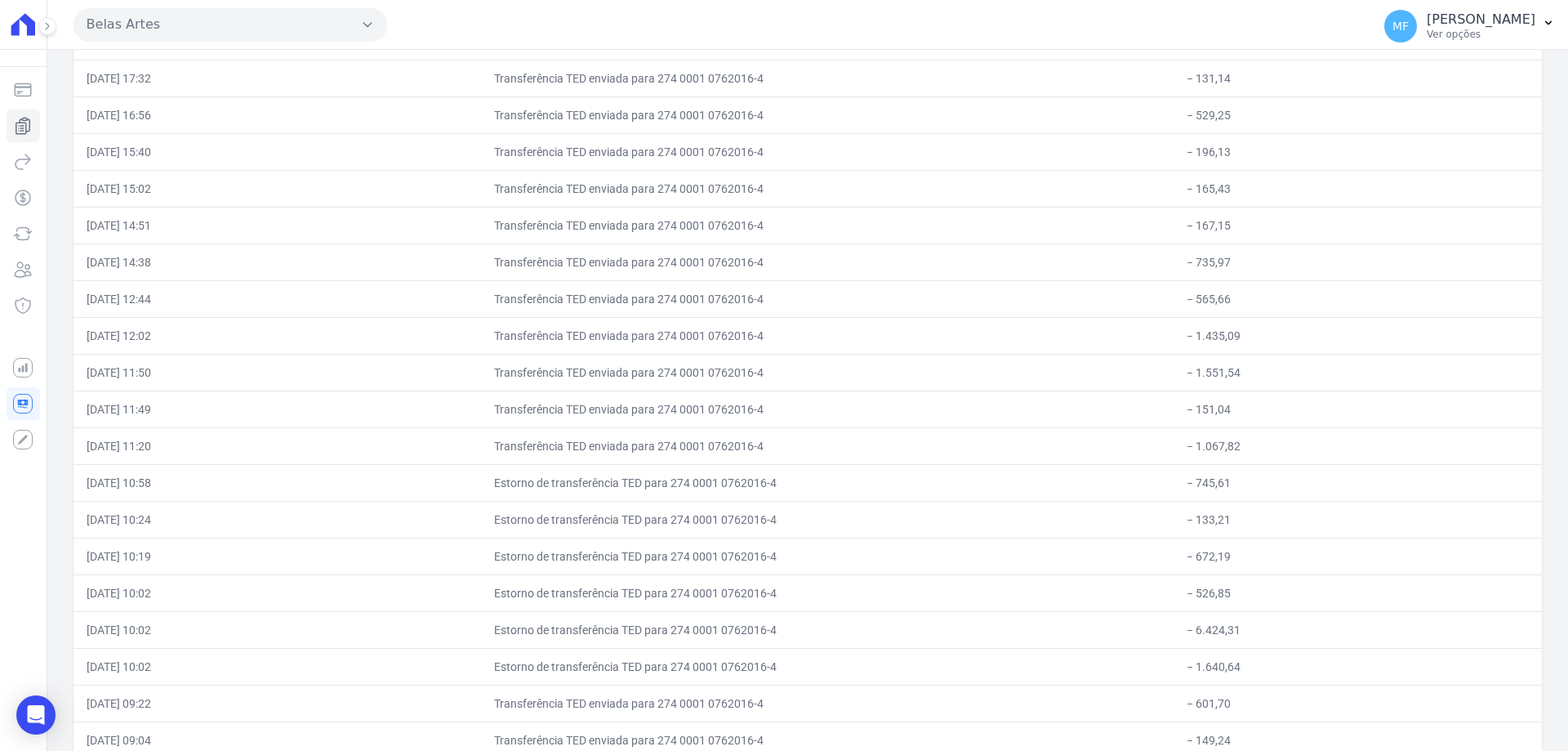
scroll to position [8036, 0]
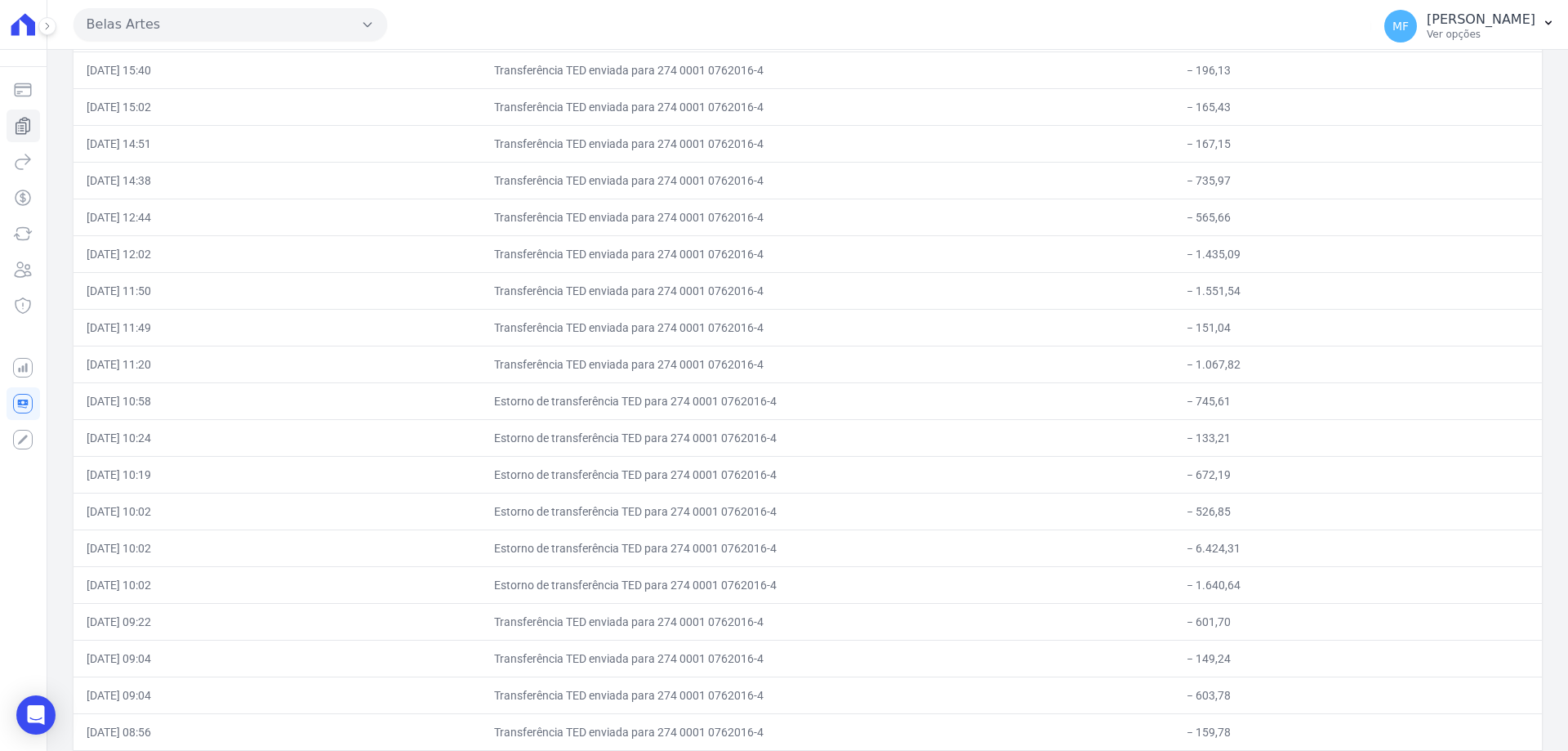
click at [1096, 388] on td "Estorno de transferência TED para 274 0001 0762016-4" at bounding box center [827, 400] width 693 height 36
drag, startPoint x: 526, startPoint y: 401, endPoint x: 1276, endPoint y: 565, distance: 767.7
click at [1276, 565] on tbody "30 de Setembro de 2025 Total de saídas: - 3.863,40 30/09/2025, 21:20 Transferên…" at bounding box center [808, 695] width 1468 height 16943
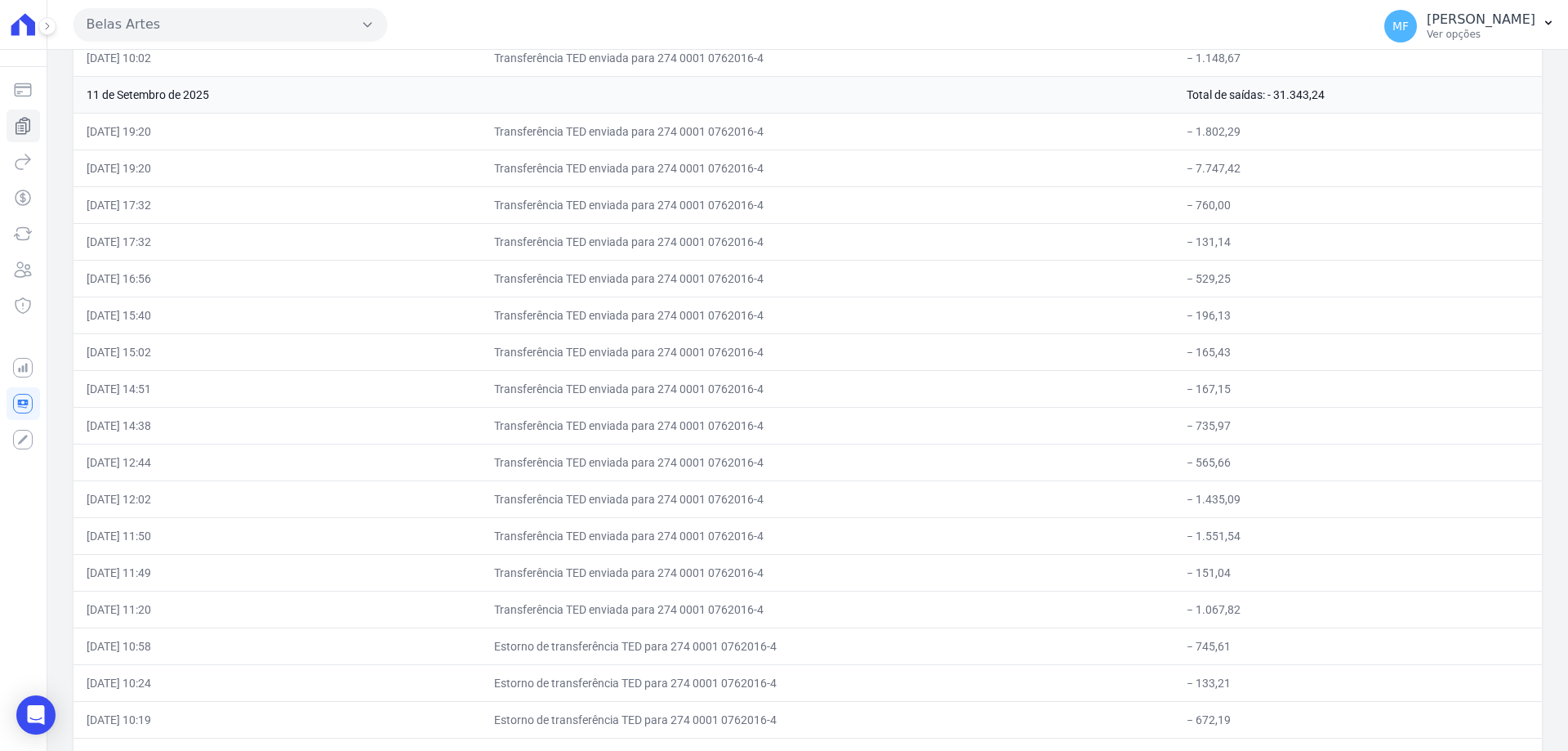
scroll to position [8282, 0]
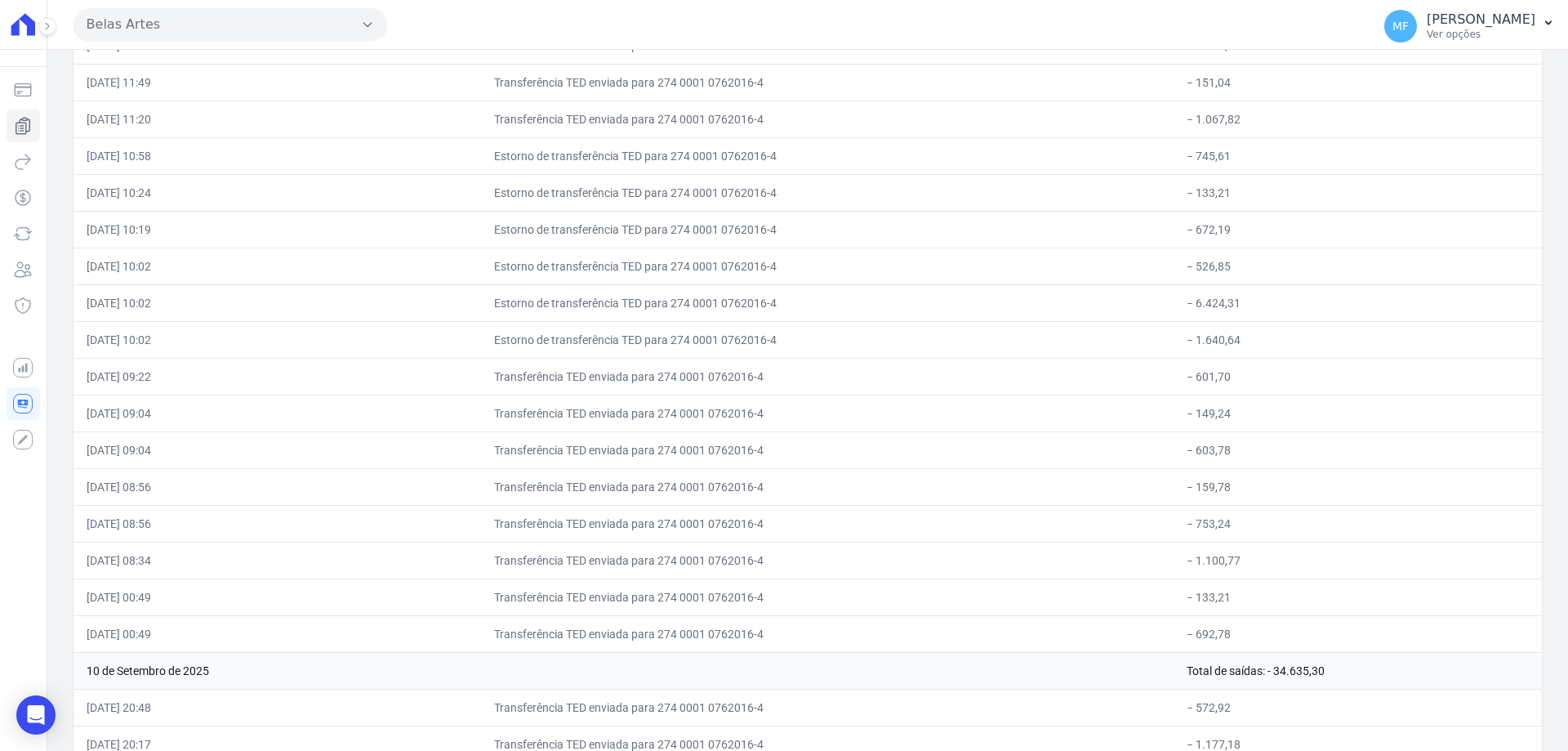
click at [1242, 303] on td "− 6.424,31" at bounding box center [1358, 302] width 369 height 36
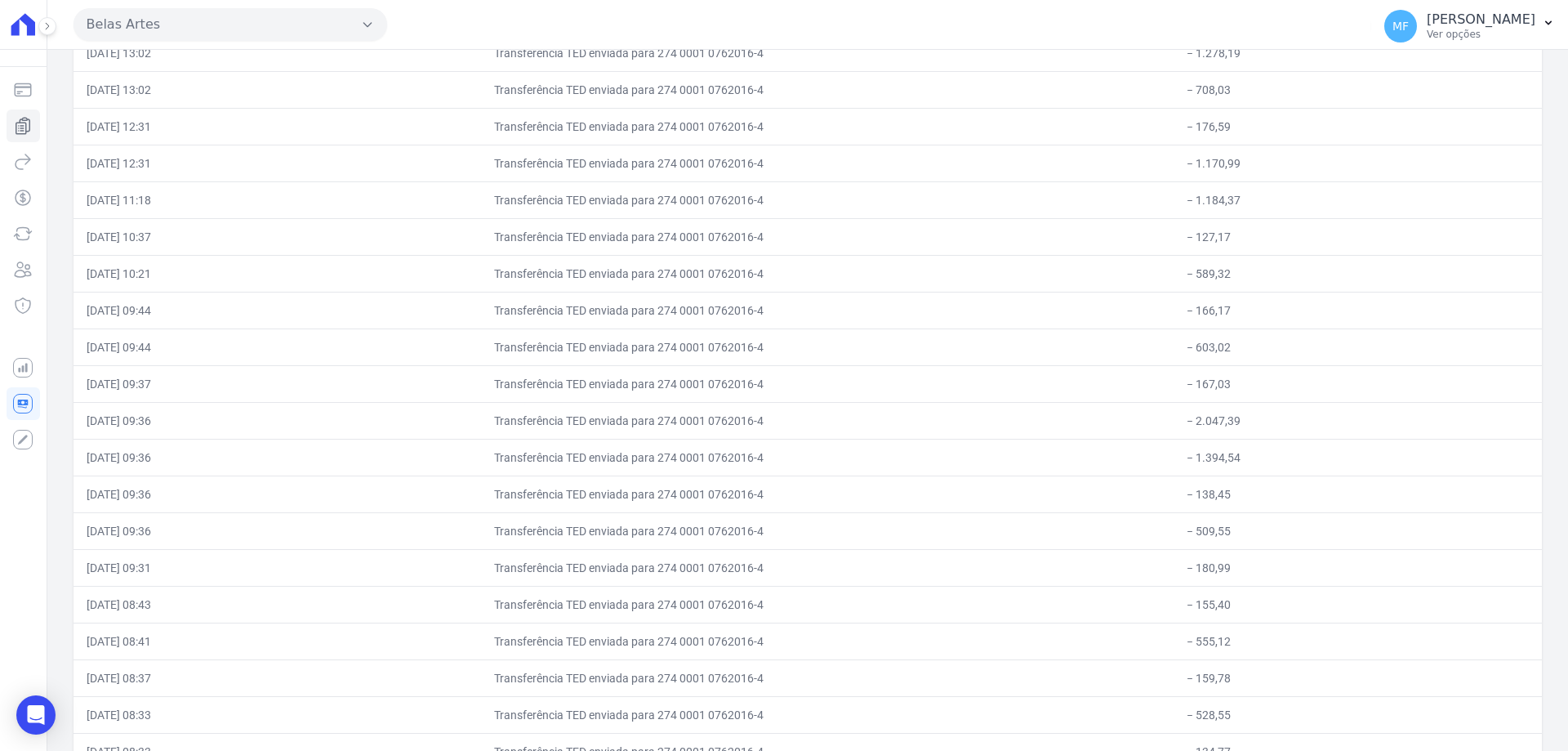
scroll to position [0, 0]
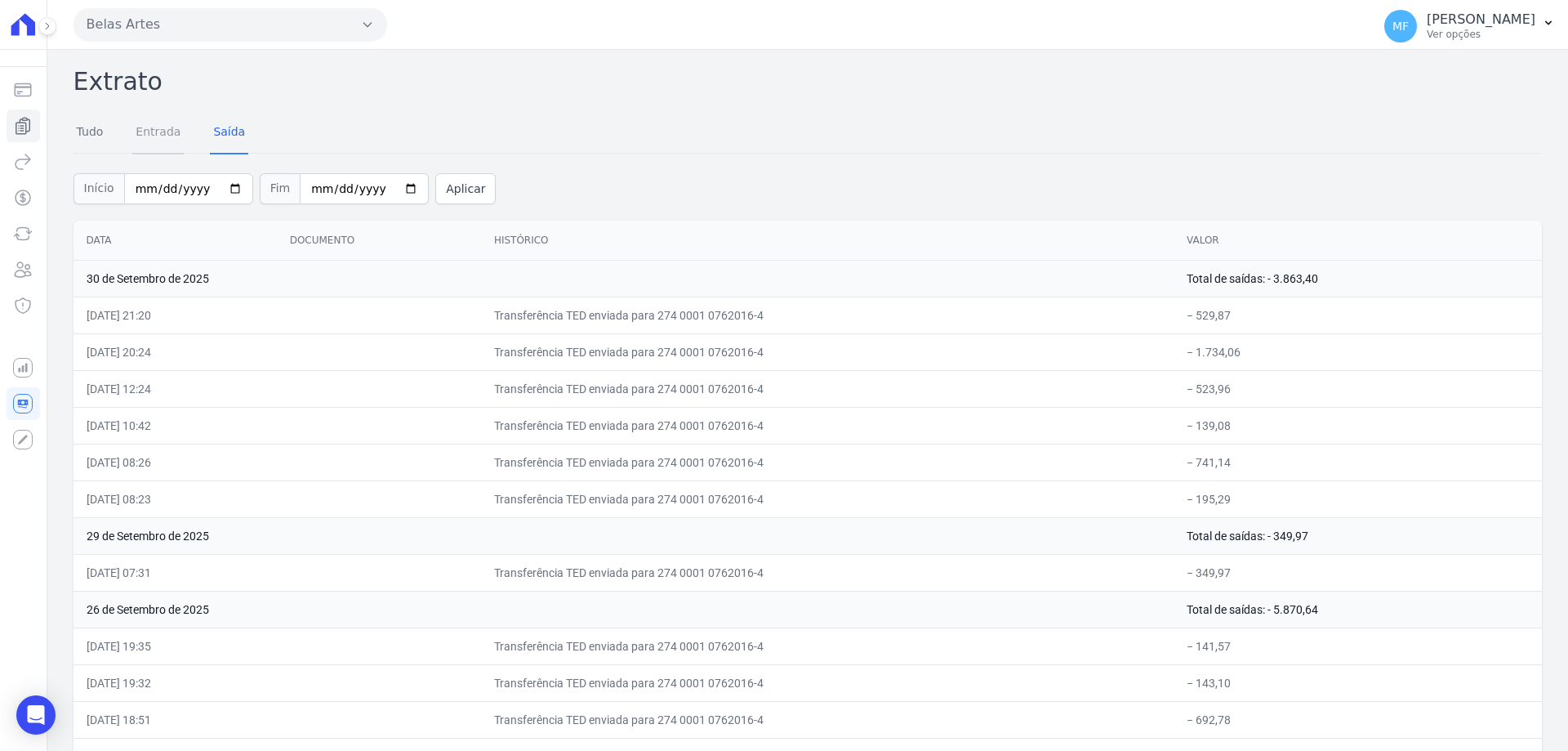
click at [174, 132] on link "Entrada" at bounding box center [158, 133] width 51 height 42
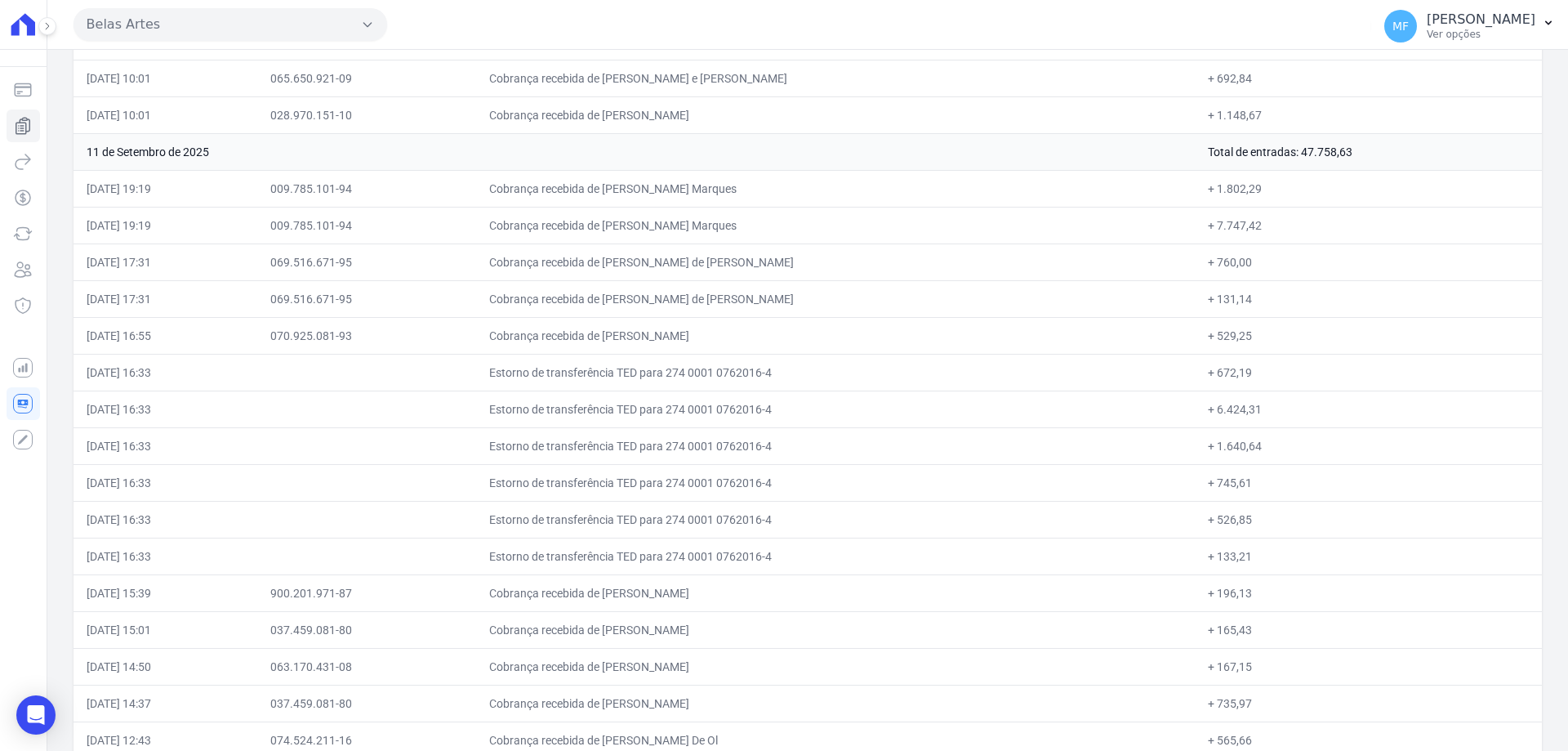
scroll to position [7758, 0]
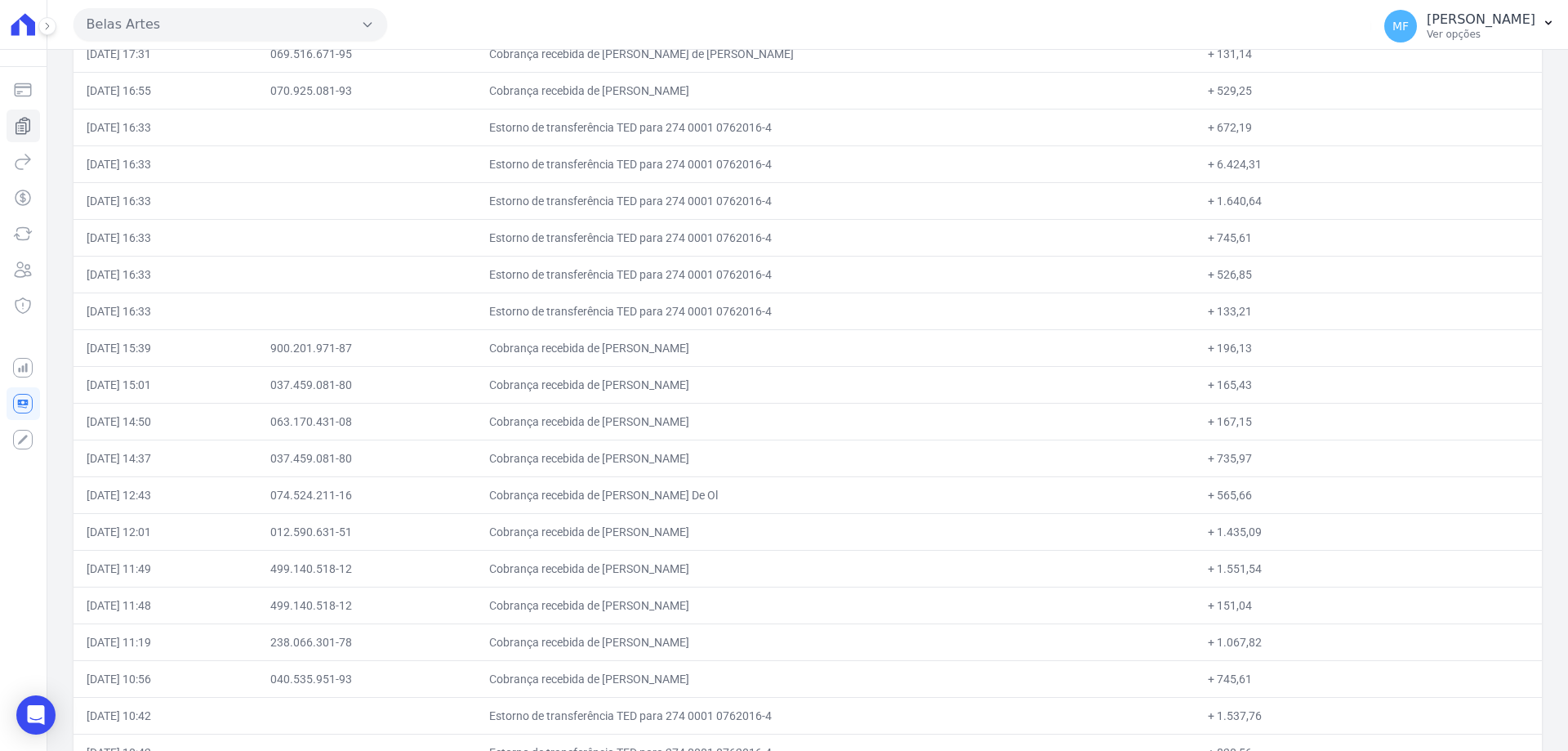
drag, startPoint x: 1252, startPoint y: 168, endPoint x: 1203, endPoint y: 168, distance: 49.0
click at [1203, 168] on td "+ 6.424,31" at bounding box center [1368, 164] width 347 height 36
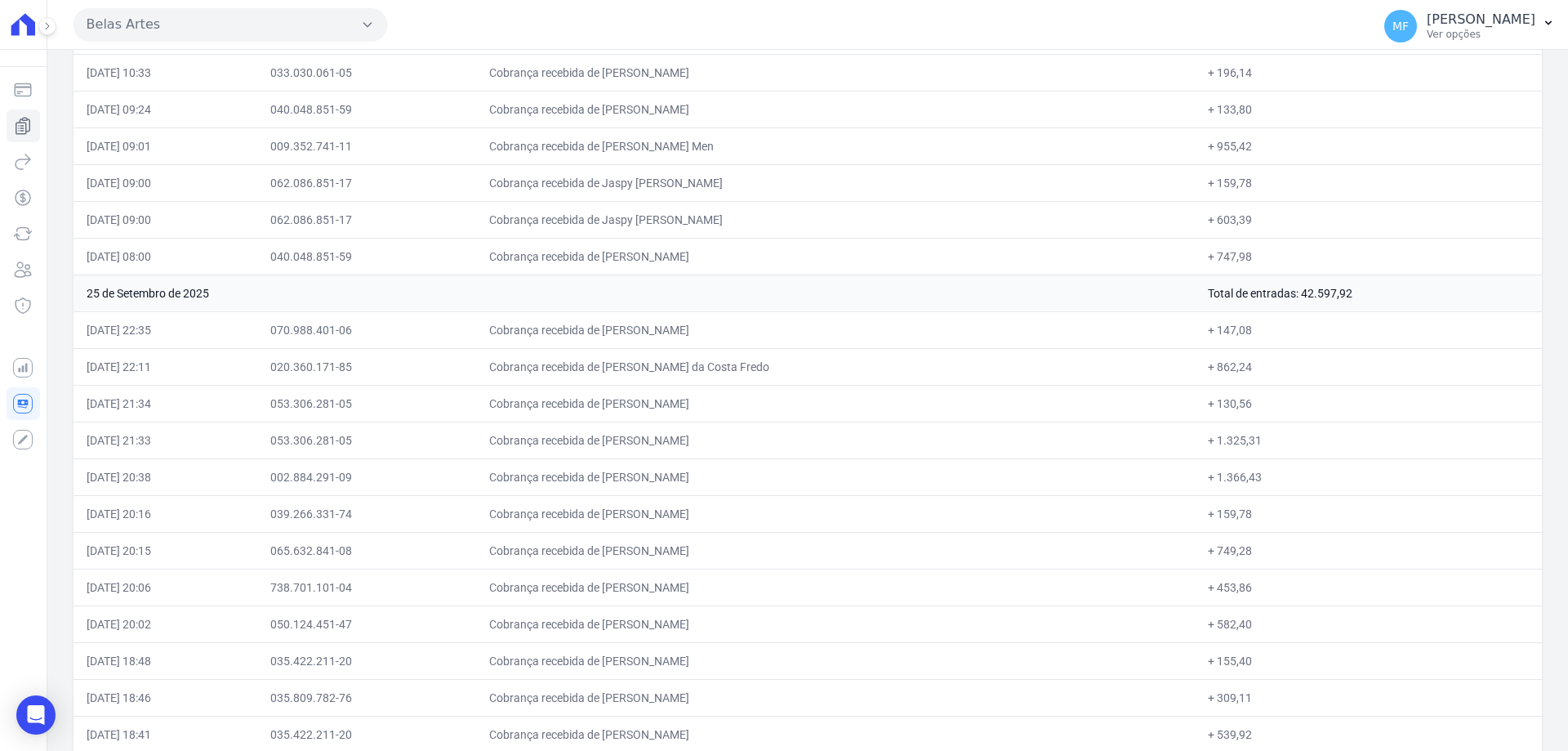
scroll to position [0, 0]
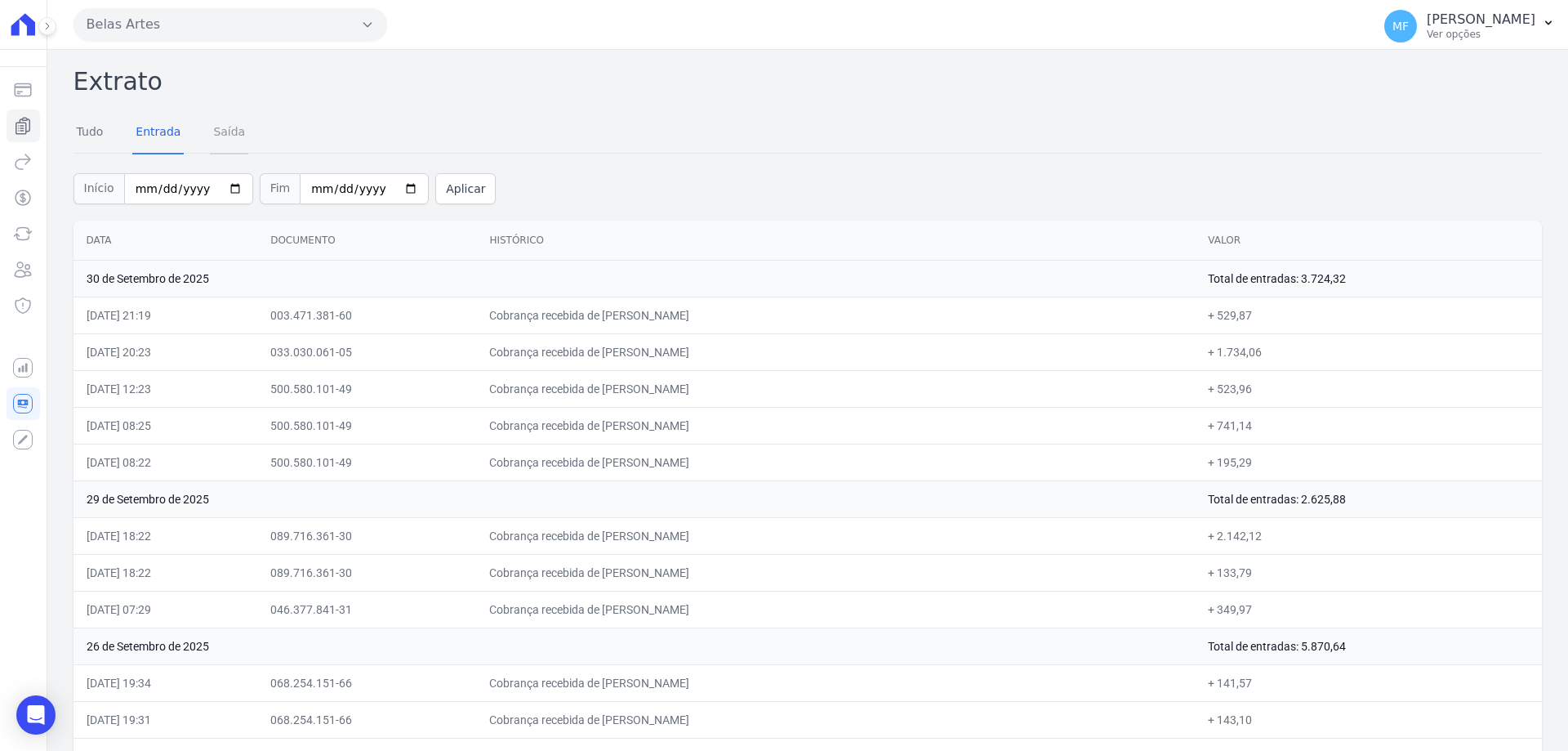
click at [219, 134] on link "Saída" at bounding box center [229, 133] width 38 height 42
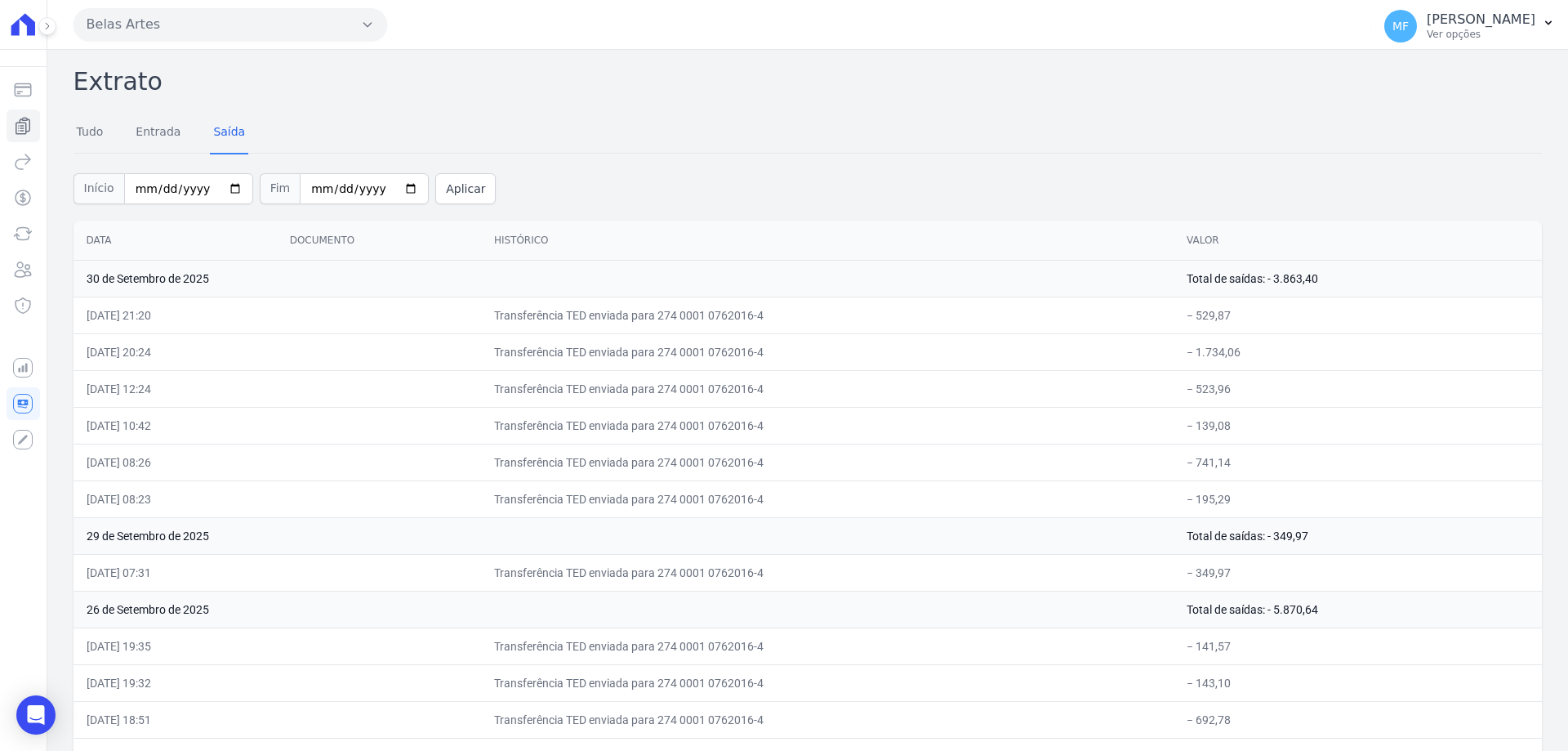
scroll to position [8183, 0]
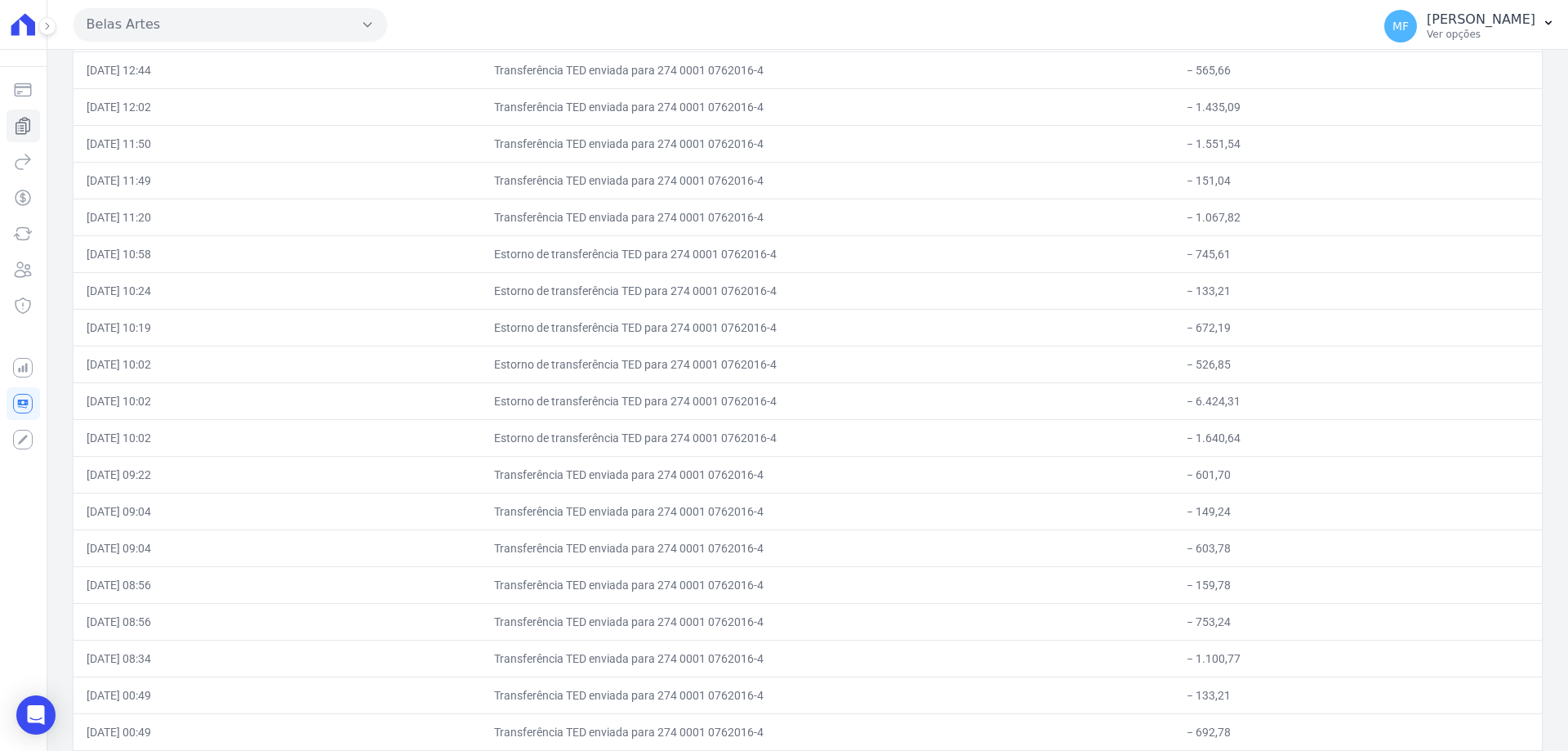
drag, startPoint x: 1233, startPoint y: 474, endPoint x: 1196, endPoint y: 474, distance: 37.0
click at [1196, 474] on td "− 601,70" at bounding box center [1358, 473] width 369 height 36
click at [1218, 469] on td "− 601,70" at bounding box center [1358, 473] width 369 height 36
drag, startPoint x: 1234, startPoint y: 469, endPoint x: 1197, endPoint y: 471, distance: 37.1
click at [1197, 471] on td "− 601,70" at bounding box center [1358, 473] width 369 height 36
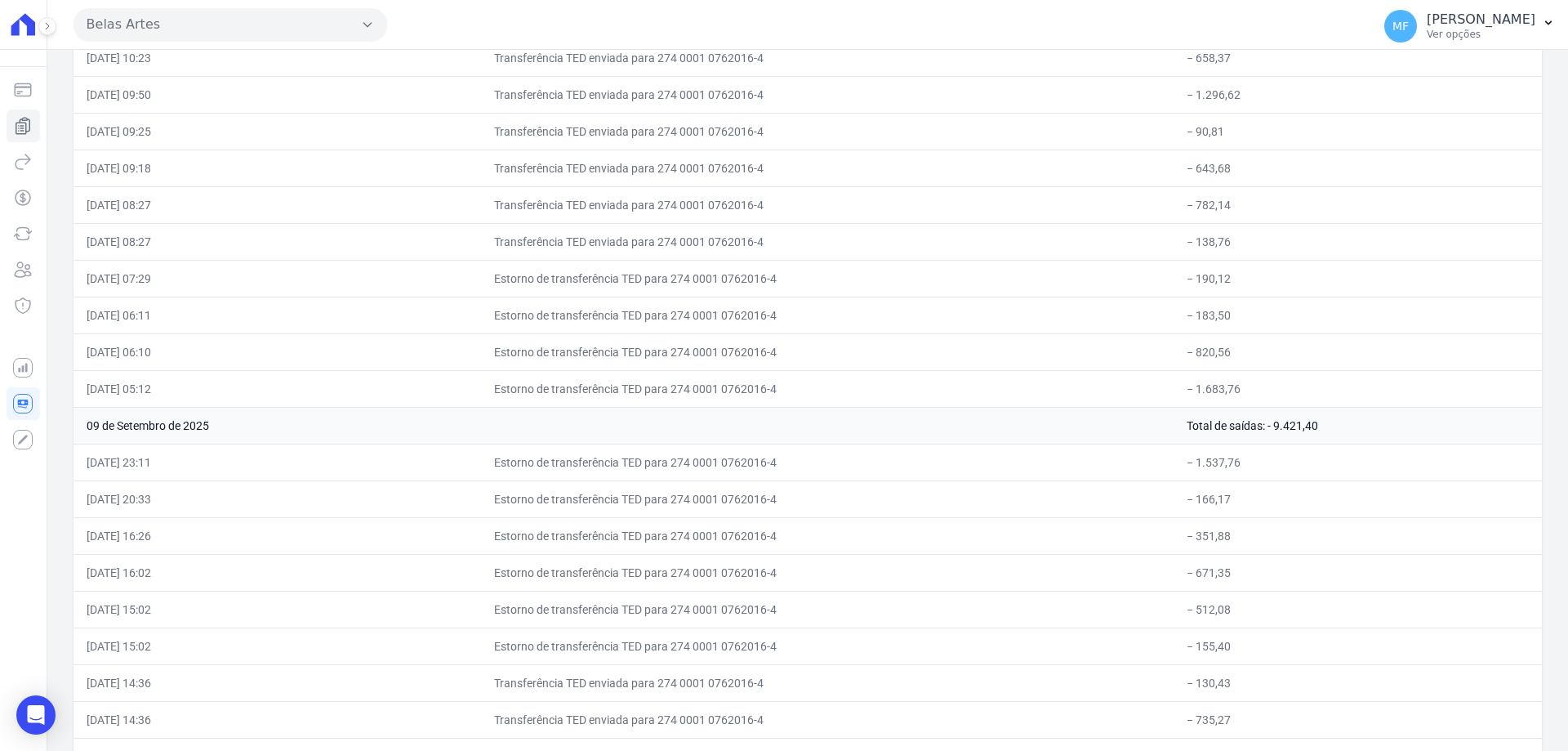
scroll to position [10454, 0]
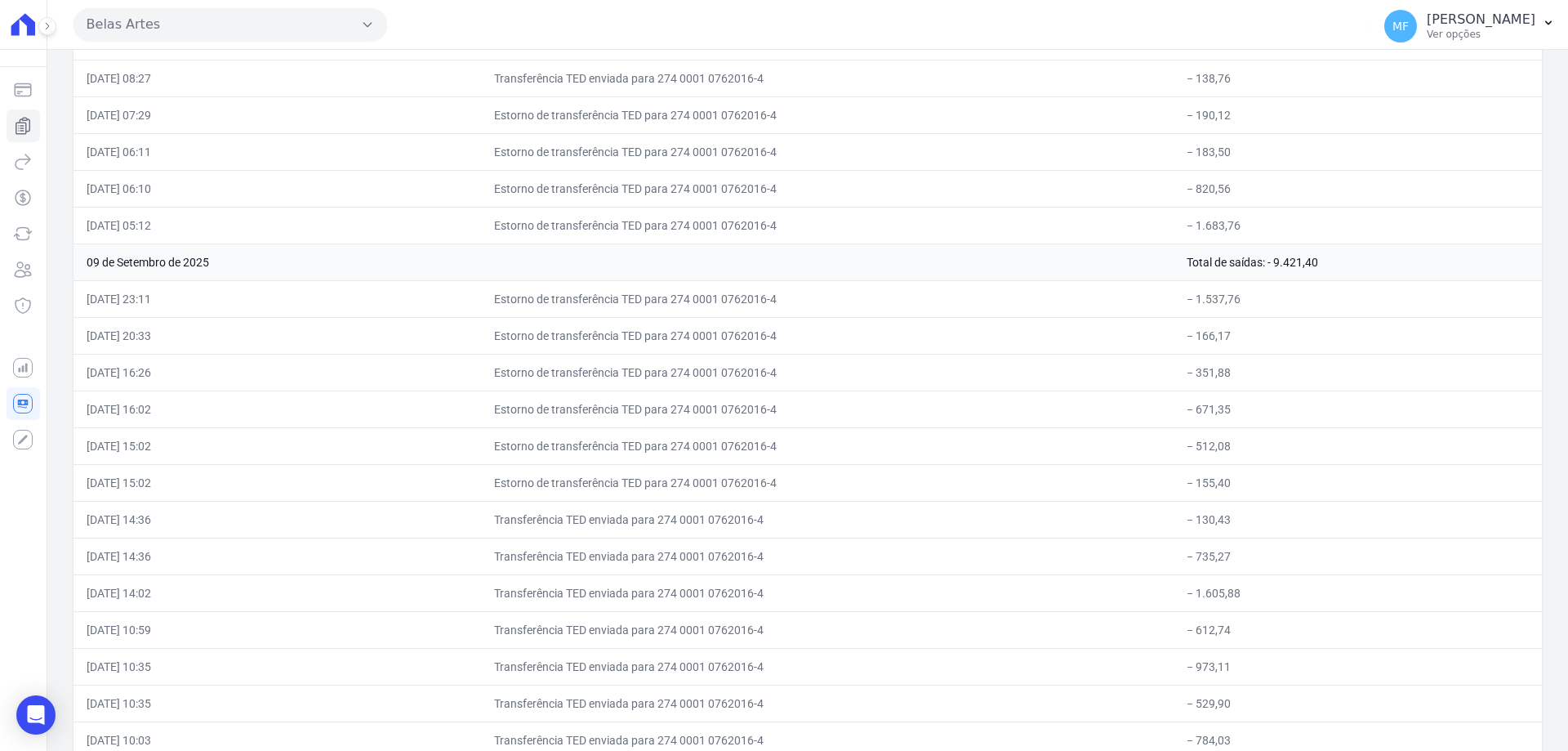
drag, startPoint x: 689, startPoint y: 486, endPoint x: 724, endPoint y: 446, distance: 53.2
click at [744, 472] on td "Estorno de transferência TED para 274 0001 0762016-4" at bounding box center [827, 482] width 693 height 36
drag, startPoint x: 715, startPoint y: 444, endPoint x: 752, endPoint y: 438, distance: 37.5
click at [751, 439] on td "Estorno de transferência TED para 274 0001 0762016-4" at bounding box center [827, 444] width 693 height 36
drag, startPoint x: 742, startPoint y: 413, endPoint x: 776, endPoint y: 402, distance: 35.7
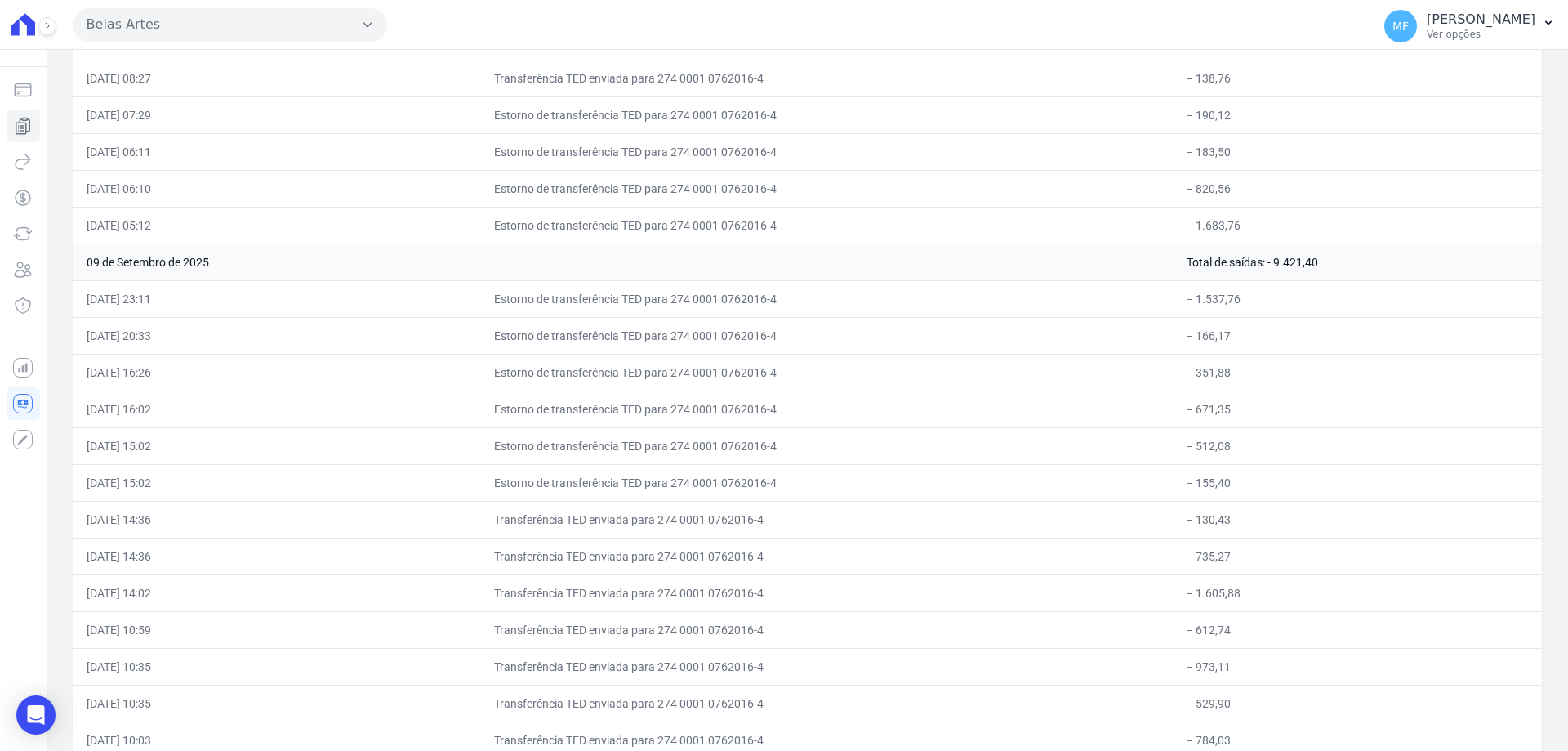
click at [776, 403] on td "Estorno de transferência TED para 274 0001 0762016-4" at bounding box center [827, 408] width 693 height 36
drag, startPoint x: 758, startPoint y: 368, endPoint x: 788, endPoint y: 368, distance: 30.0
click at [788, 368] on td "Estorno de transferência TED para 274 0001 0762016-4" at bounding box center [827, 372] width 693 height 36
drag, startPoint x: 1232, startPoint y: 477, endPoint x: 1203, endPoint y: 478, distance: 29.0
click at [1203, 478] on td "− 155,40" at bounding box center [1358, 482] width 369 height 36
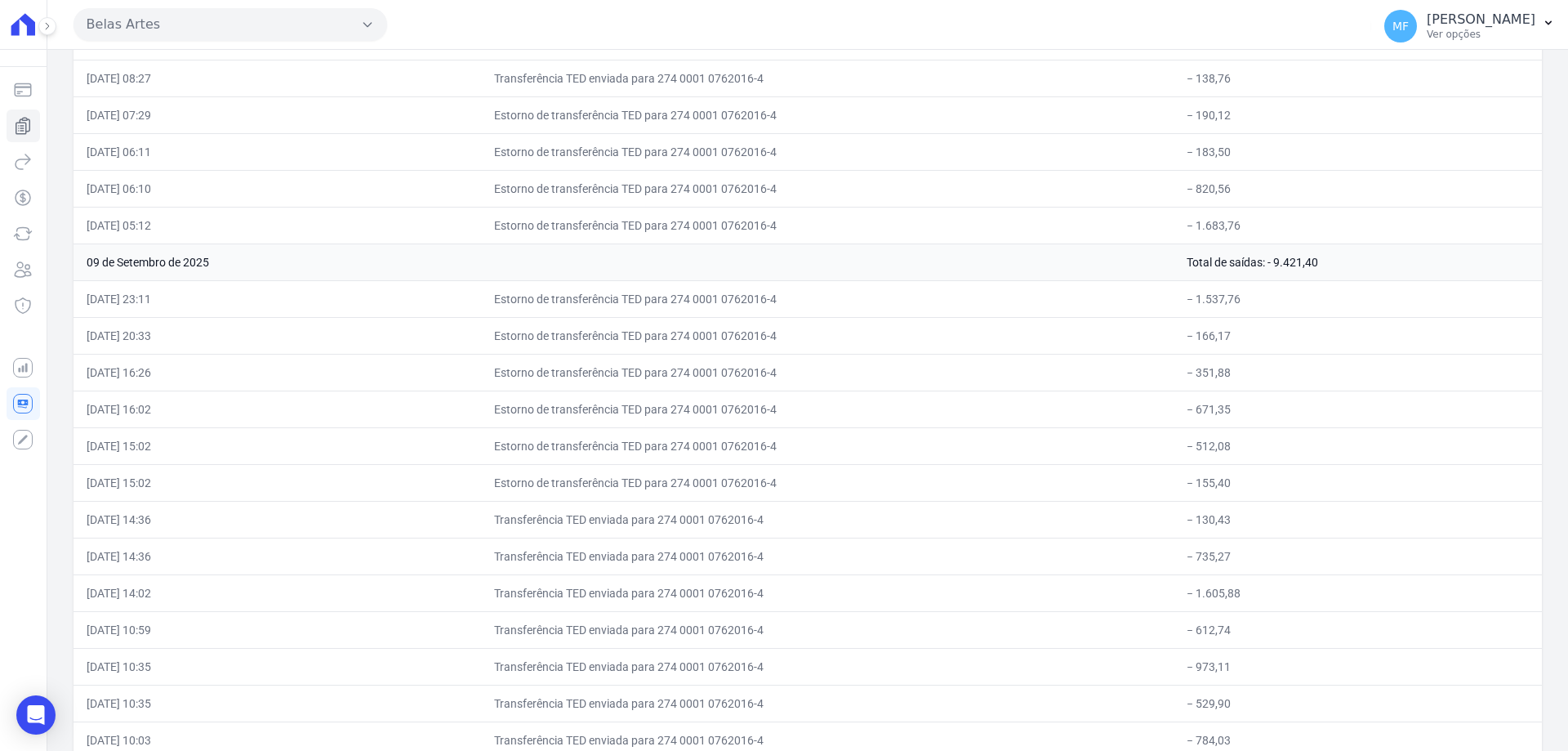
click at [1228, 454] on td "− 512,08" at bounding box center [1358, 444] width 369 height 36
drag, startPoint x: 1234, startPoint y: 445, endPoint x: 1199, endPoint y: 445, distance: 35.0
click at [1199, 445] on td "− 512,08" at bounding box center [1358, 444] width 369 height 36
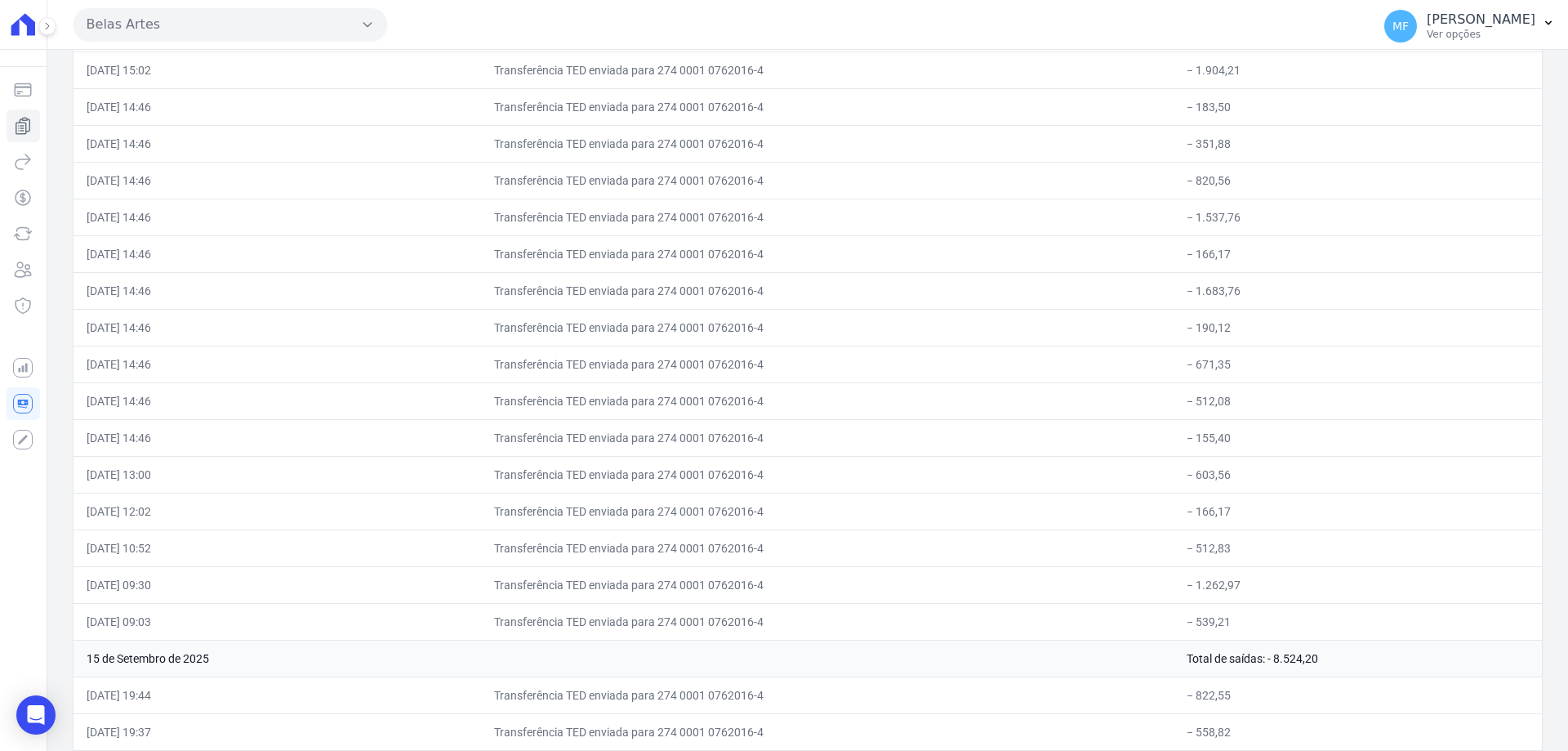
scroll to position [10498, 0]
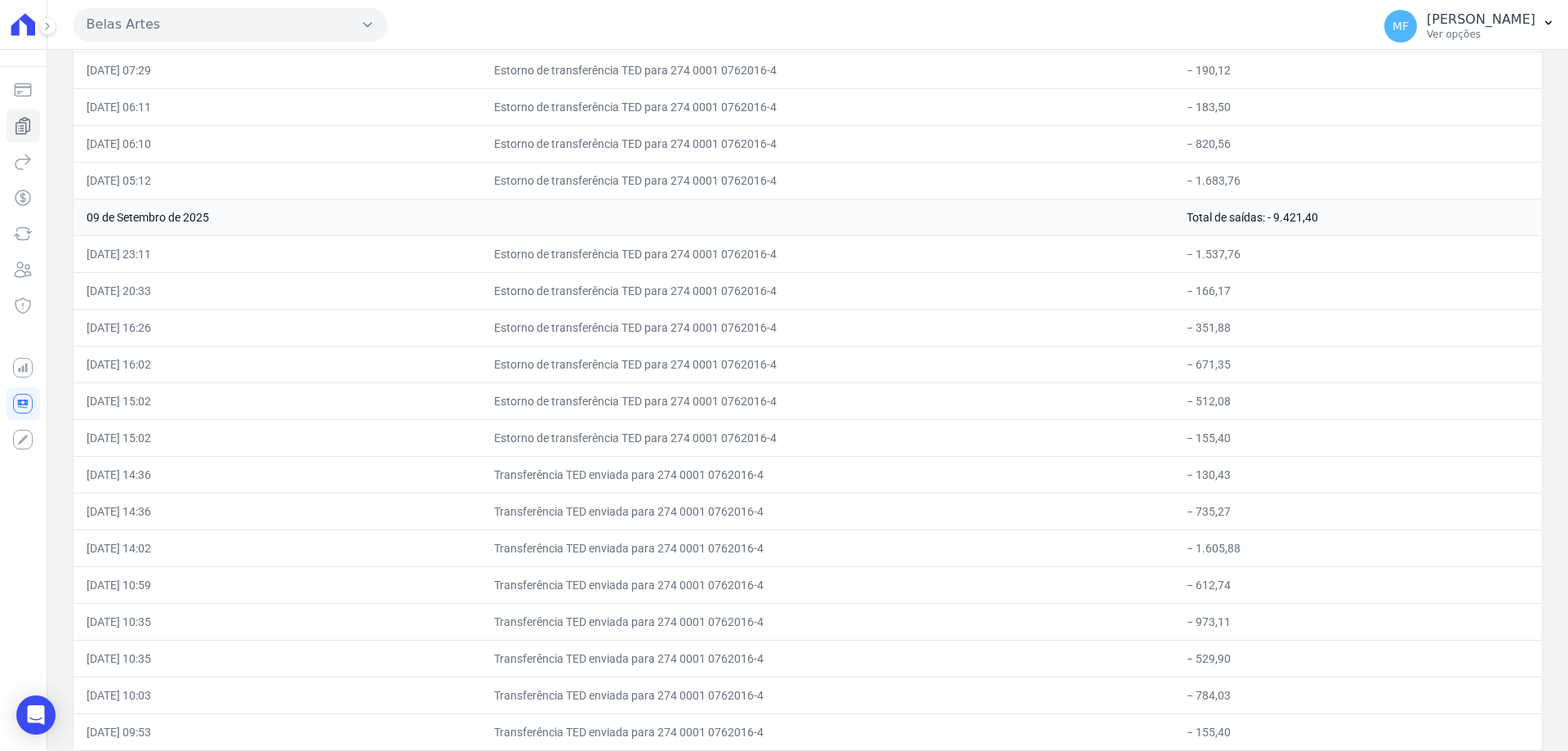
drag, startPoint x: 1235, startPoint y: 369, endPoint x: 1199, endPoint y: 365, distance: 36.2
click at [1199, 365] on td "− 671,35" at bounding box center [1358, 364] width 369 height 36
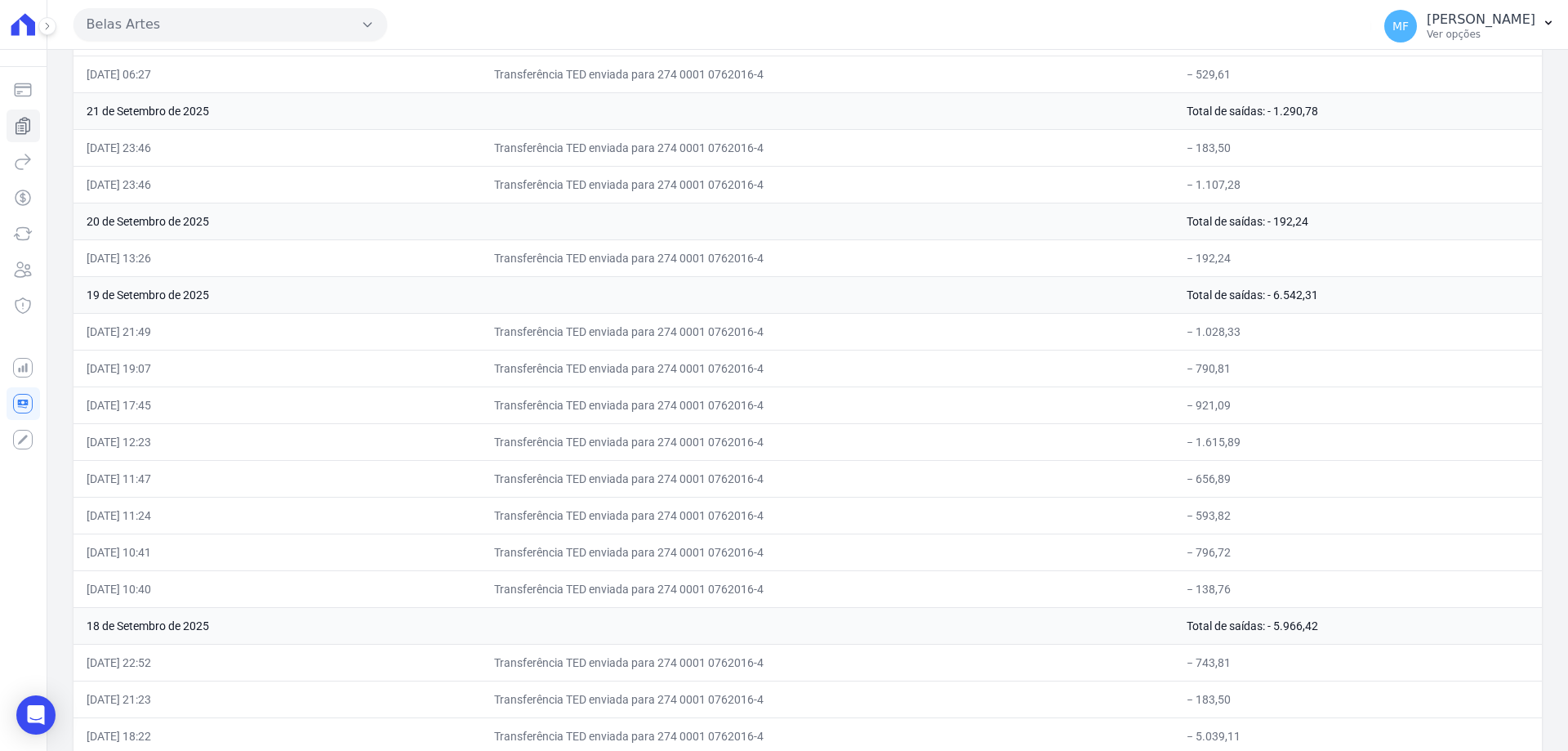
scroll to position [4500, 0]
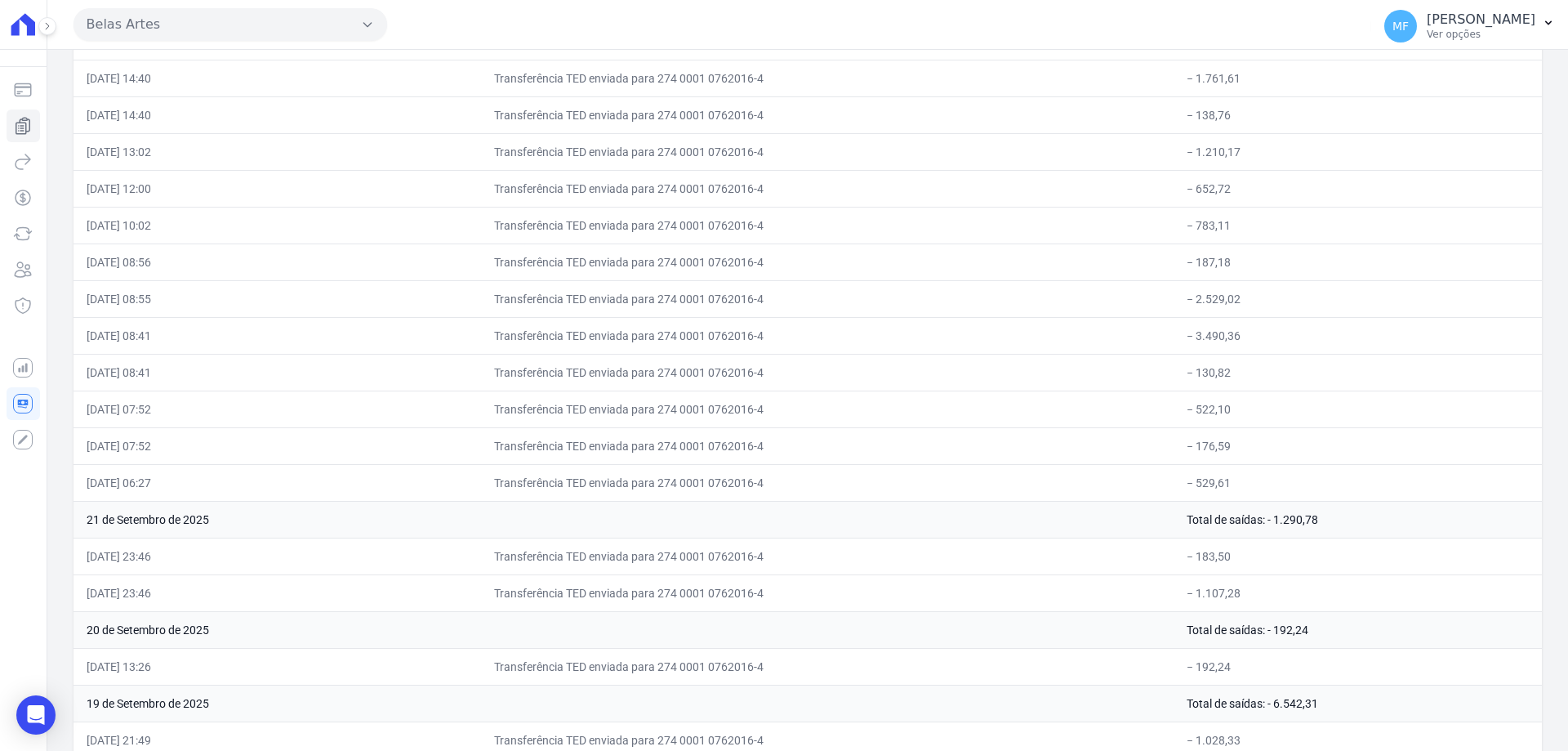
click at [738, 372] on td "Transferência TED enviada para 274 0001 0762016-4" at bounding box center [827, 372] width 693 height 36
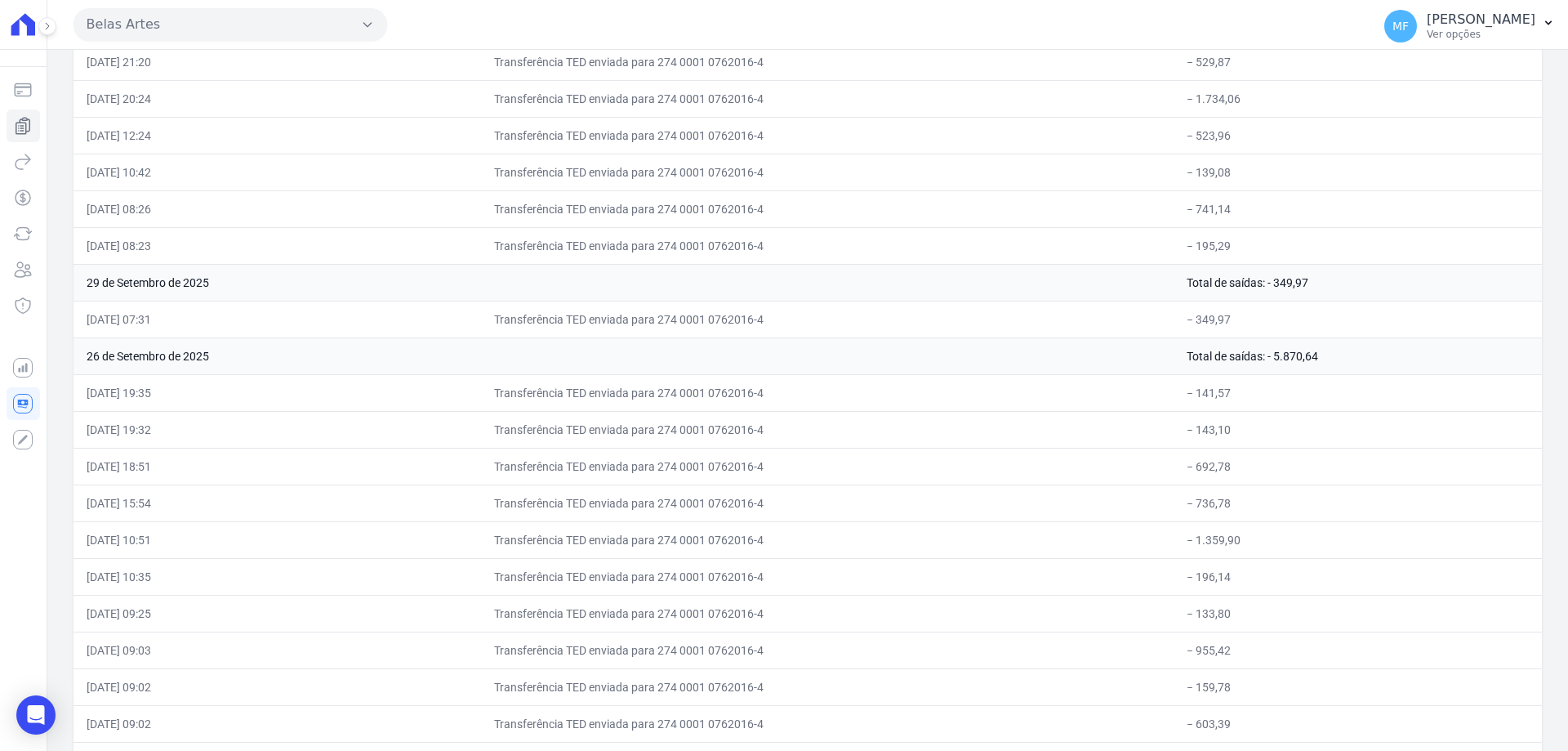
scroll to position [0, 0]
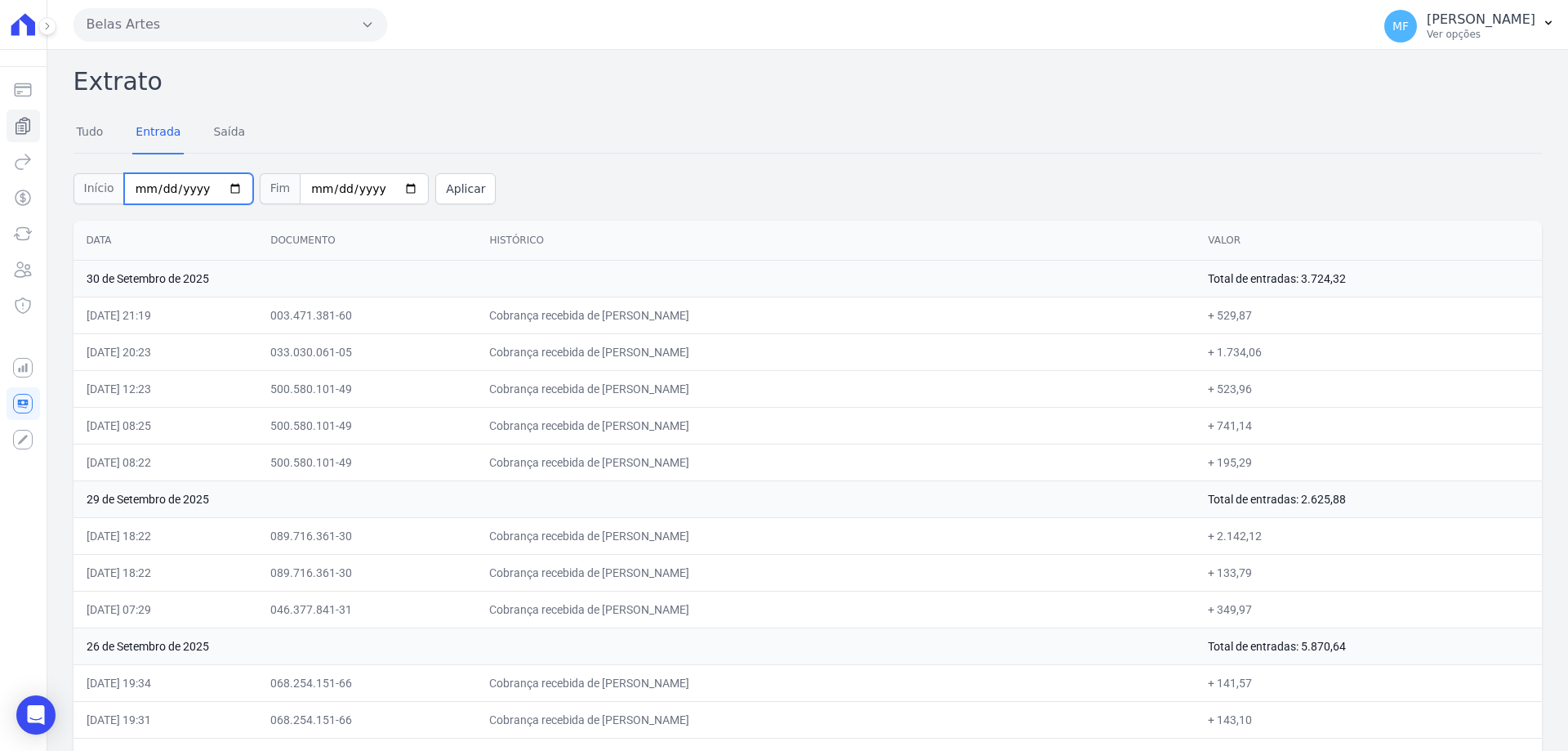
click at [220, 189] on input "2025-09-01" at bounding box center [188, 188] width 129 height 31
click at [236, 187] on input "2025-04-30" at bounding box center [188, 188] width 129 height 31
click at [223, 186] on input "2025-04-30" at bounding box center [188, 188] width 129 height 31
type input "2025-04-01"
click at [383, 187] on input "[DATE]" at bounding box center [364, 188] width 129 height 31
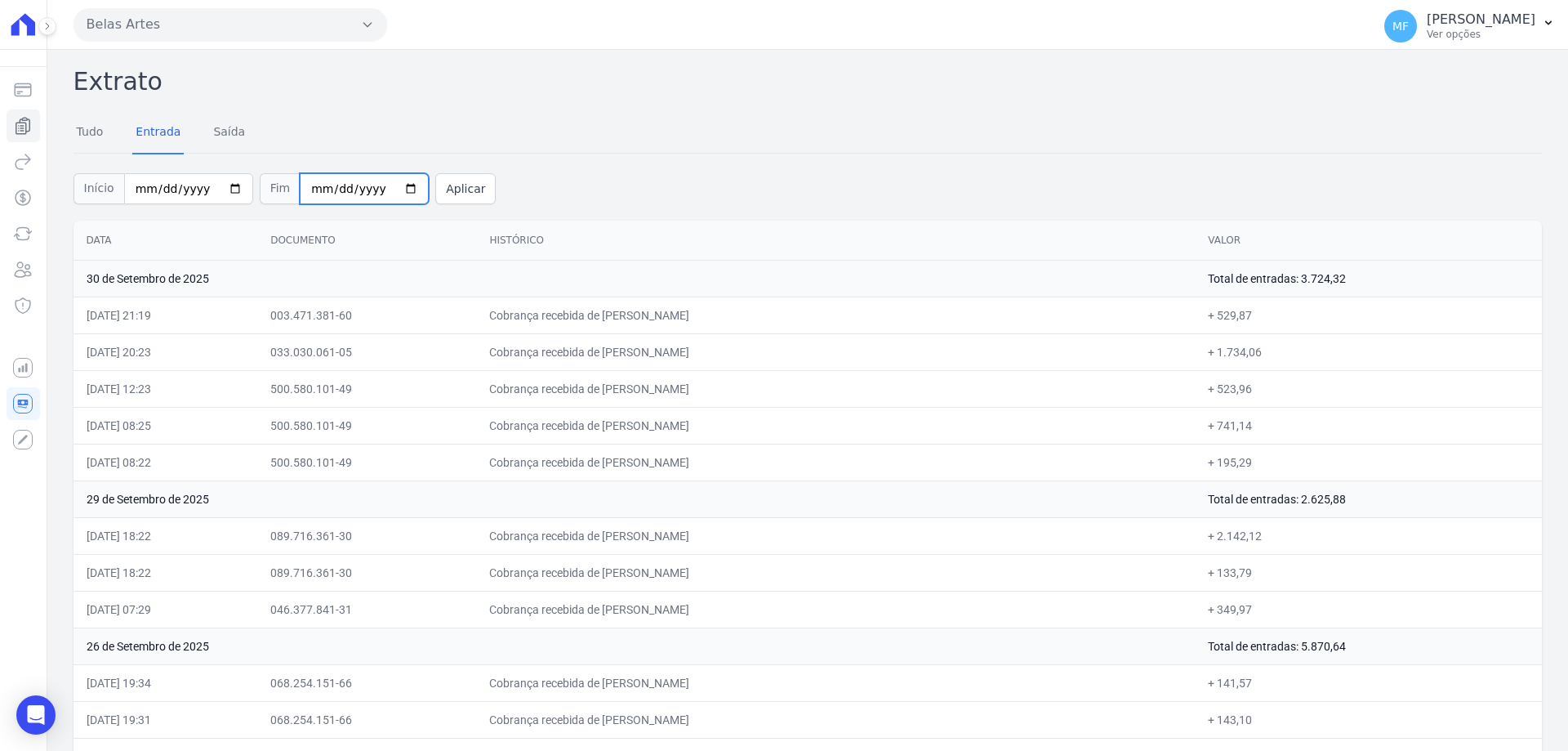
type input "2025-04-30"
click at [437, 190] on button "Aplicar" at bounding box center [465, 188] width 60 height 31
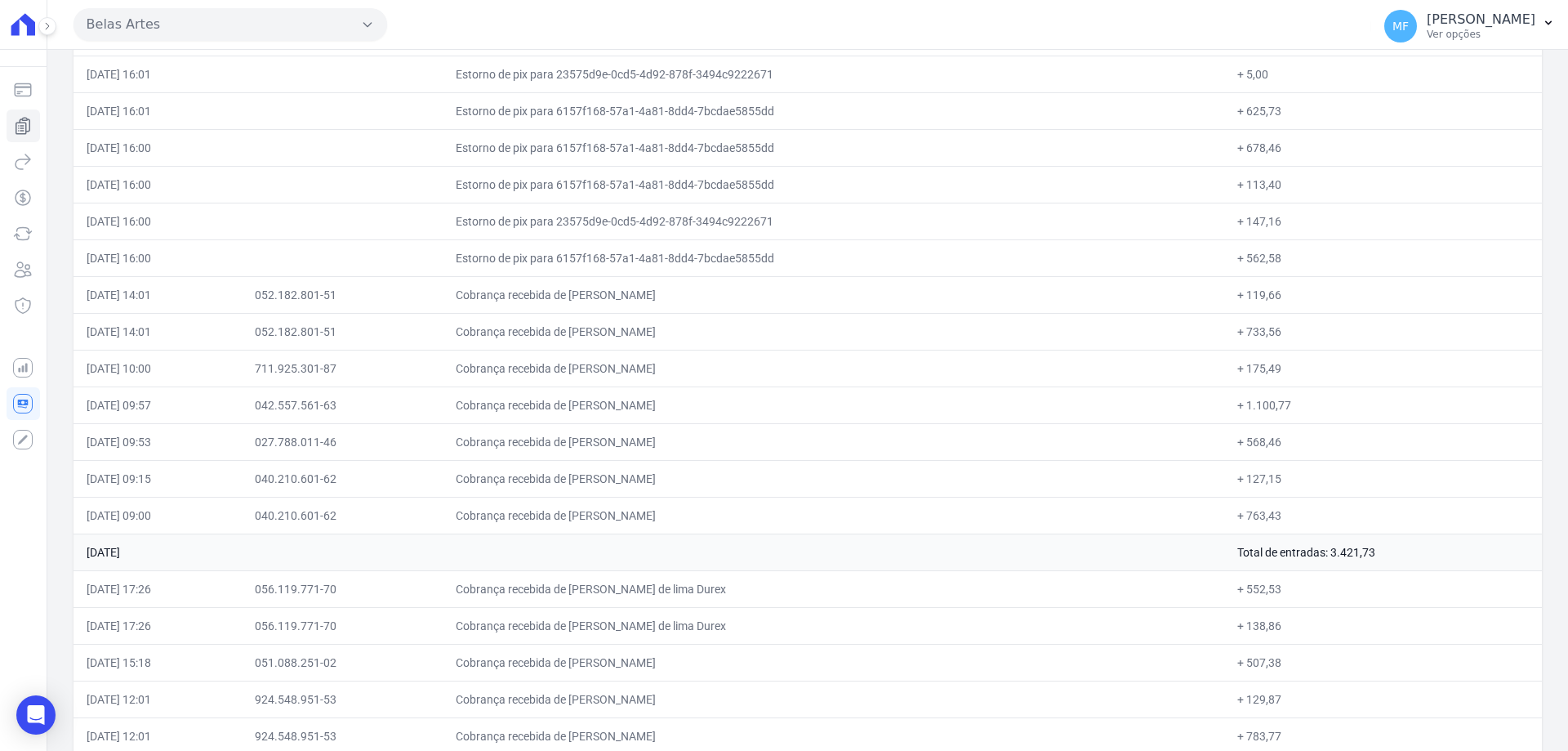
scroll to position [6289, 0]
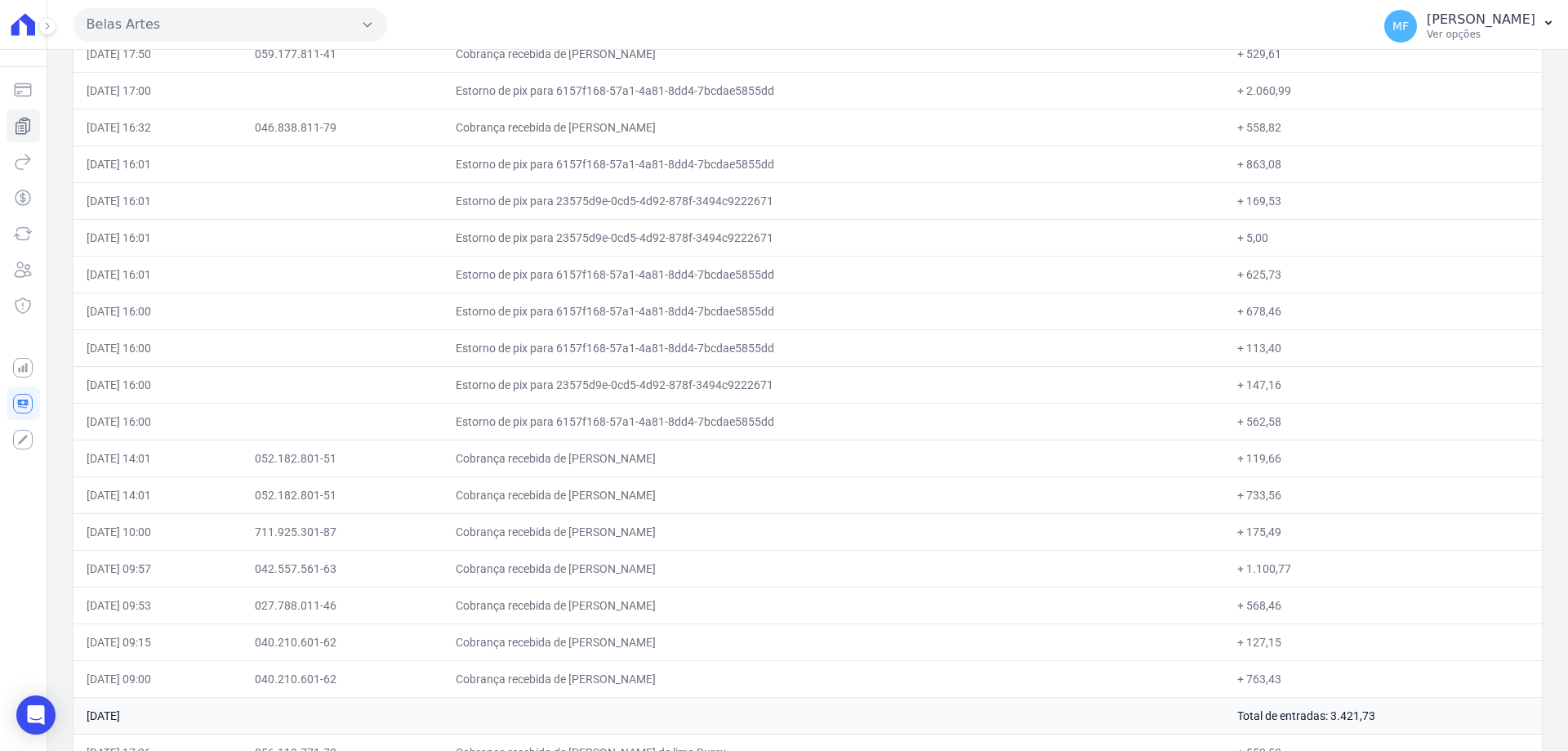
click at [1038, 402] on td "Estorno de pix para 23575d9e-0cd5-4d92-878f-3494c9222671" at bounding box center [834, 383] width 783 height 36
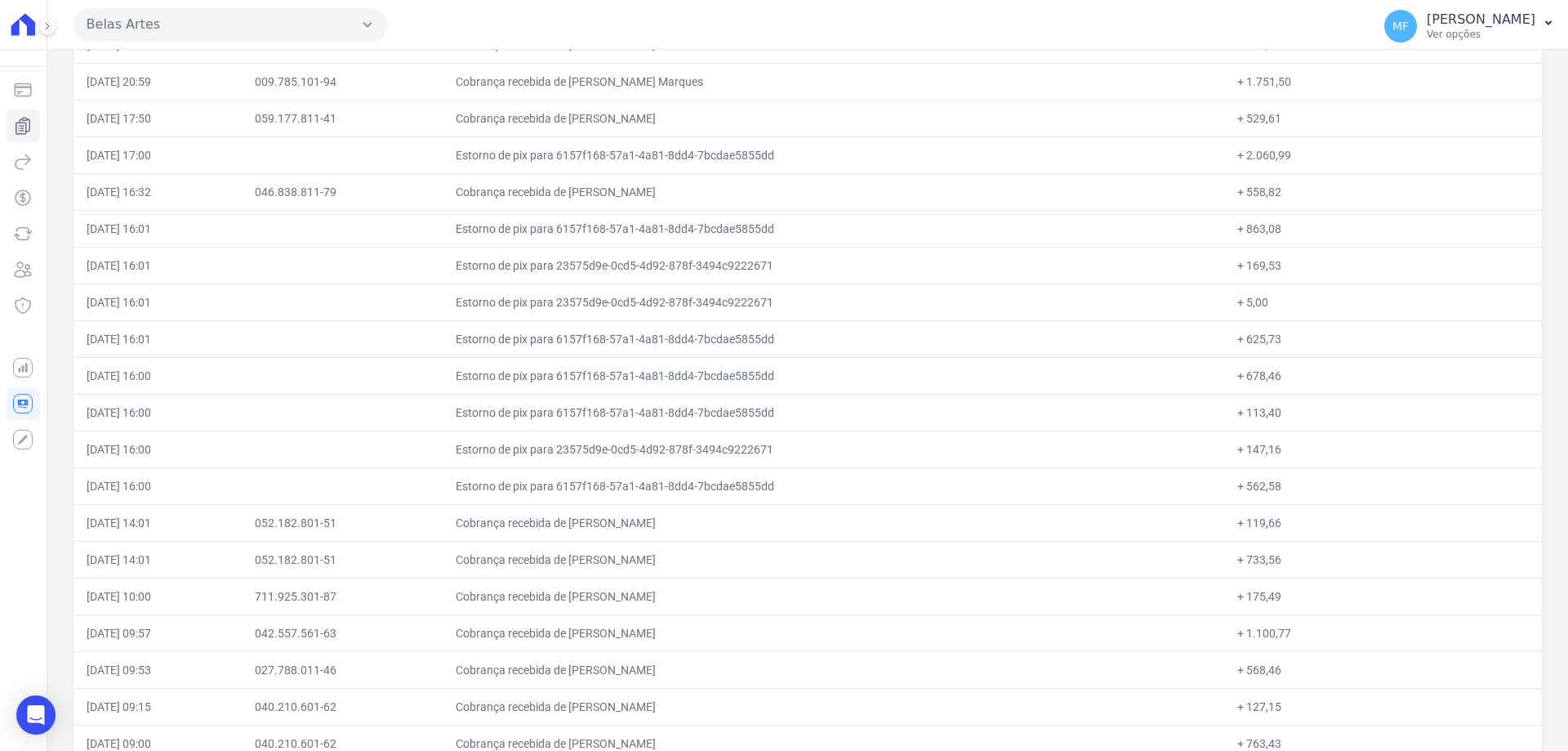
scroll to position [6306, 0]
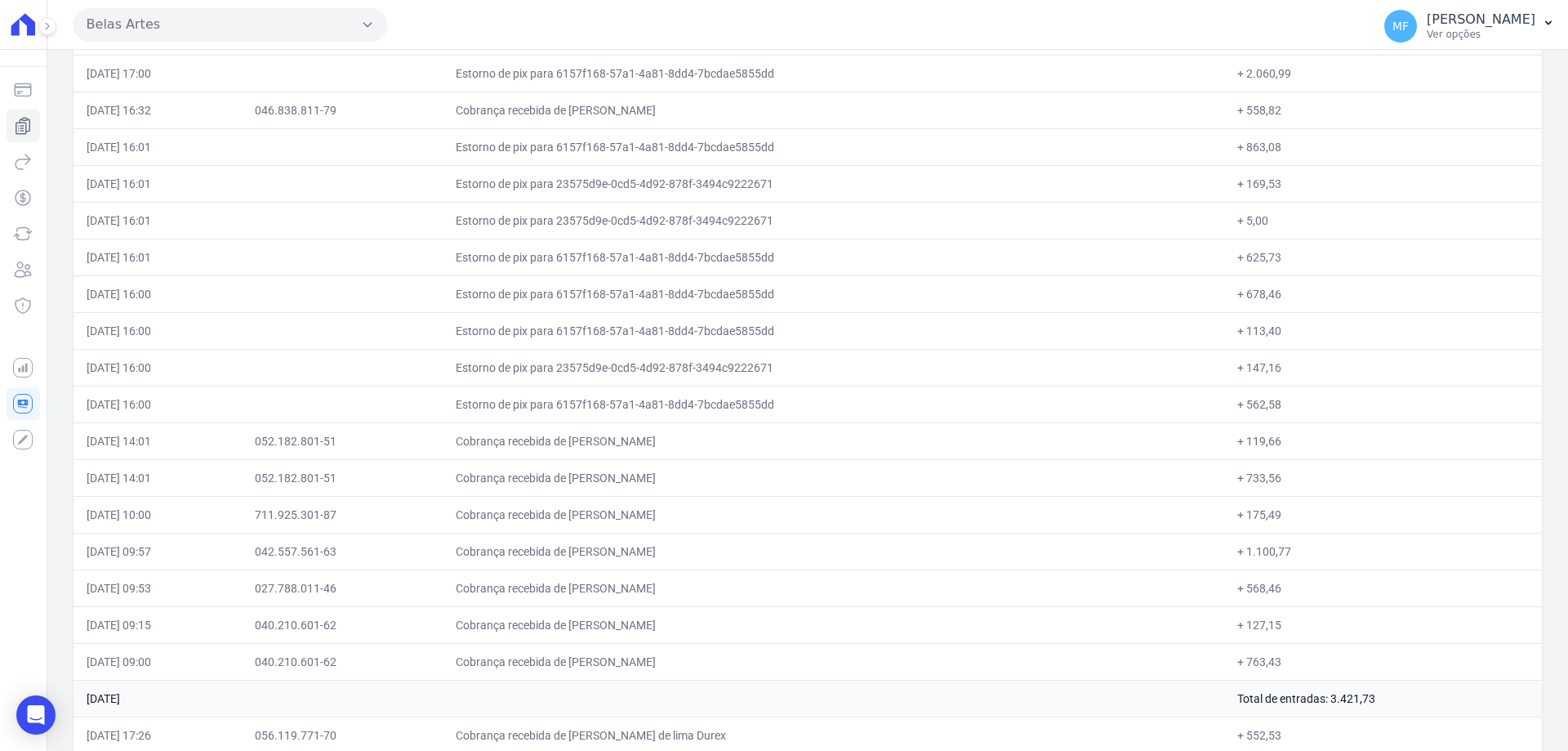
drag, startPoint x: 1250, startPoint y: 146, endPoint x: 1215, endPoint y: 145, distance: 35.0
click at [1224, 145] on td "+ 863,08" at bounding box center [1383, 146] width 317 height 36
copy td "863,08"
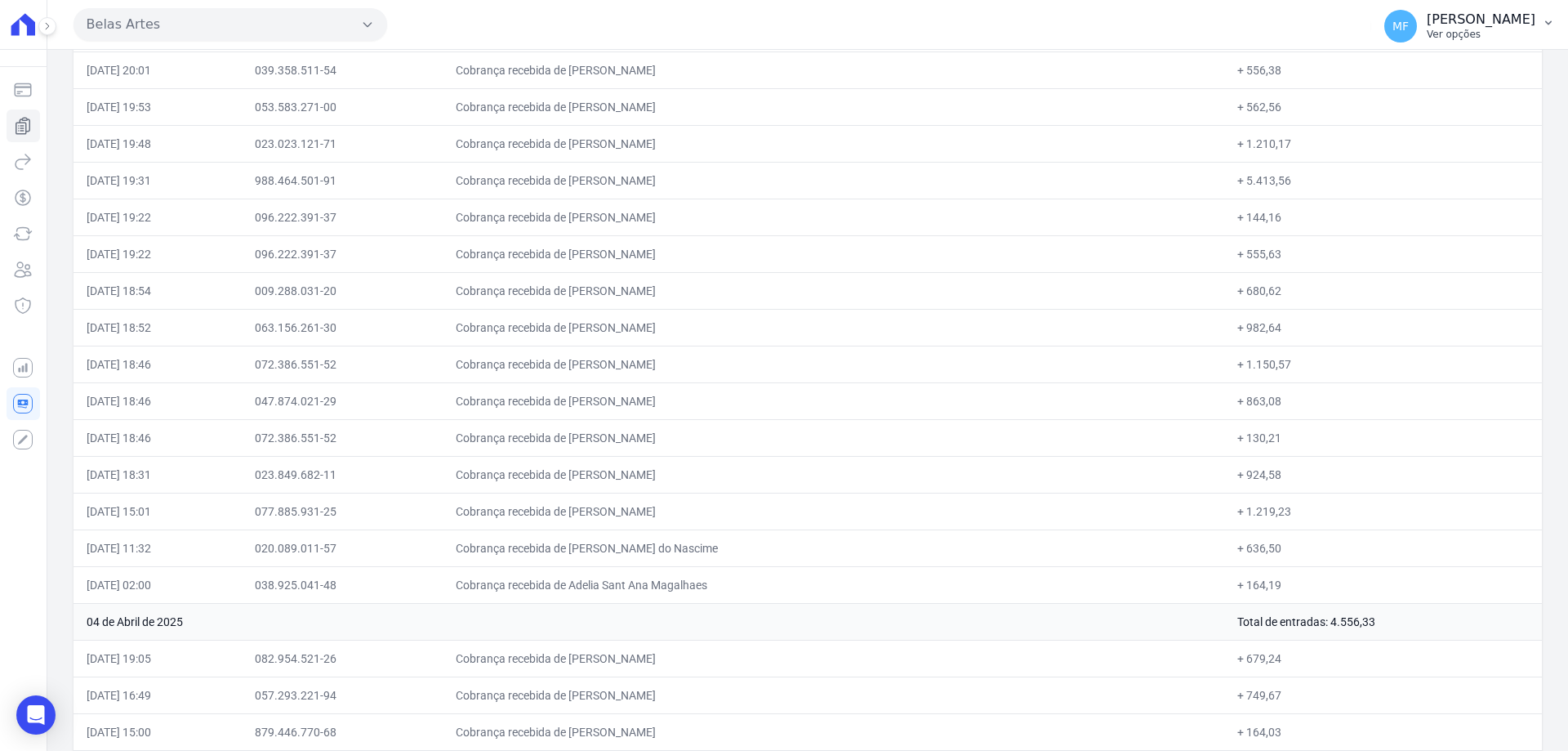
scroll to position [6051, 0]
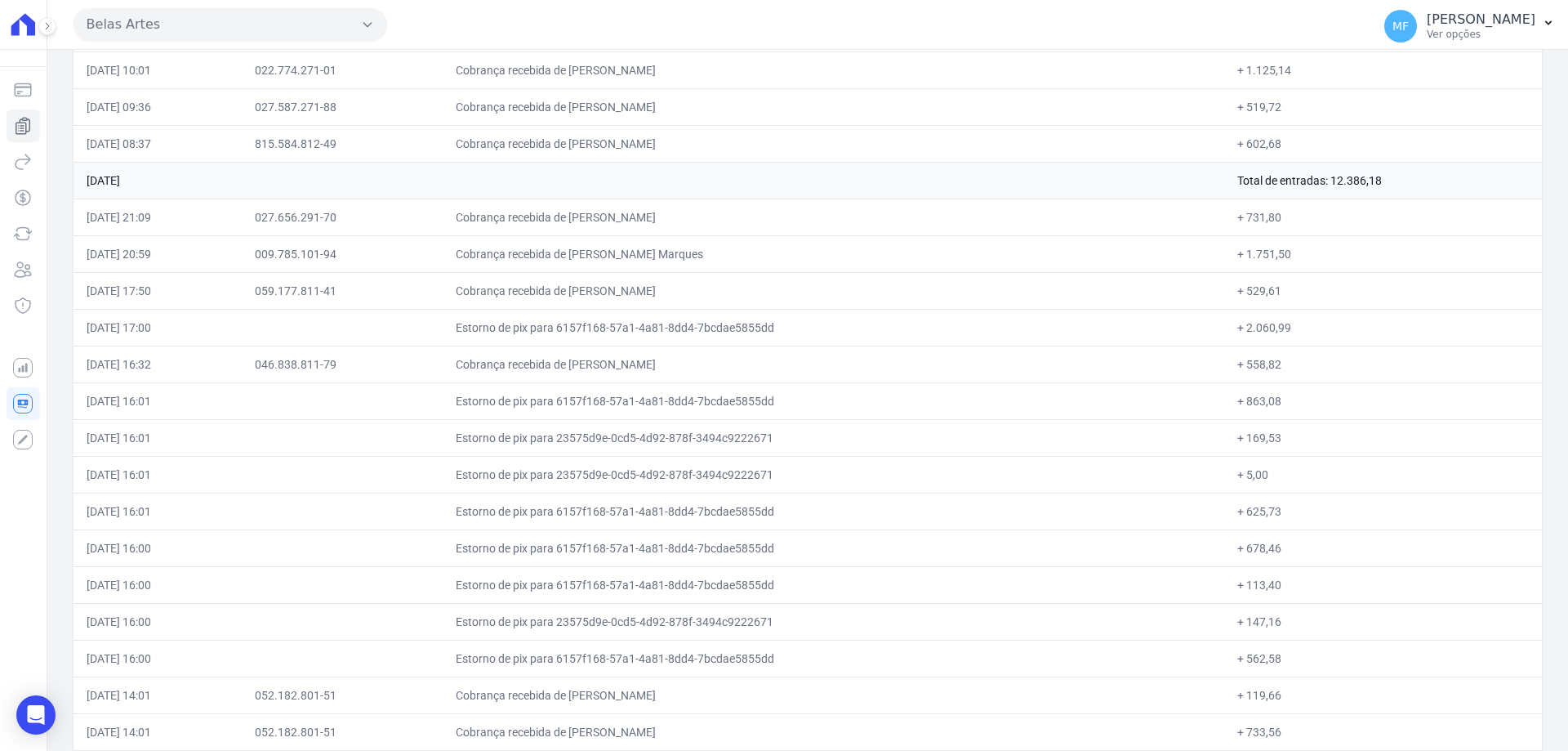
drag, startPoint x: 1251, startPoint y: 513, endPoint x: 1215, endPoint y: 506, distance: 36.7
click at [1224, 506] on td "+ 625,73" at bounding box center [1383, 511] width 317 height 36
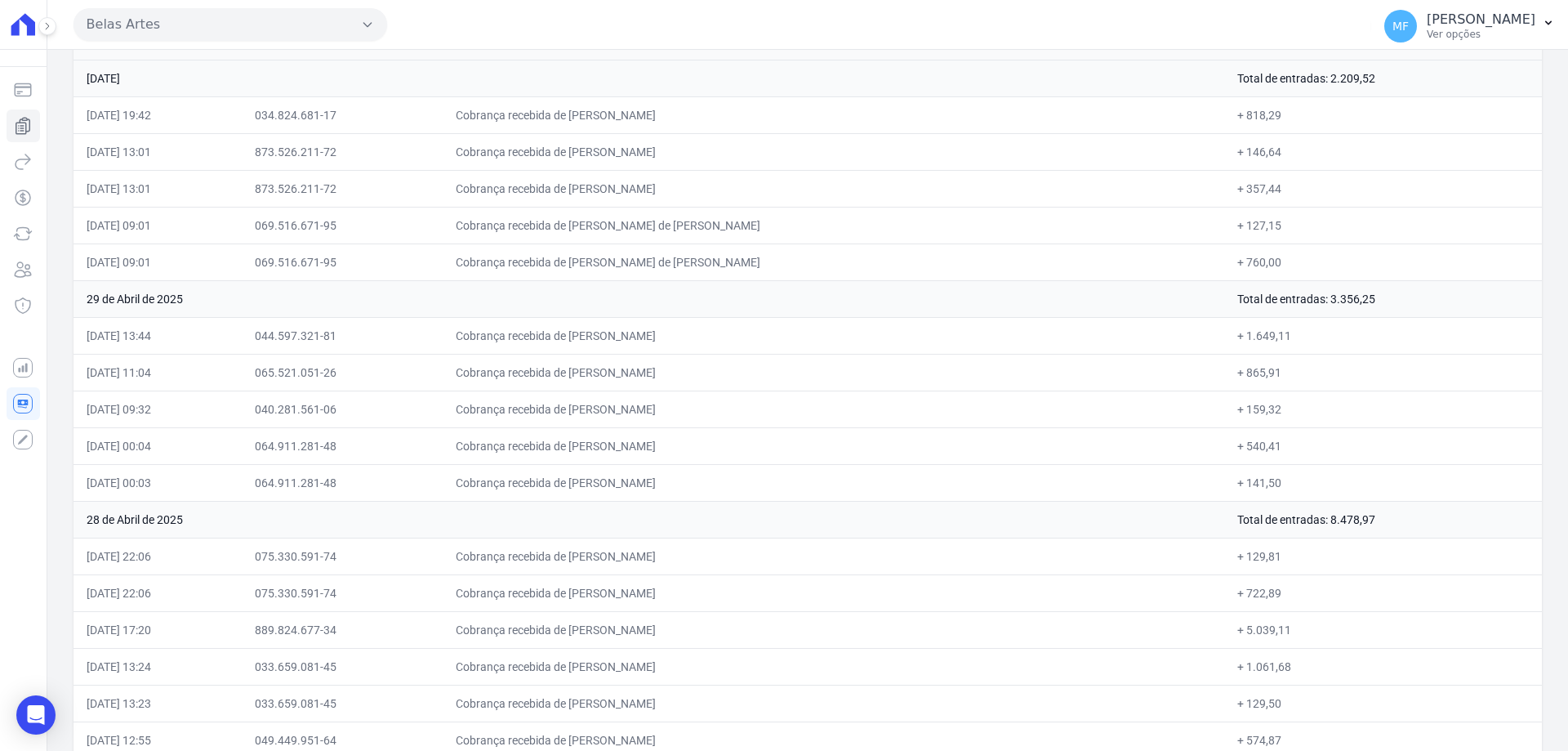
scroll to position [0, 0]
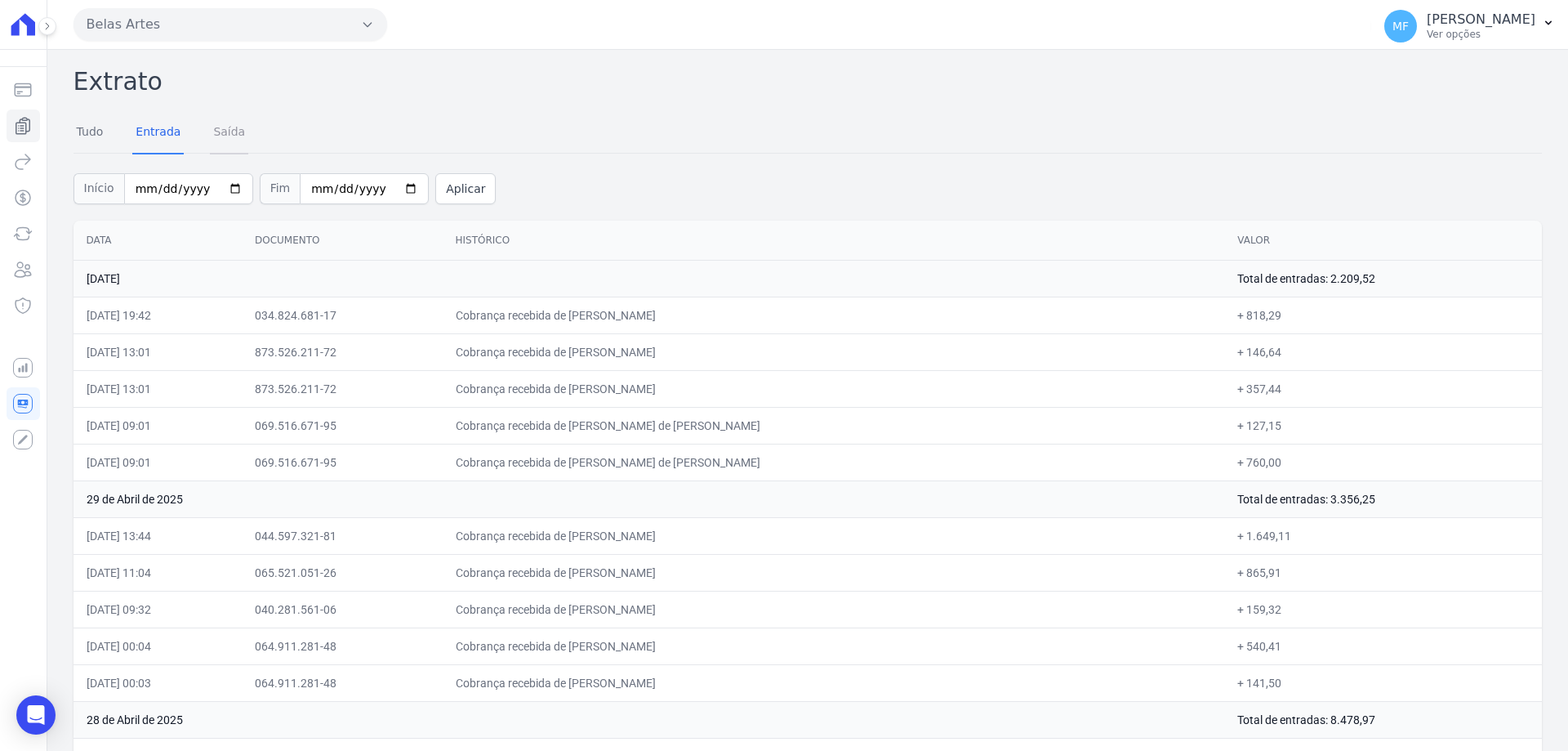
click at [212, 131] on link "Saída" at bounding box center [229, 133] width 38 height 42
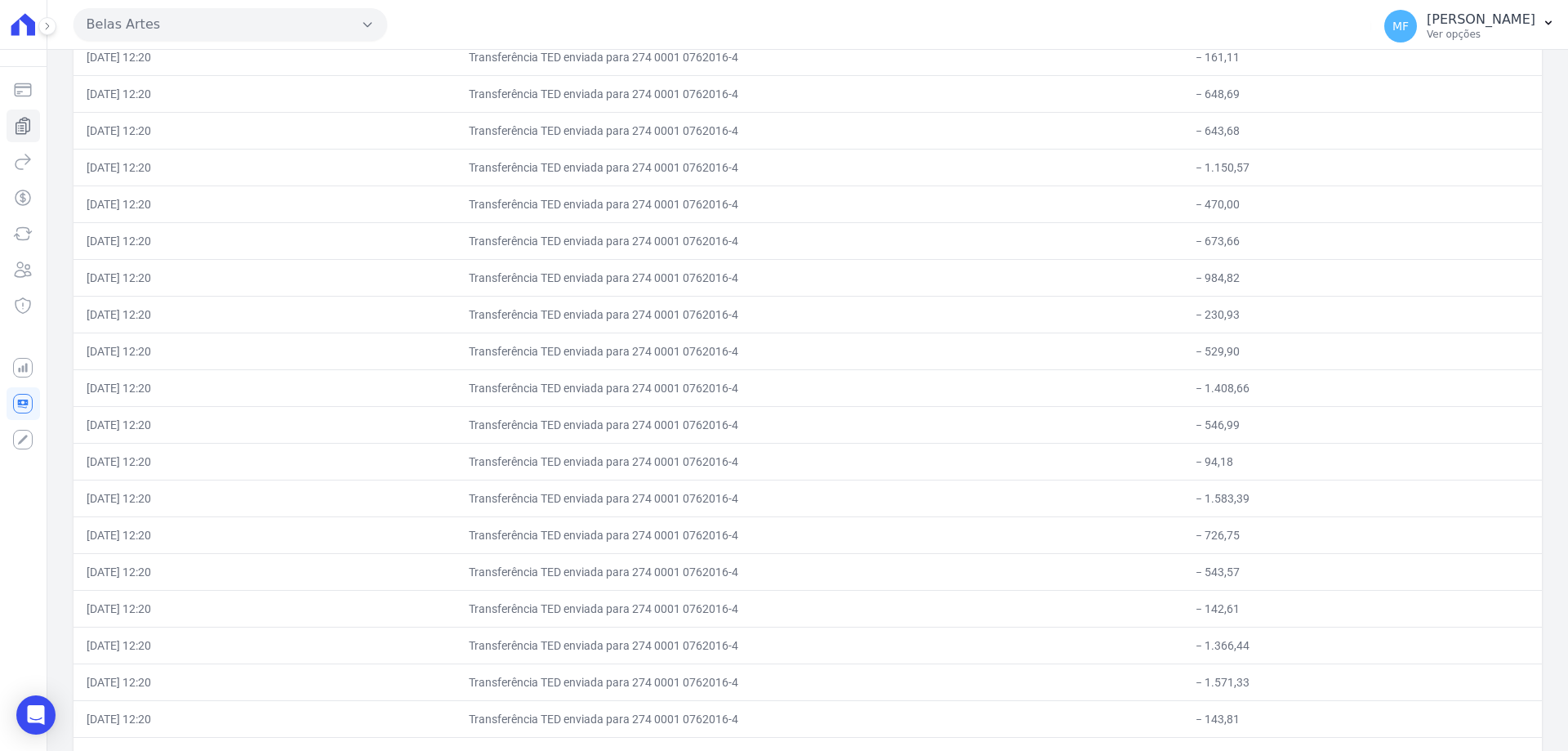
scroll to position [14260, 0]
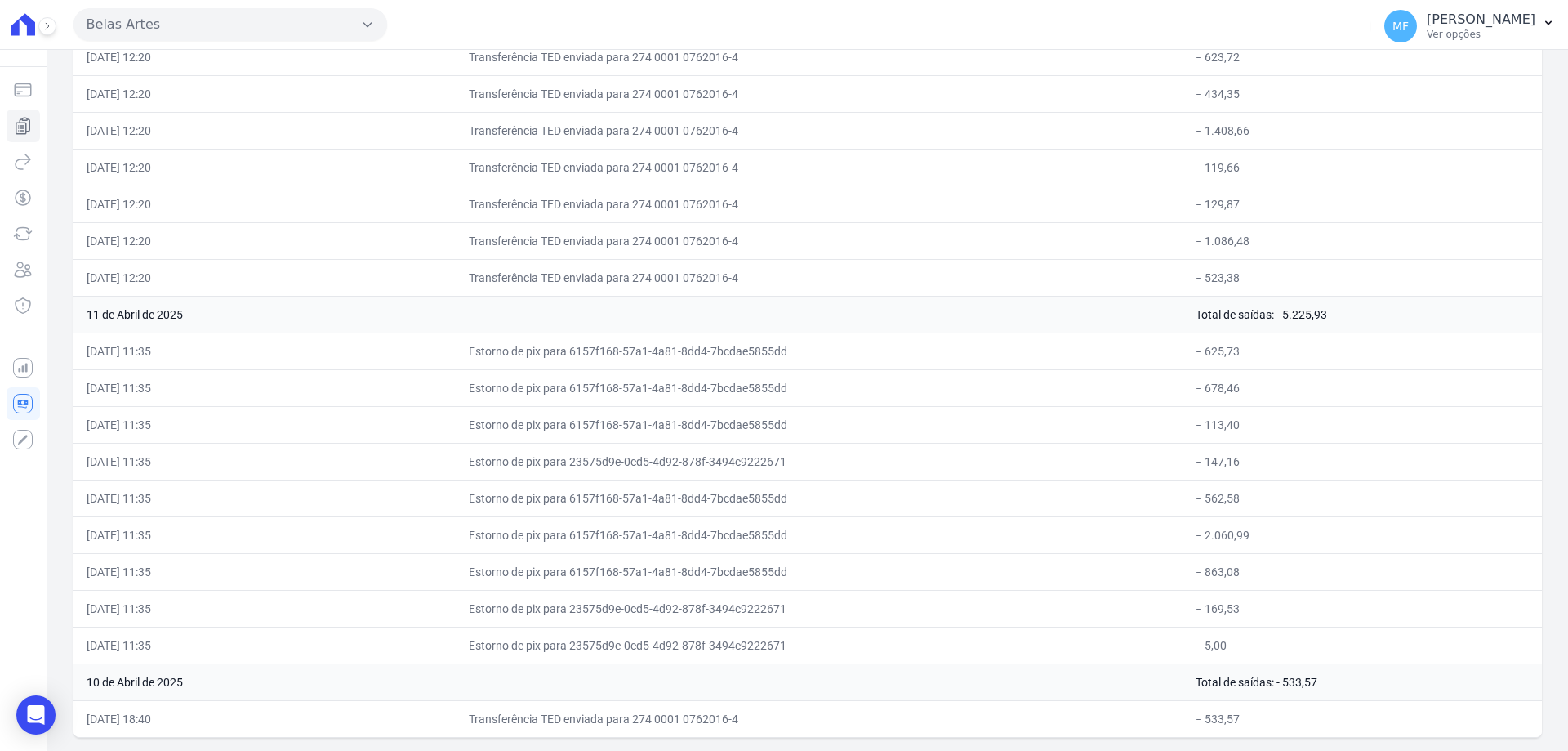
drag, startPoint x: 1292, startPoint y: 315, endPoint x: 1351, endPoint y: 325, distance: 59.8
click at [1351, 325] on td "Total de saídas: - 5.225,93" at bounding box center [1362, 313] width 360 height 36
drag, startPoint x: 1242, startPoint y: 351, endPoint x: 1204, endPoint y: 351, distance: 38.0
click at [1204, 351] on td "− 625,73" at bounding box center [1362, 350] width 360 height 36
copy td "625,73"
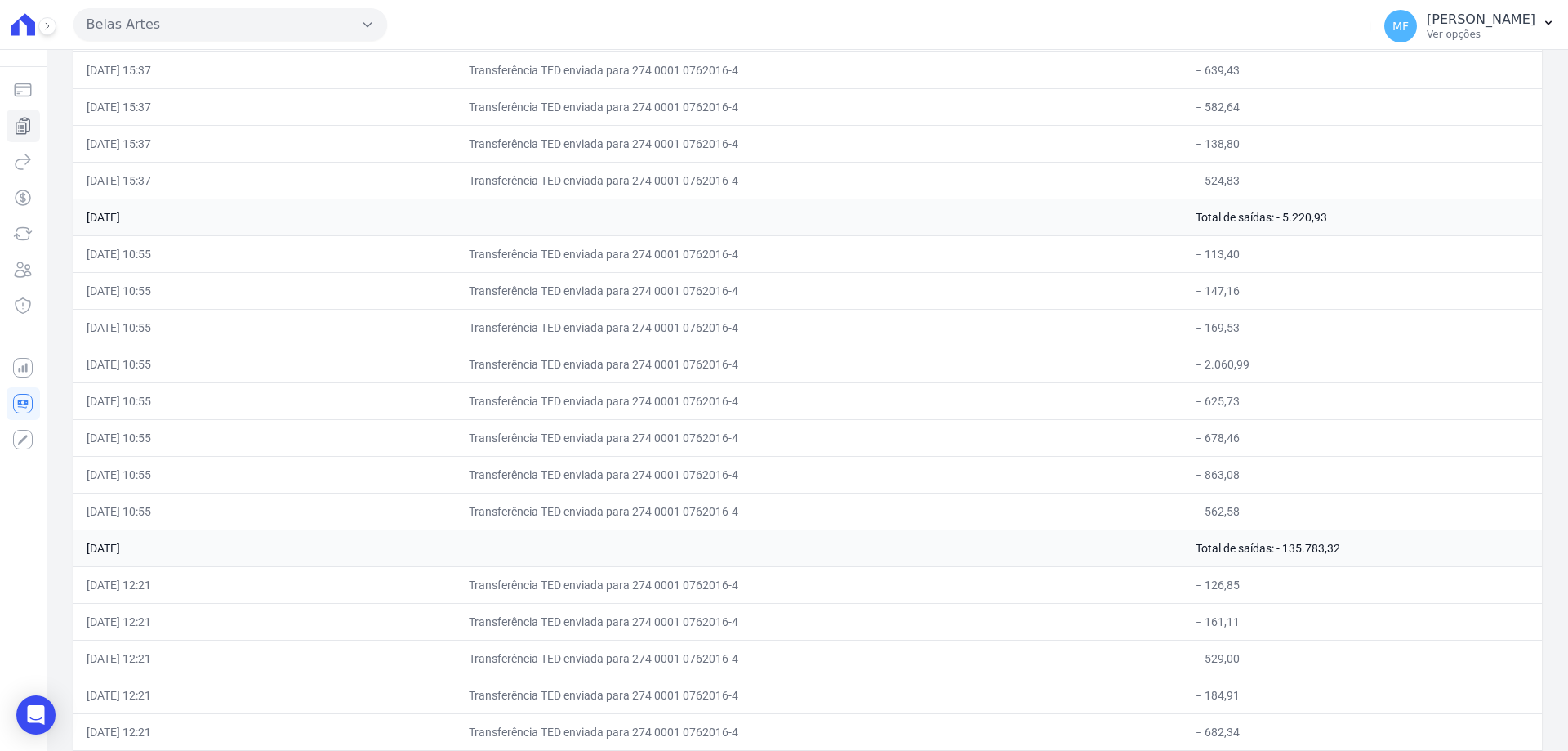
scroll to position [14211, 0]
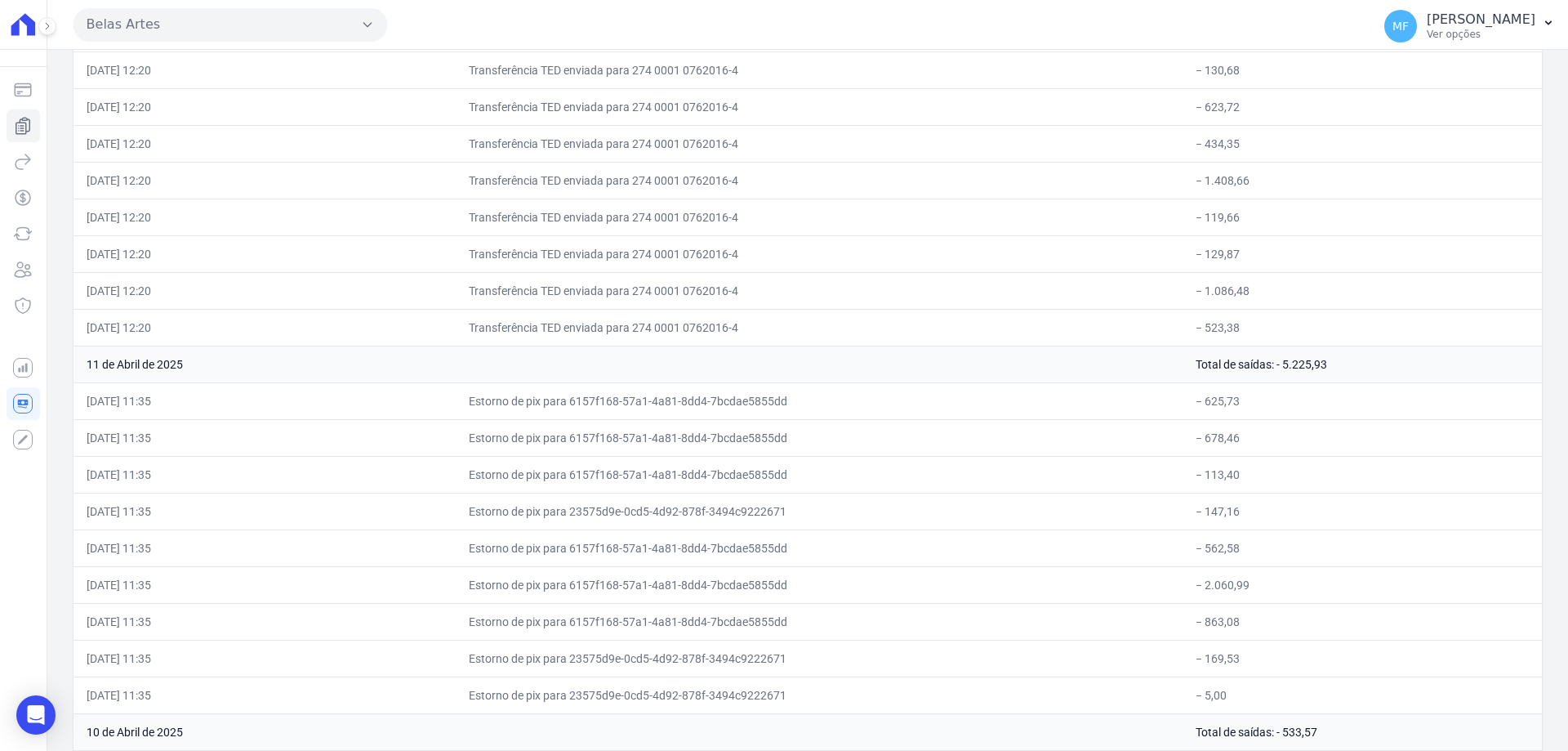
drag, startPoint x: 1234, startPoint y: 586, endPoint x: 1206, endPoint y: 588, distance: 28.1
click at [1206, 588] on td "− 2.060,99" at bounding box center [1362, 583] width 360 height 36
copy td "2.060,99"
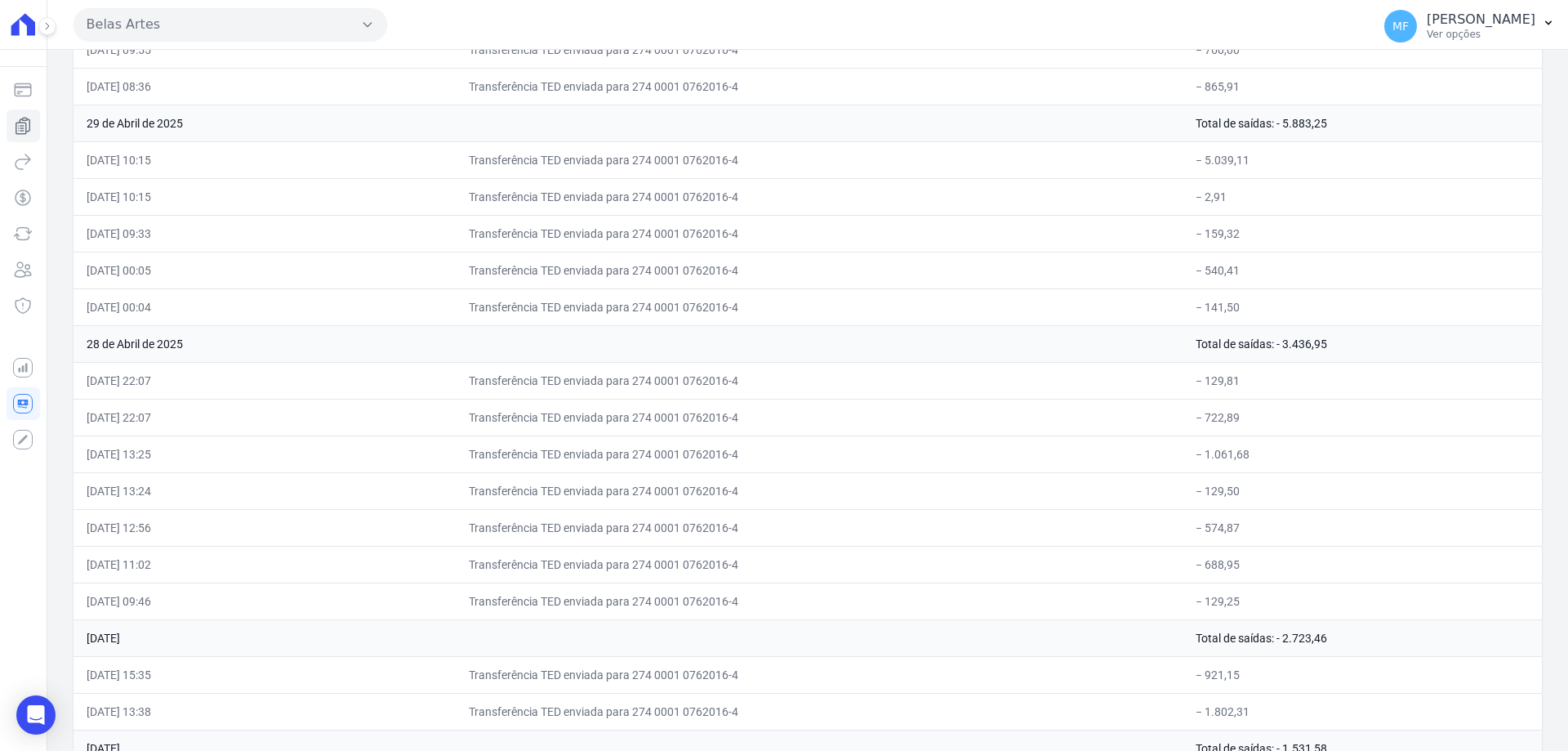
scroll to position [0, 0]
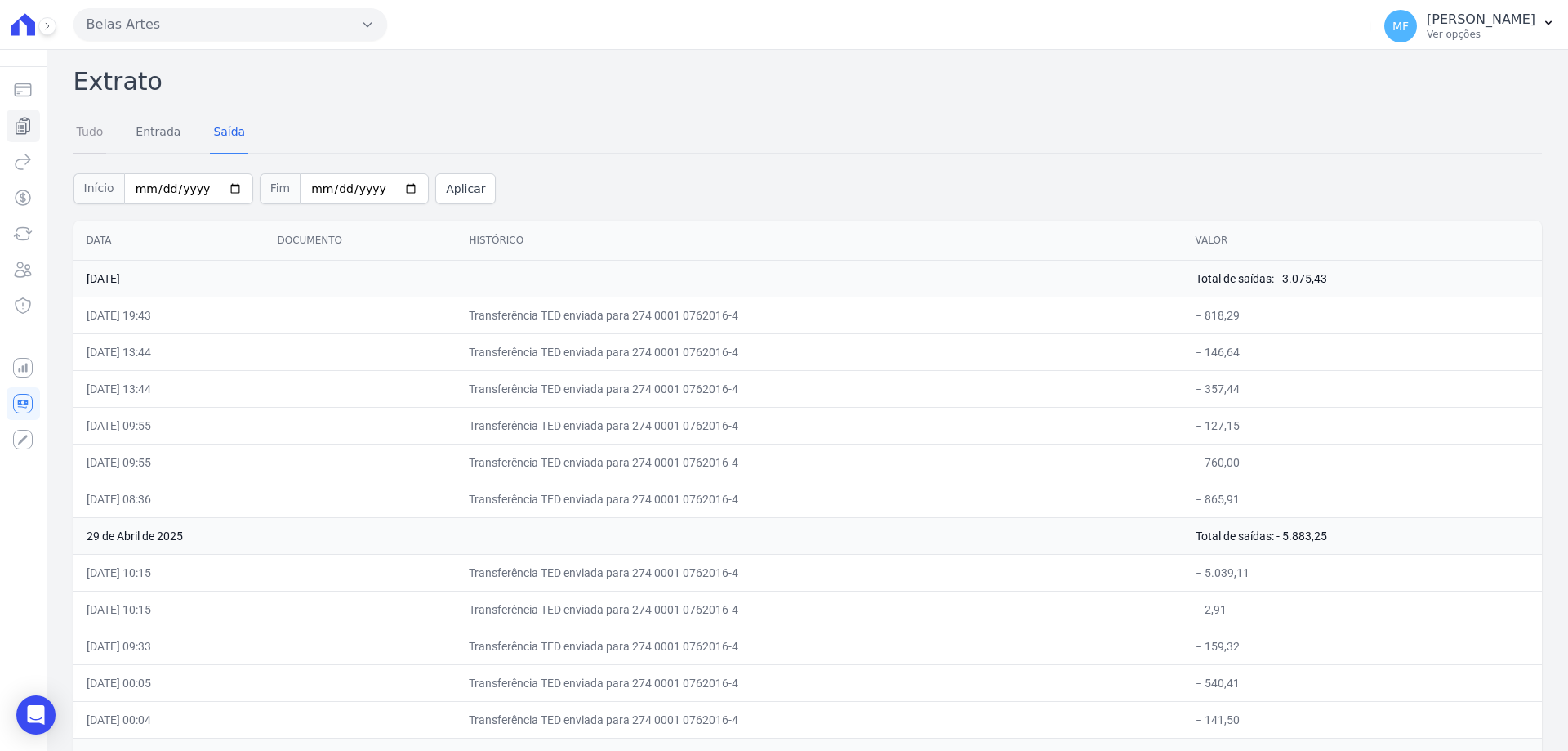
click at [94, 138] on link "Tudo" at bounding box center [91, 133] width 34 height 42
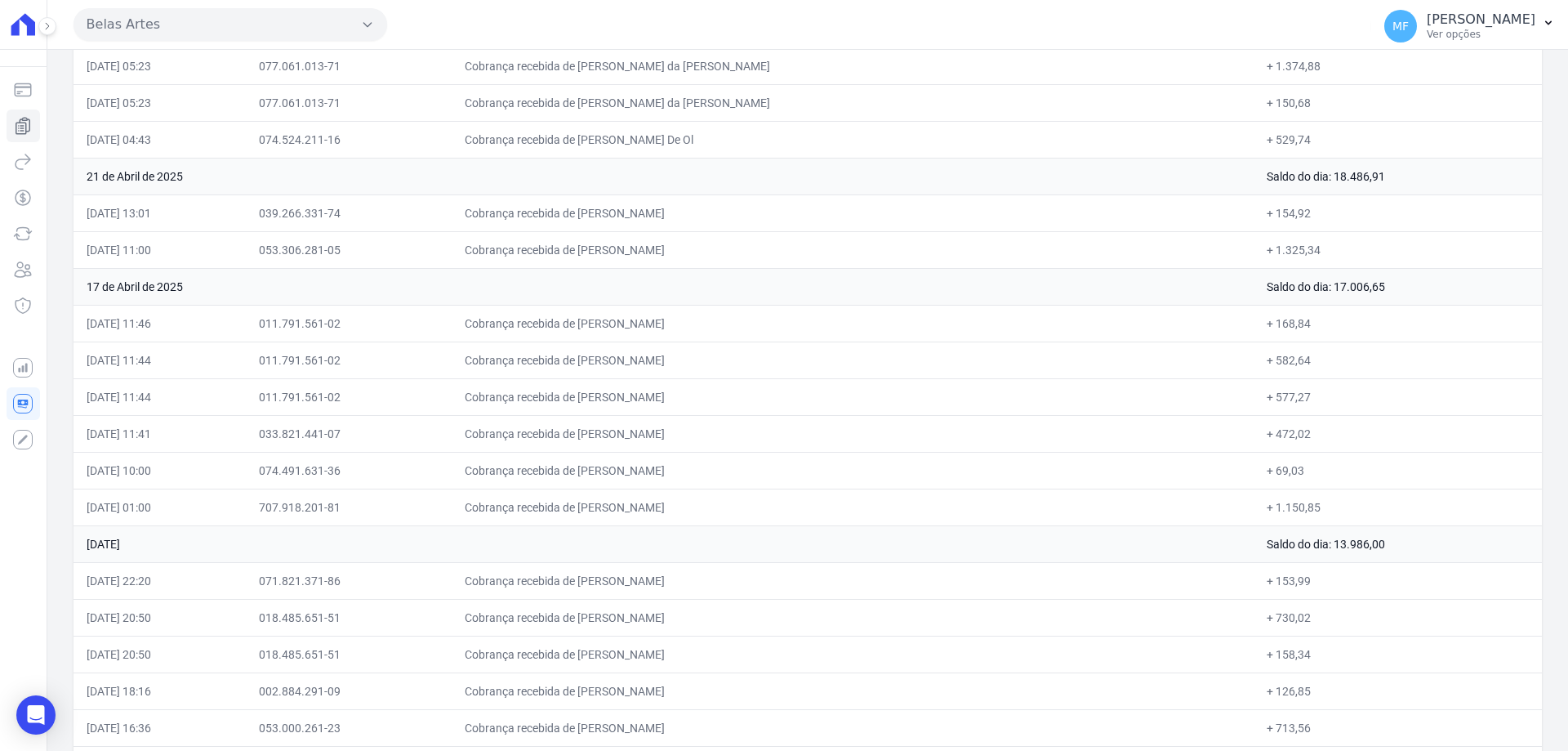
scroll to position [10327, 0]
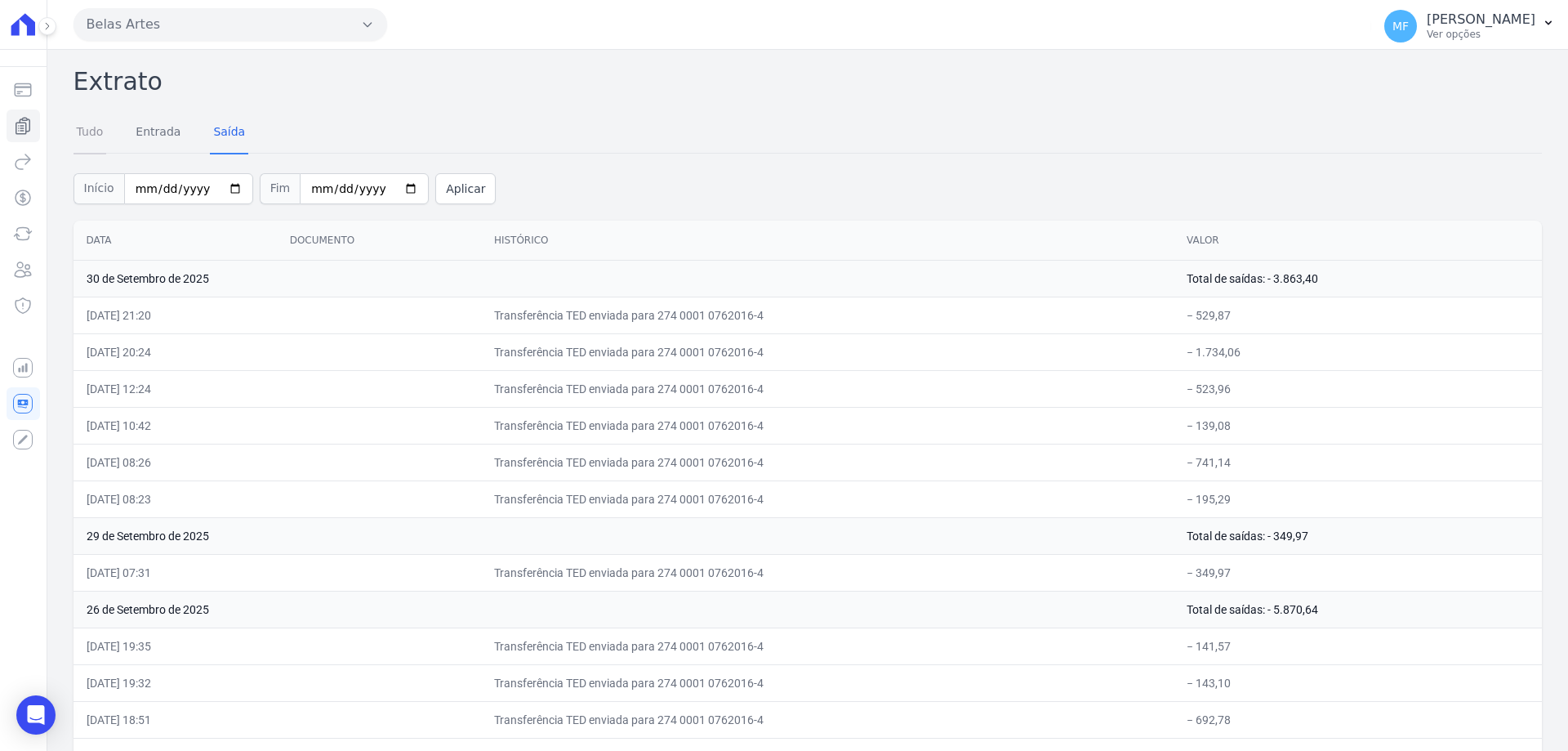
click at [88, 135] on link "Tudo" at bounding box center [91, 133] width 34 height 42
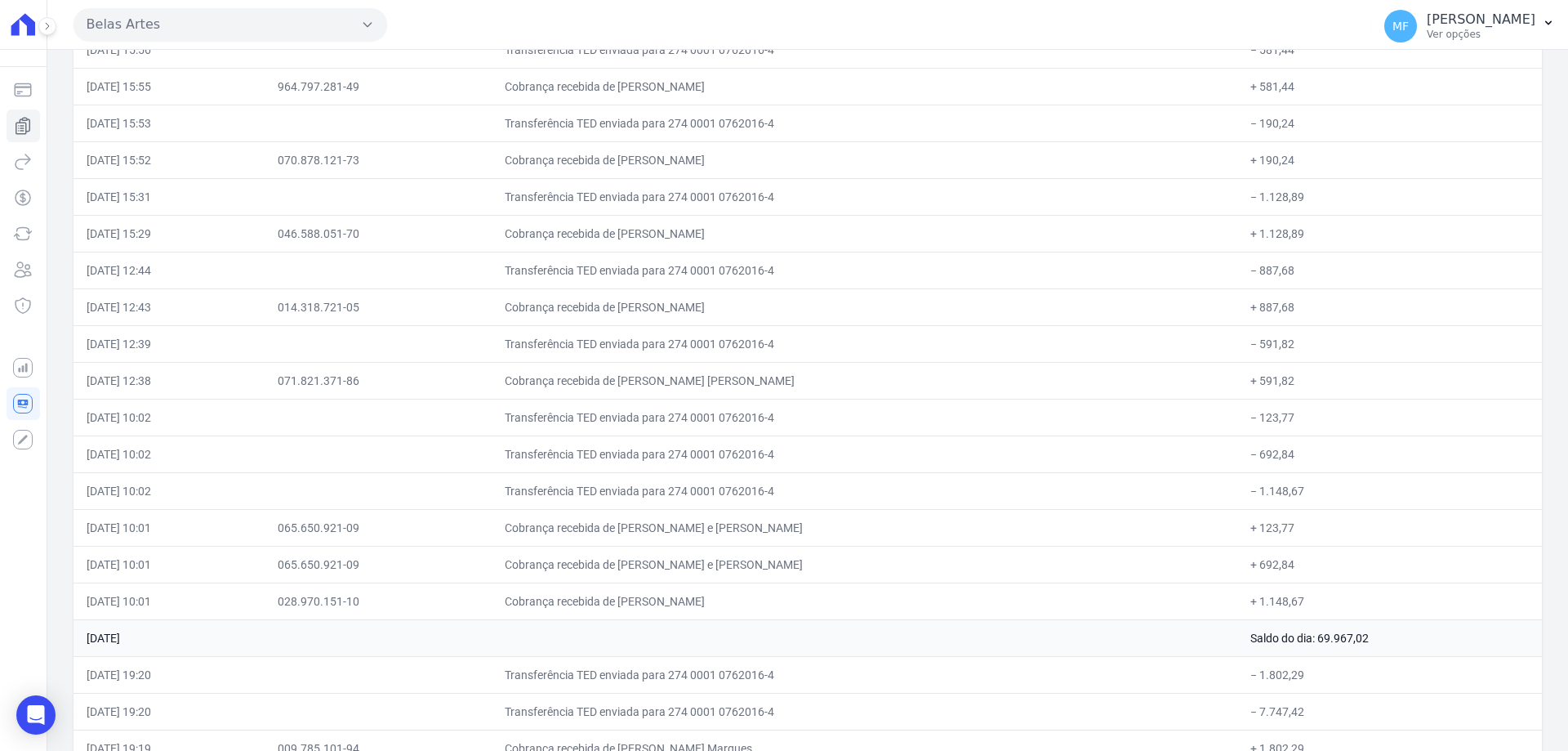
scroll to position [14701, 0]
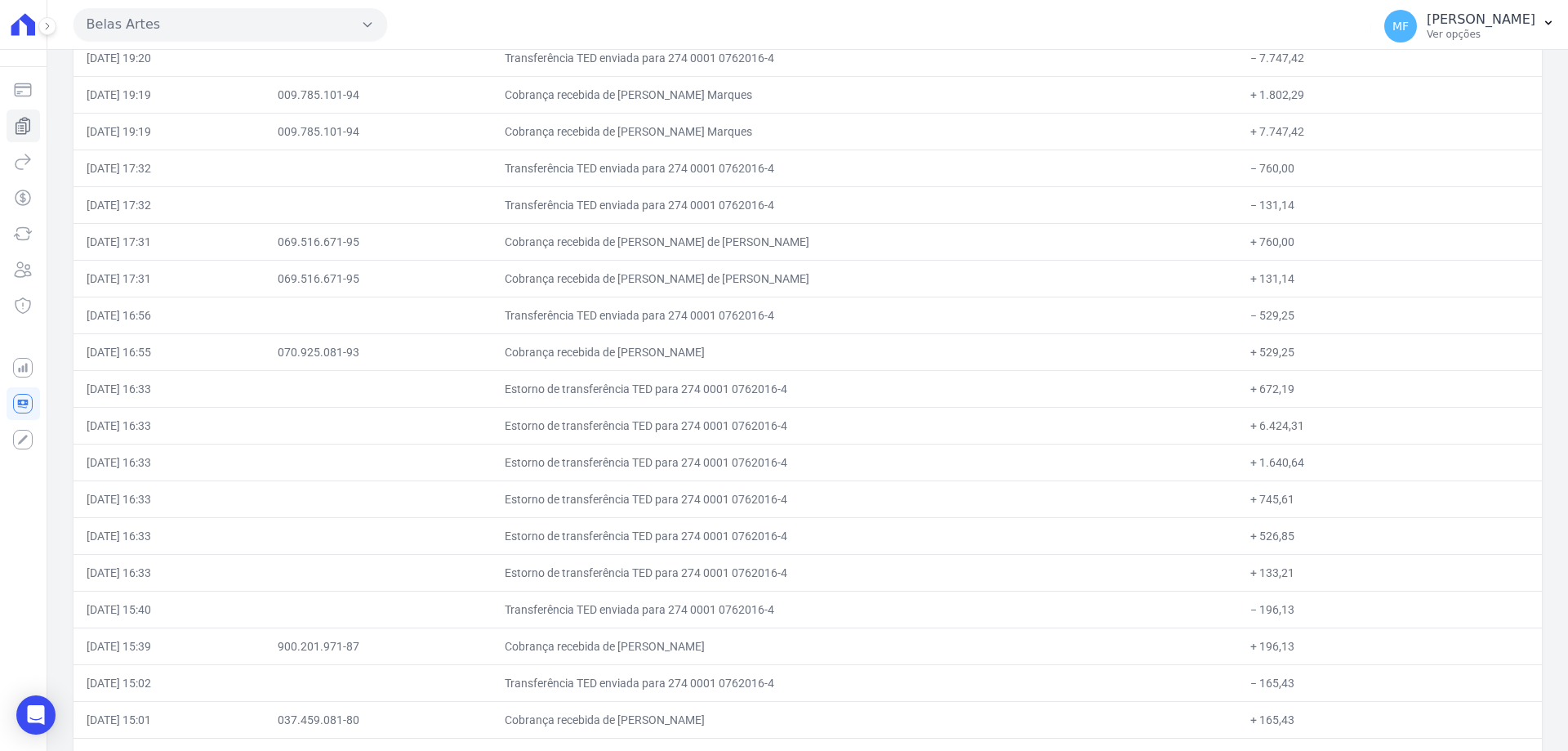
drag, startPoint x: 1291, startPoint y: 427, endPoint x: 1247, endPoint y: 428, distance: 44.0
click at [1247, 428] on td "+ 6.424,31" at bounding box center [1389, 425] width 305 height 36
copy td "6.424,31"
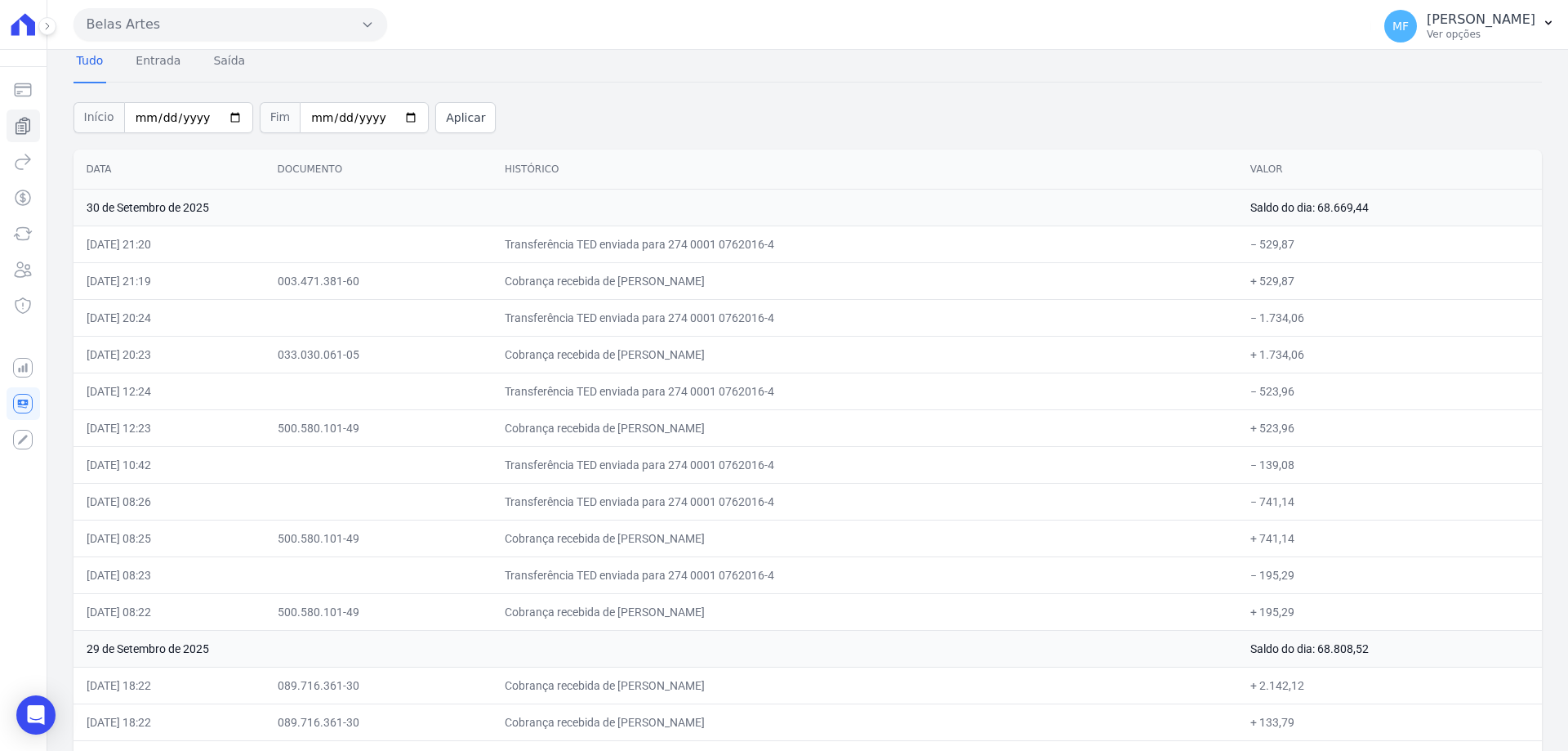
scroll to position [0, 0]
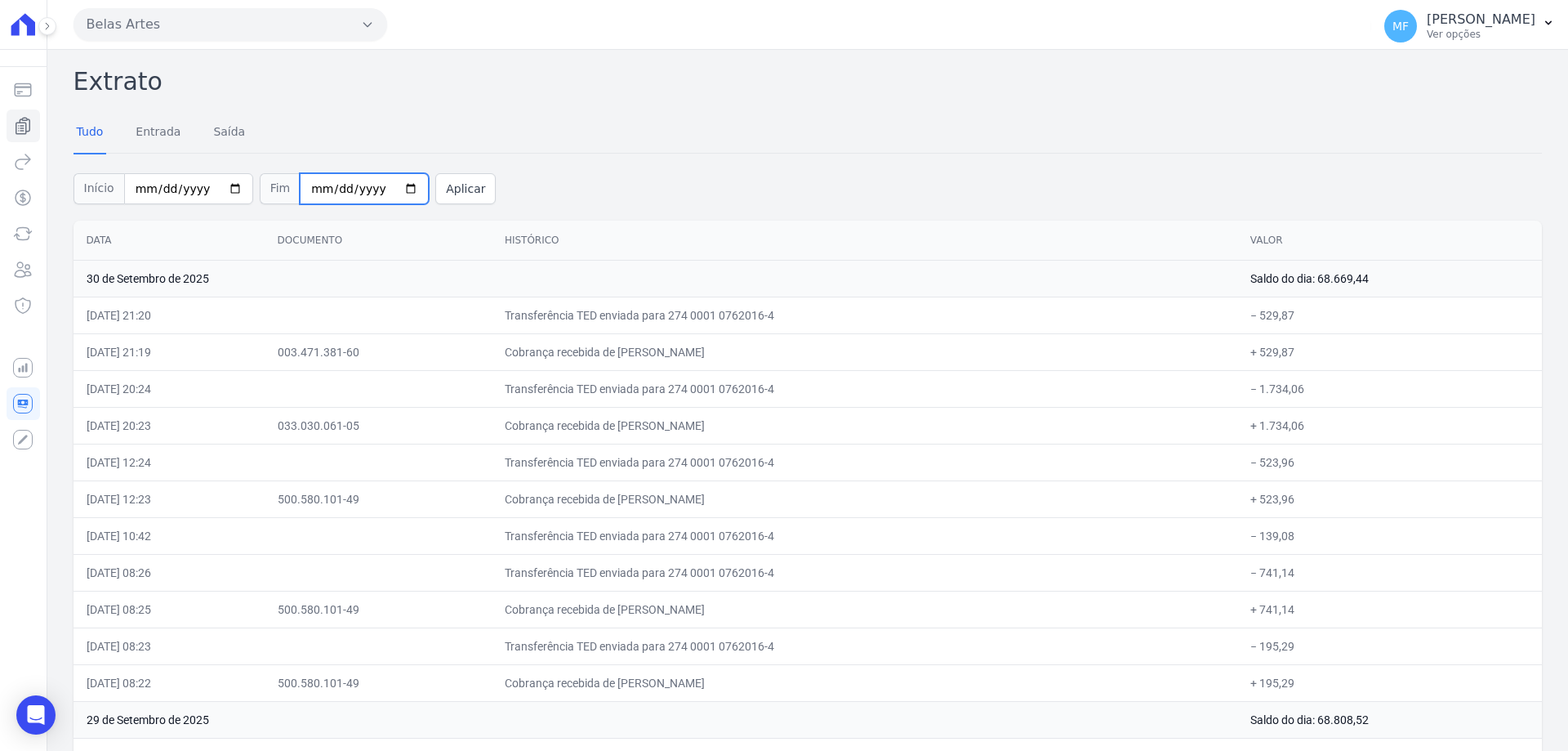
click at [383, 188] on input "[DATE]" at bounding box center [364, 188] width 129 height 31
type input "2025-10-13"
click at [447, 203] on button "Aplicar" at bounding box center [465, 188] width 60 height 31
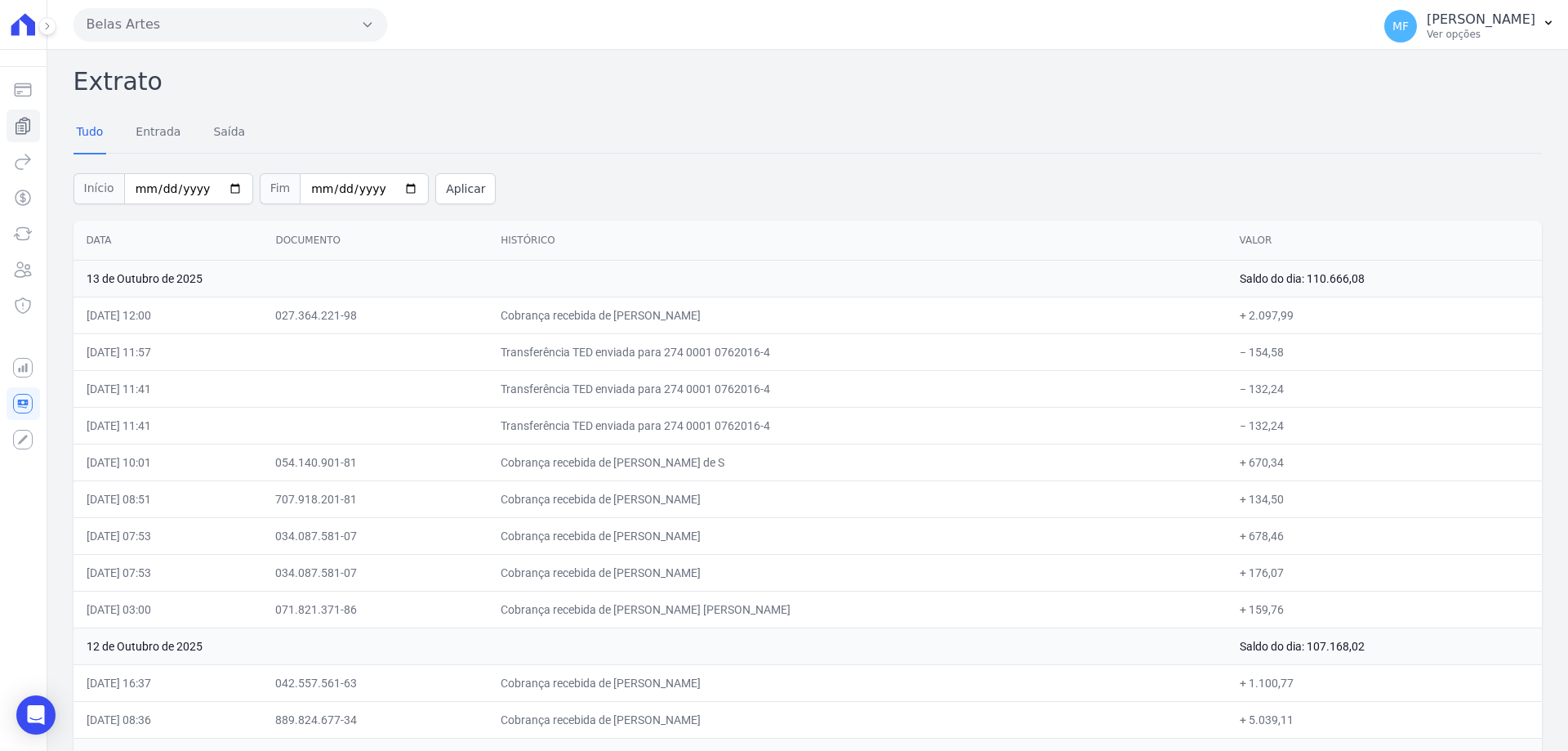
scroll to position [6051, 0]
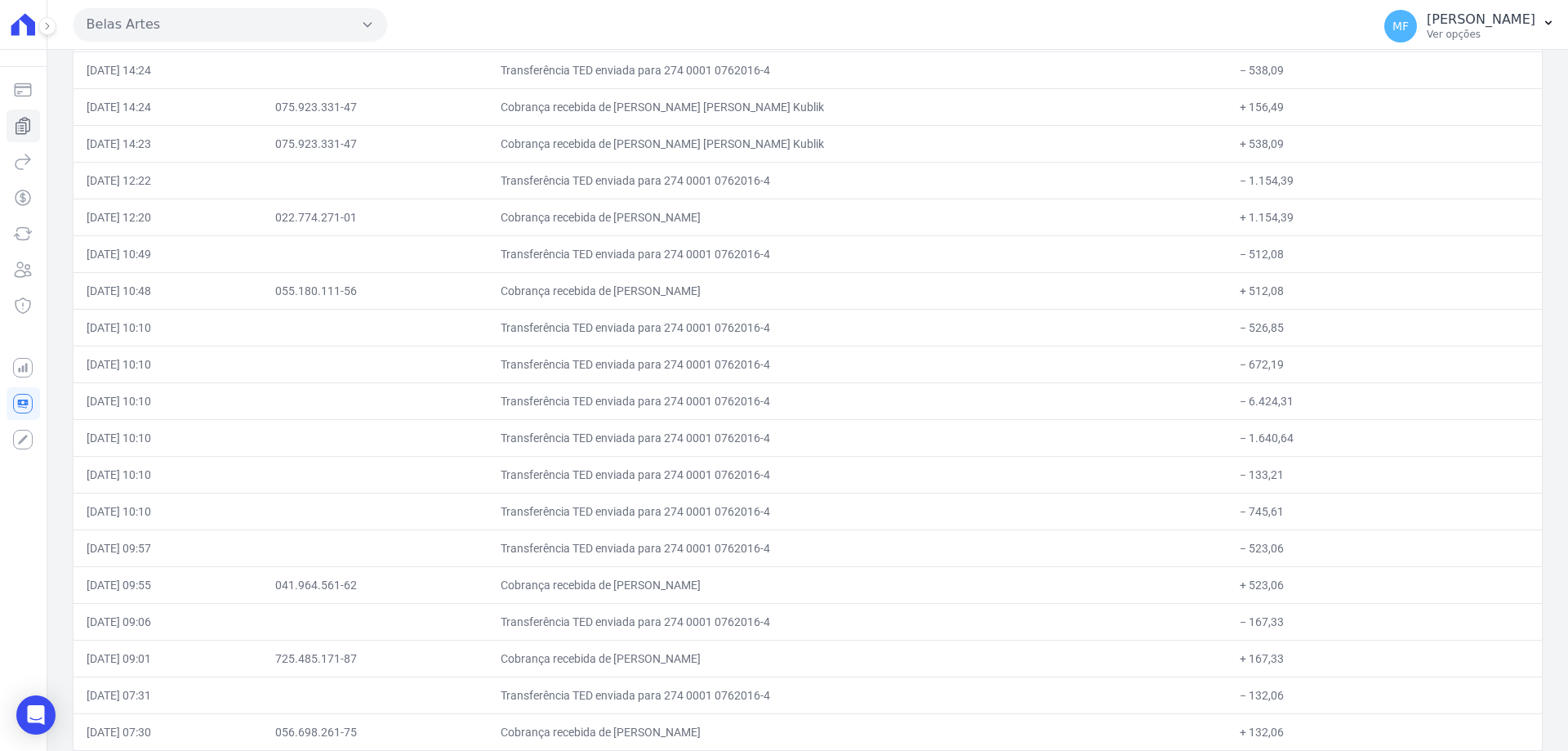
drag, startPoint x: 561, startPoint y: 326, endPoint x: 1293, endPoint y: 556, distance: 767.3
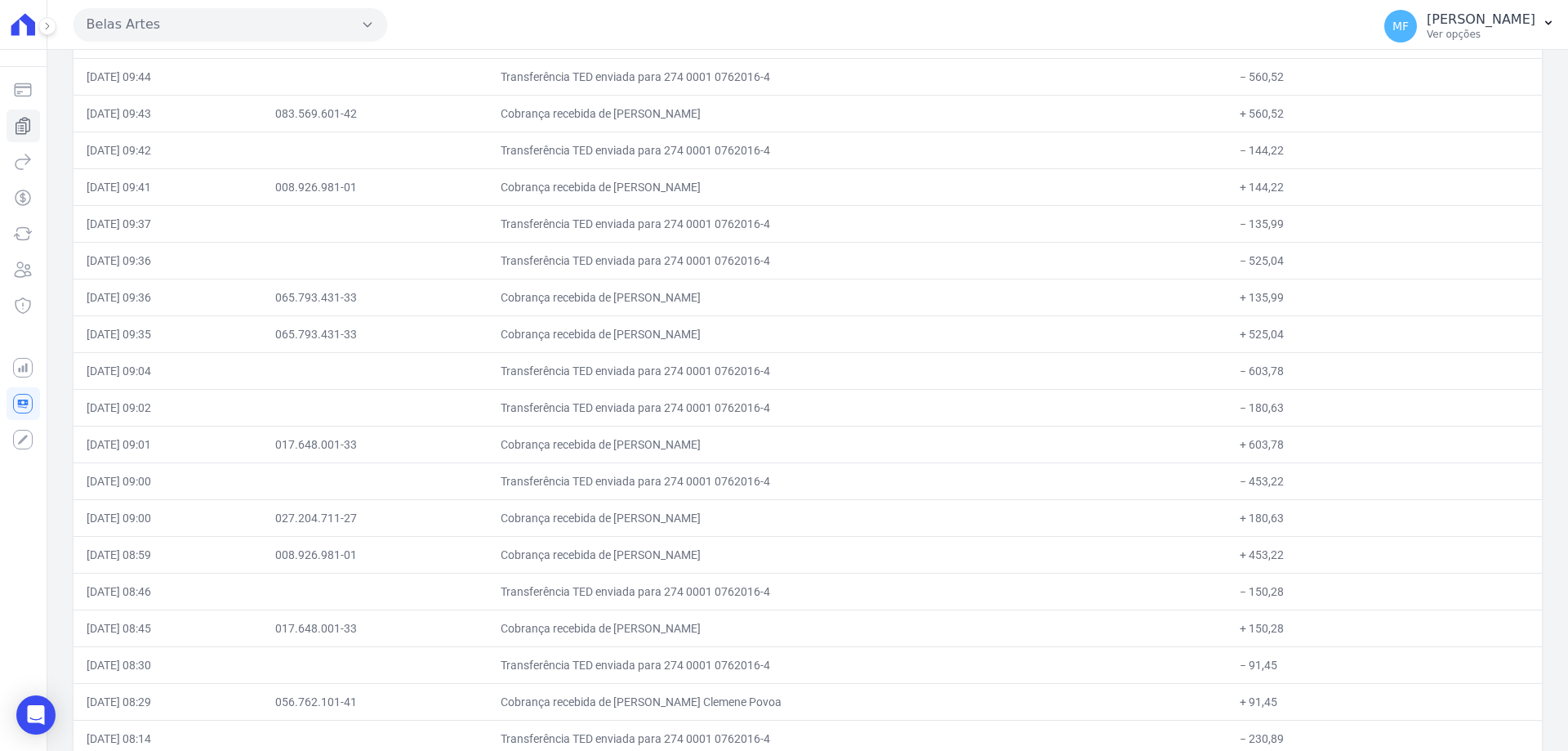
scroll to position [0, 0]
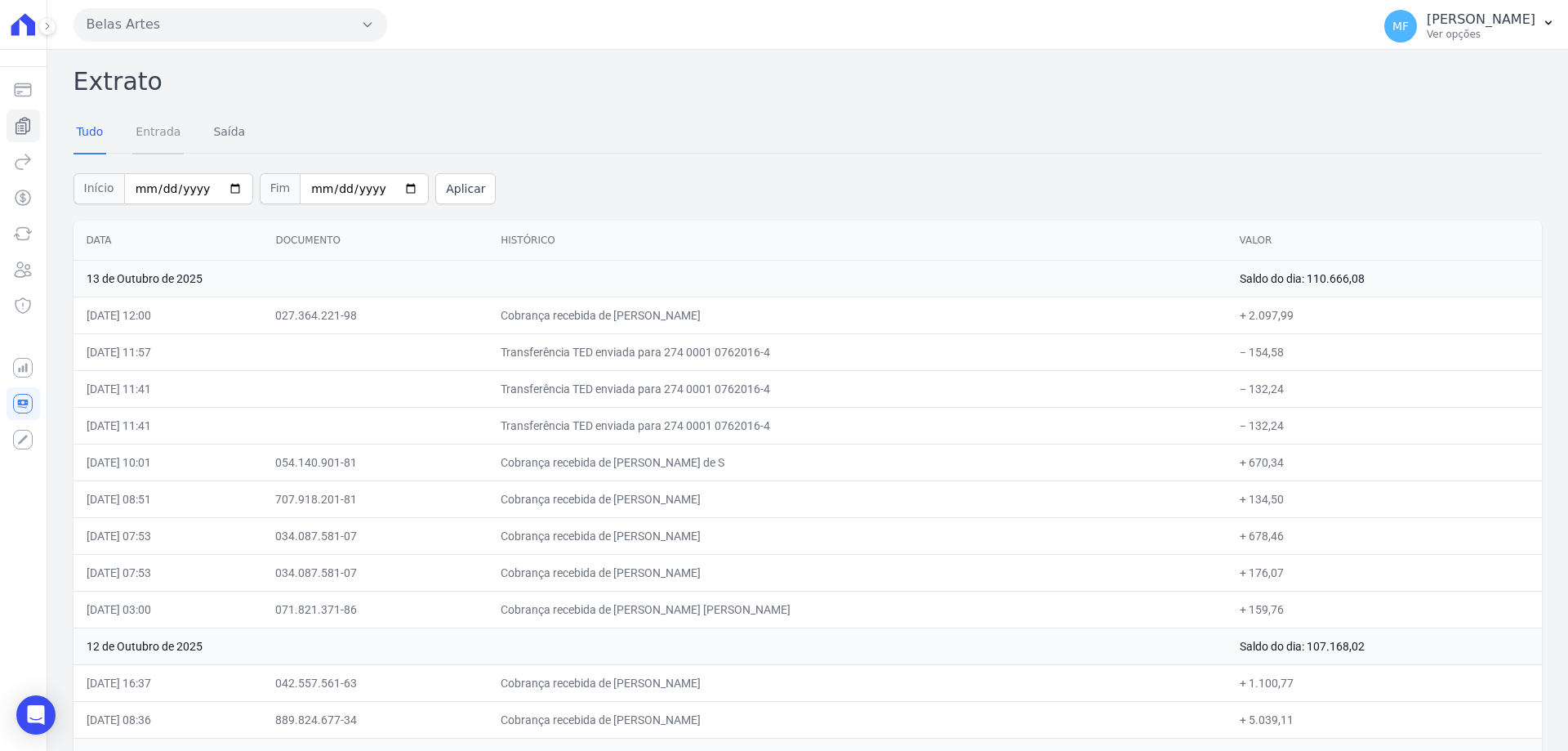
click at [165, 134] on link "Entrada" at bounding box center [158, 133] width 51 height 42
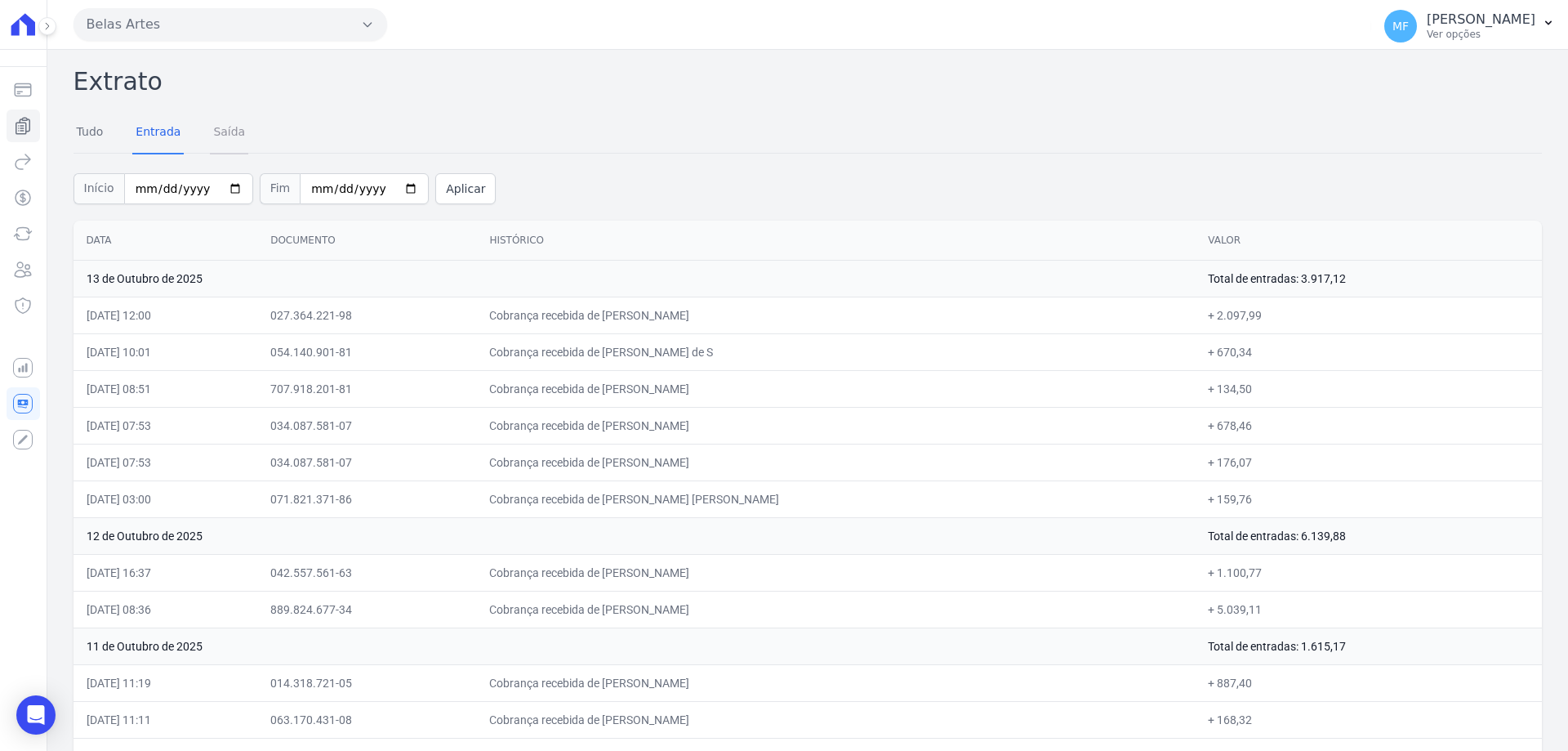
click at [210, 134] on link "Saída" at bounding box center [229, 133] width 38 height 42
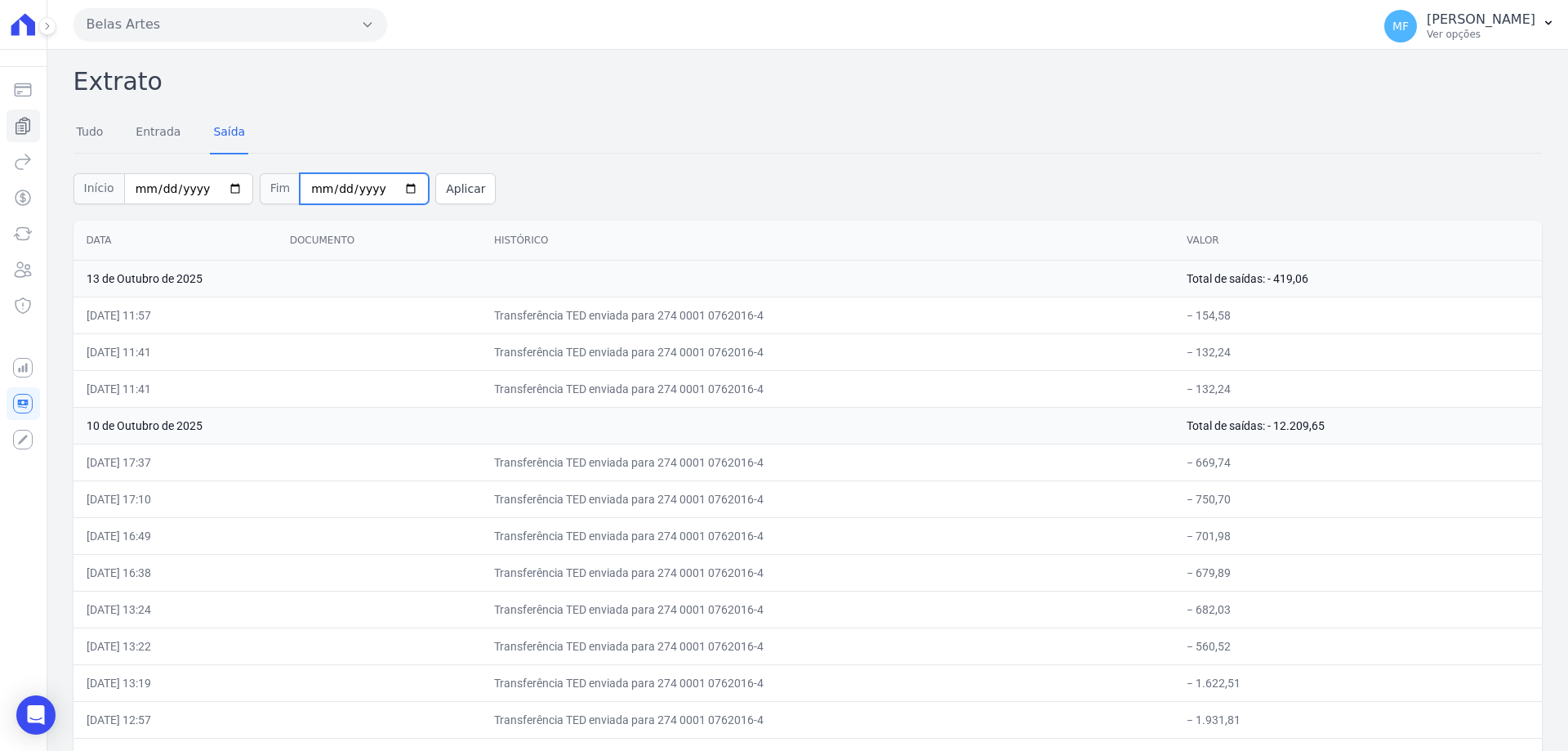
click at [387, 185] on input "2025-10-13" at bounding box center [364, 188] width 129 height 31
type input "[DATE]"
click at [436, 196] on button "Aplicar" at bounding box center [465, 188] width 60 height 31
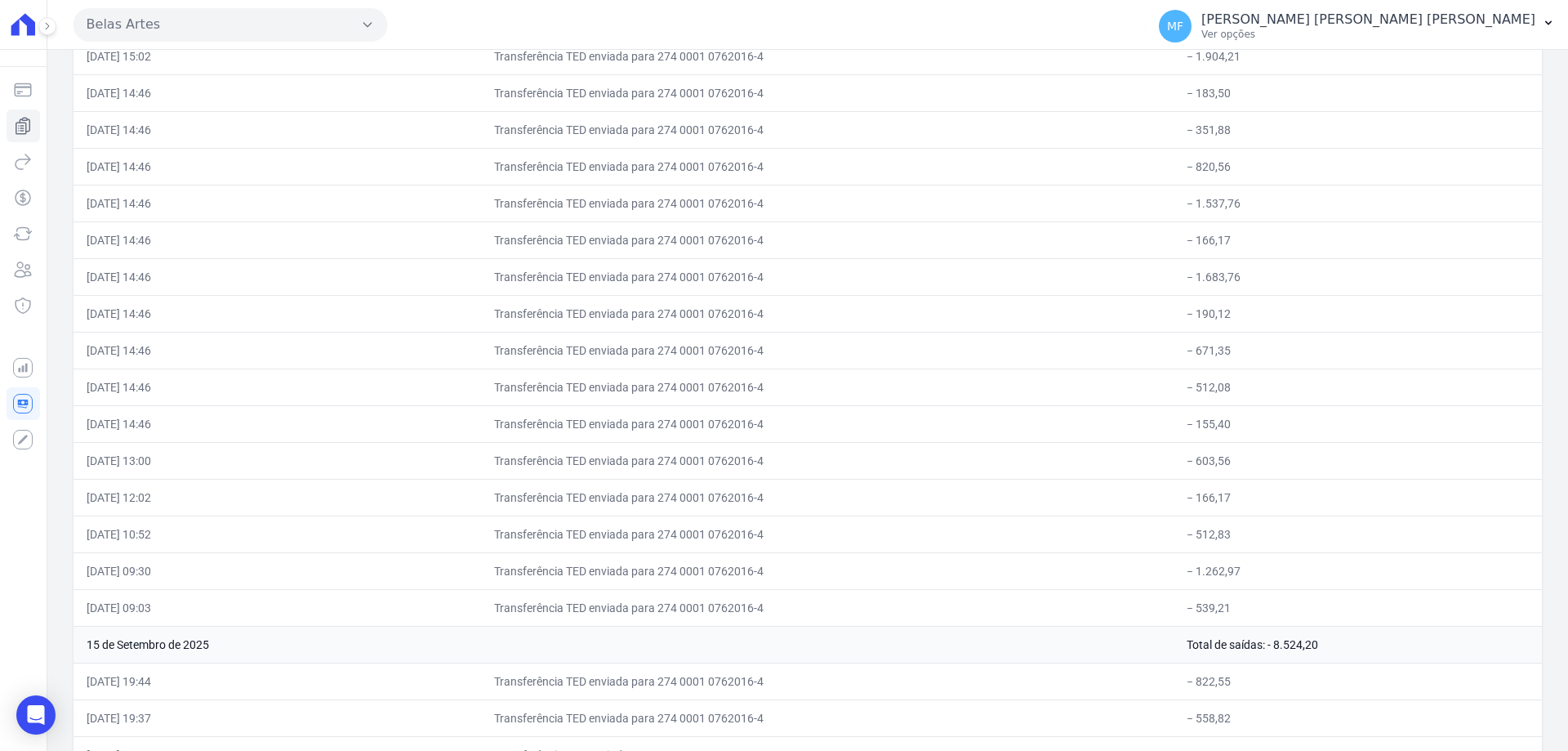
scroll to position [5975, 0]
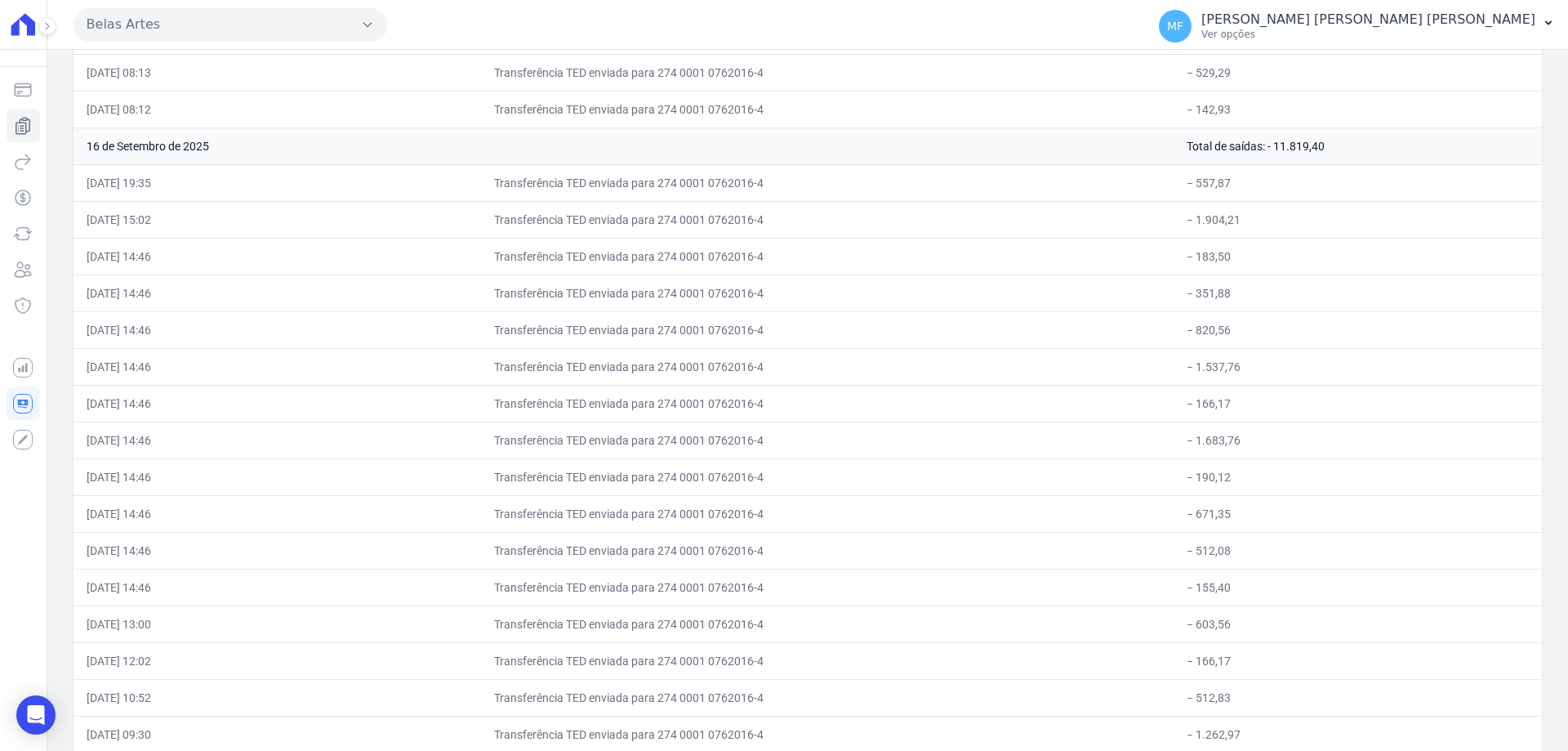
click at [729, 151] on td "16 de Setembro de 2025" at bounding box center [624, 145] width 1100 height 36
